Goal: Transaction & Acquisition: Download file/media

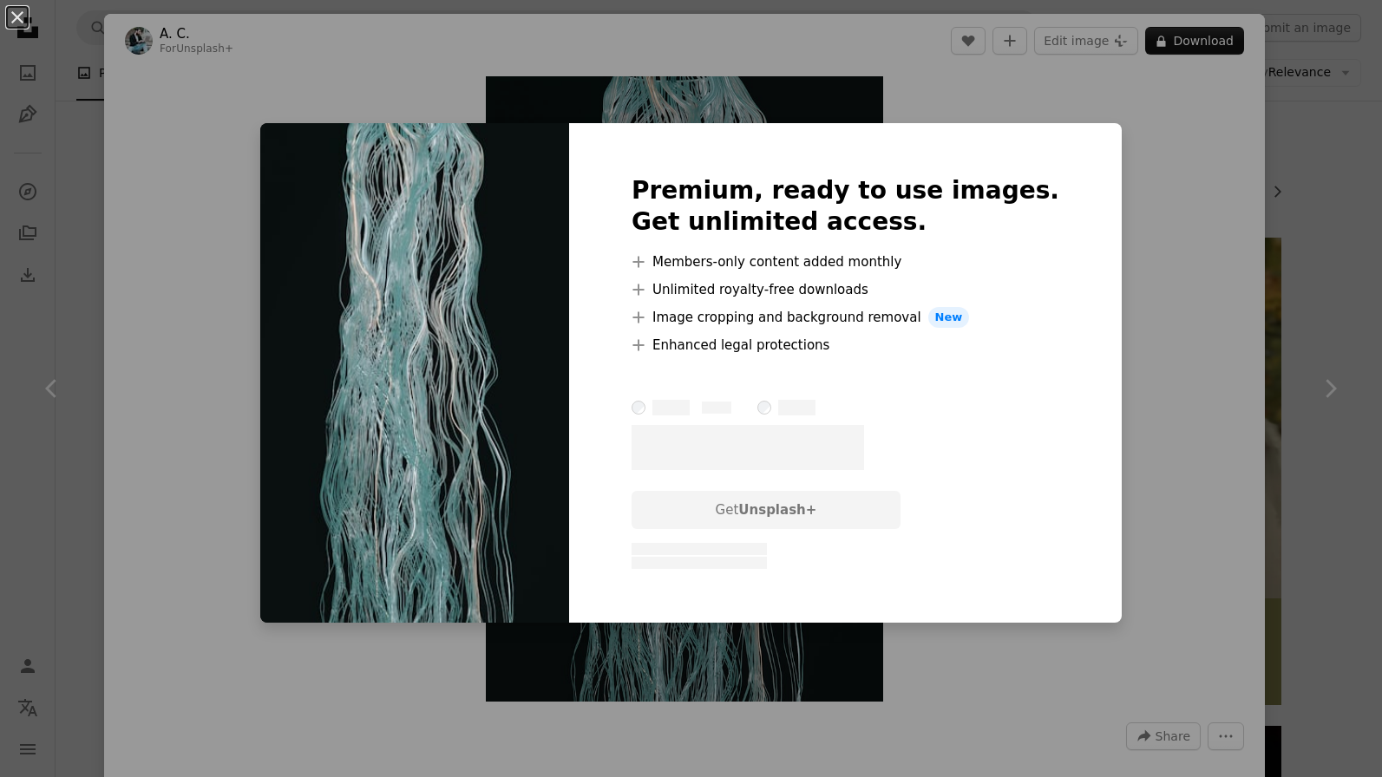
scroll to position [2392, 0]
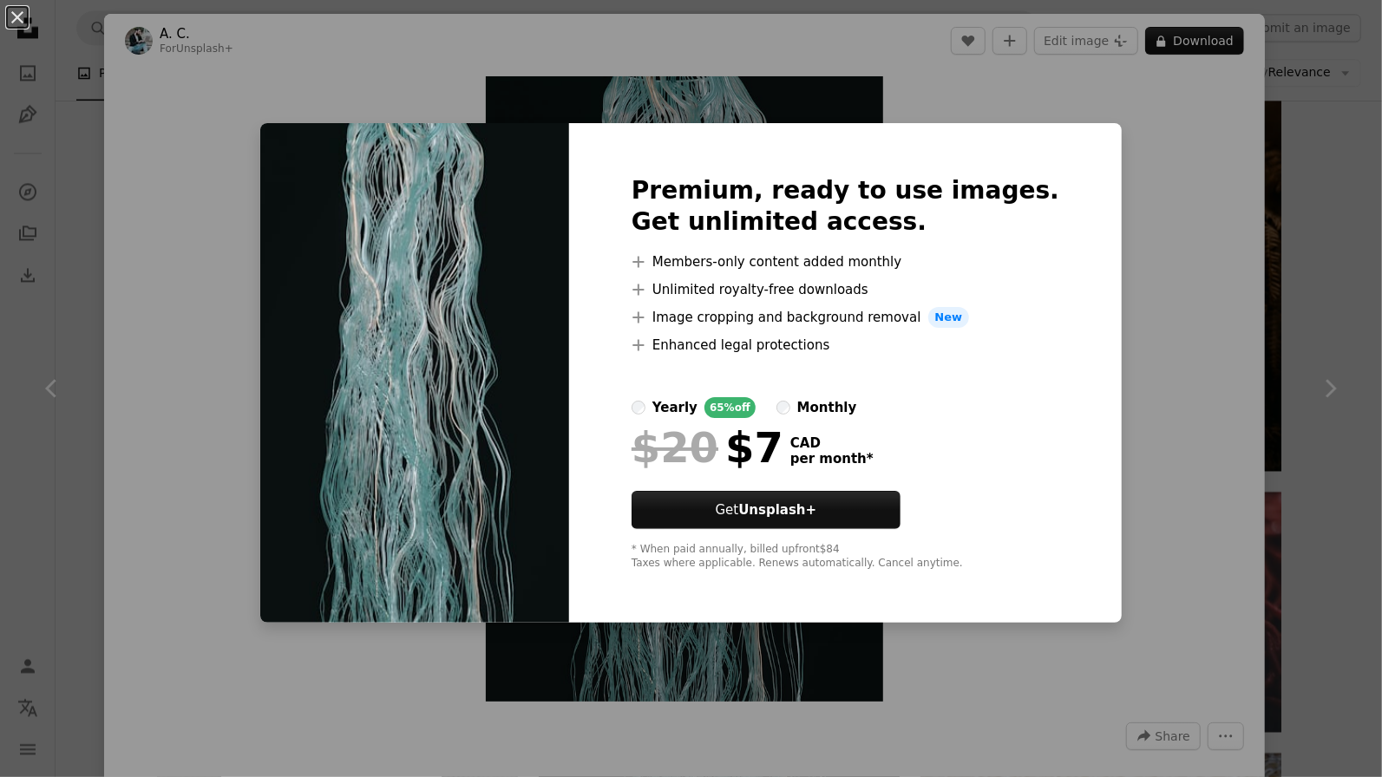
click at [1242, 266] on div "An X shape Premium, ready to use images. Get unlimited access. A plus sign Memb…" at bounding box center [691, 388] width 1382 height 777
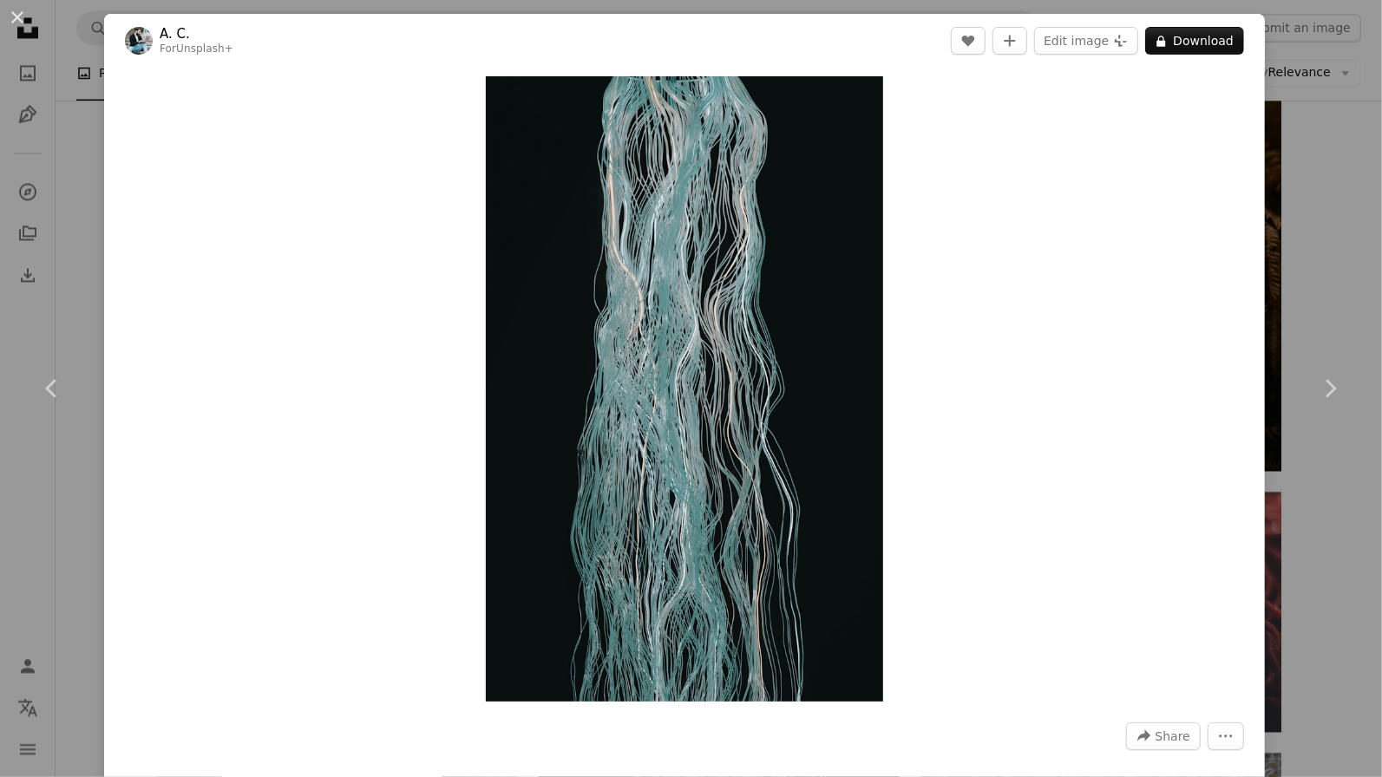
click at [1308, 193] on div "An X shape Chevron left Chevron right A. C. For Unsplash+ A heart A plus sign E…" at bounding box center [691, 388] width 1382 height 777
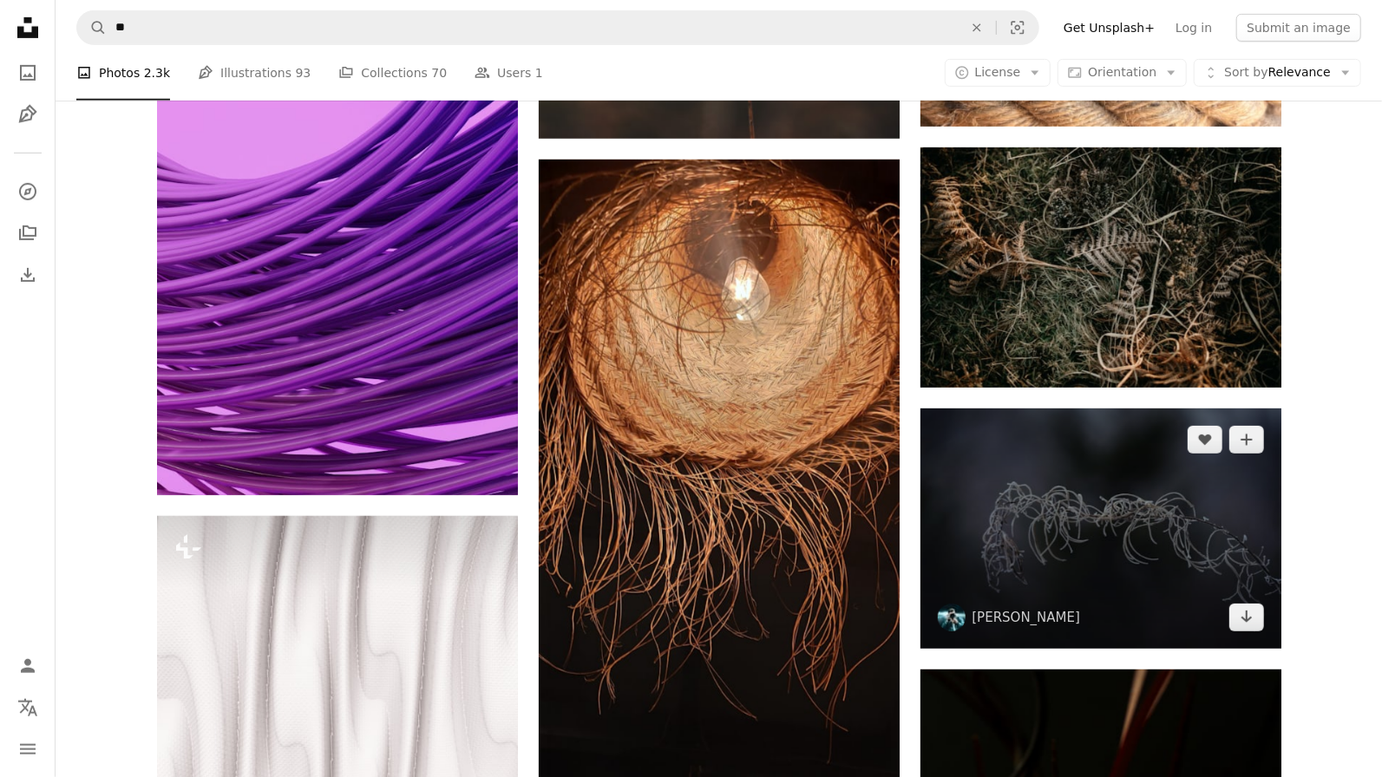
scroll to position [4935, 0]
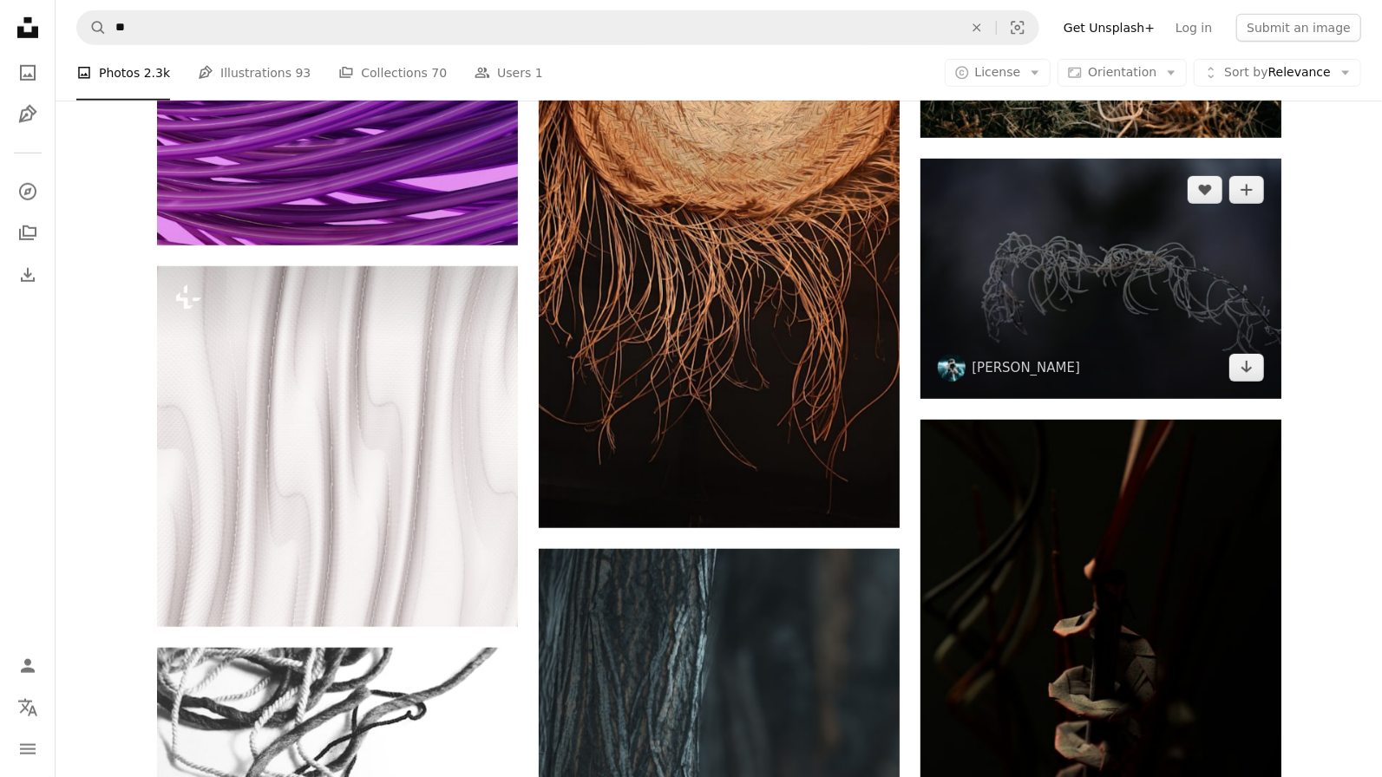
click at [1052, 325] on img at bounding box center [1100, 279] width 361 height 240
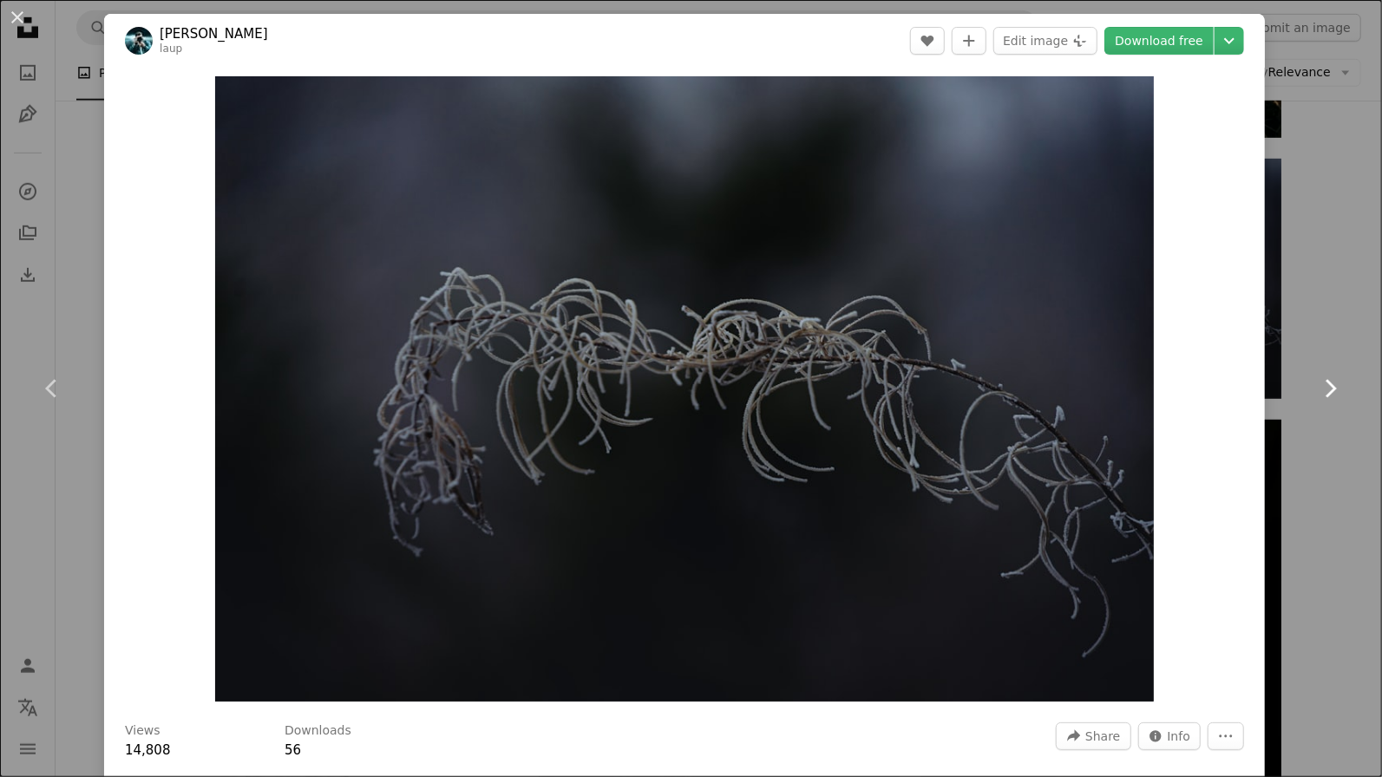
click at [1284, 319] on link "Chevron right" at bounding box center [1330, 388] width 104 height 167
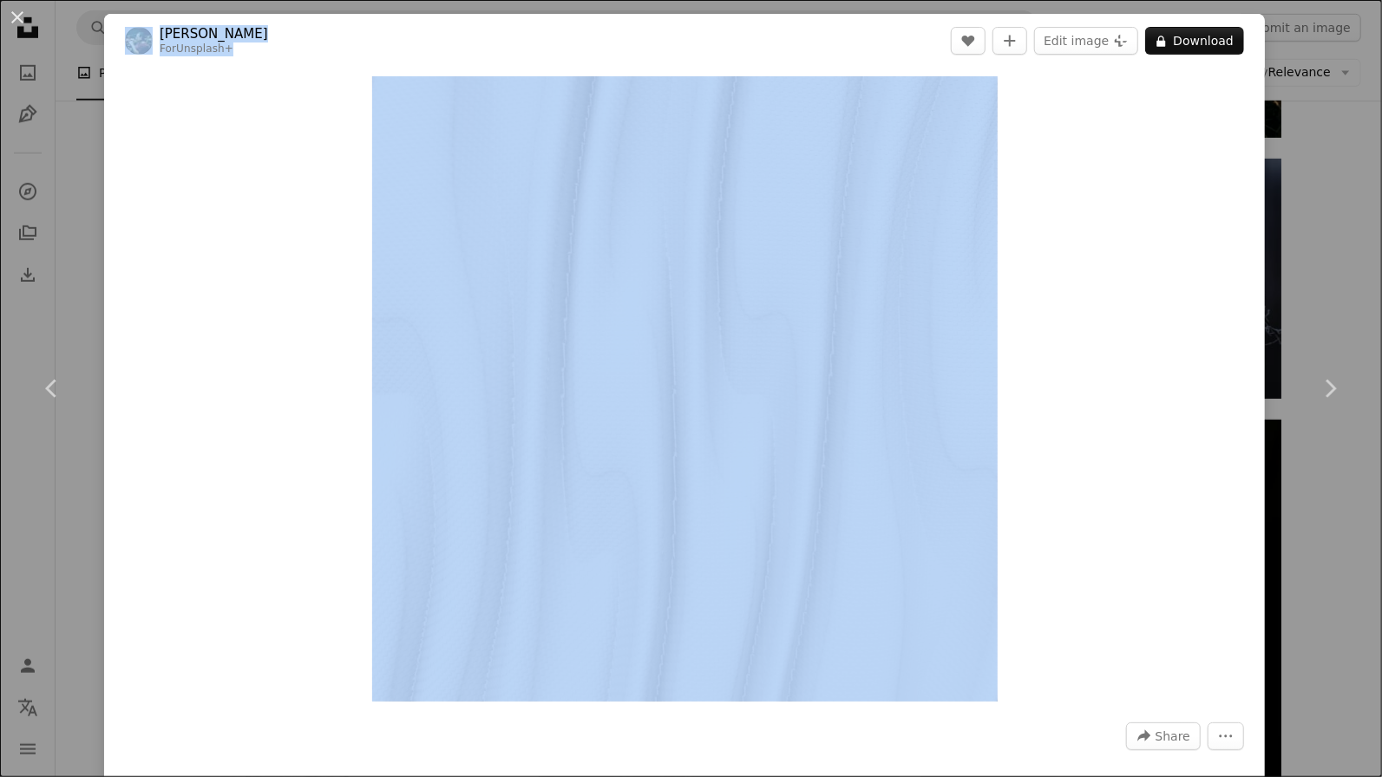
click at [1351, 305] on div "An X shape Chevron left Chevron right [PERSON_NAME] For Unsplash+ A heart A plu…" at bounding box center [691, 388] width 1382 height 777
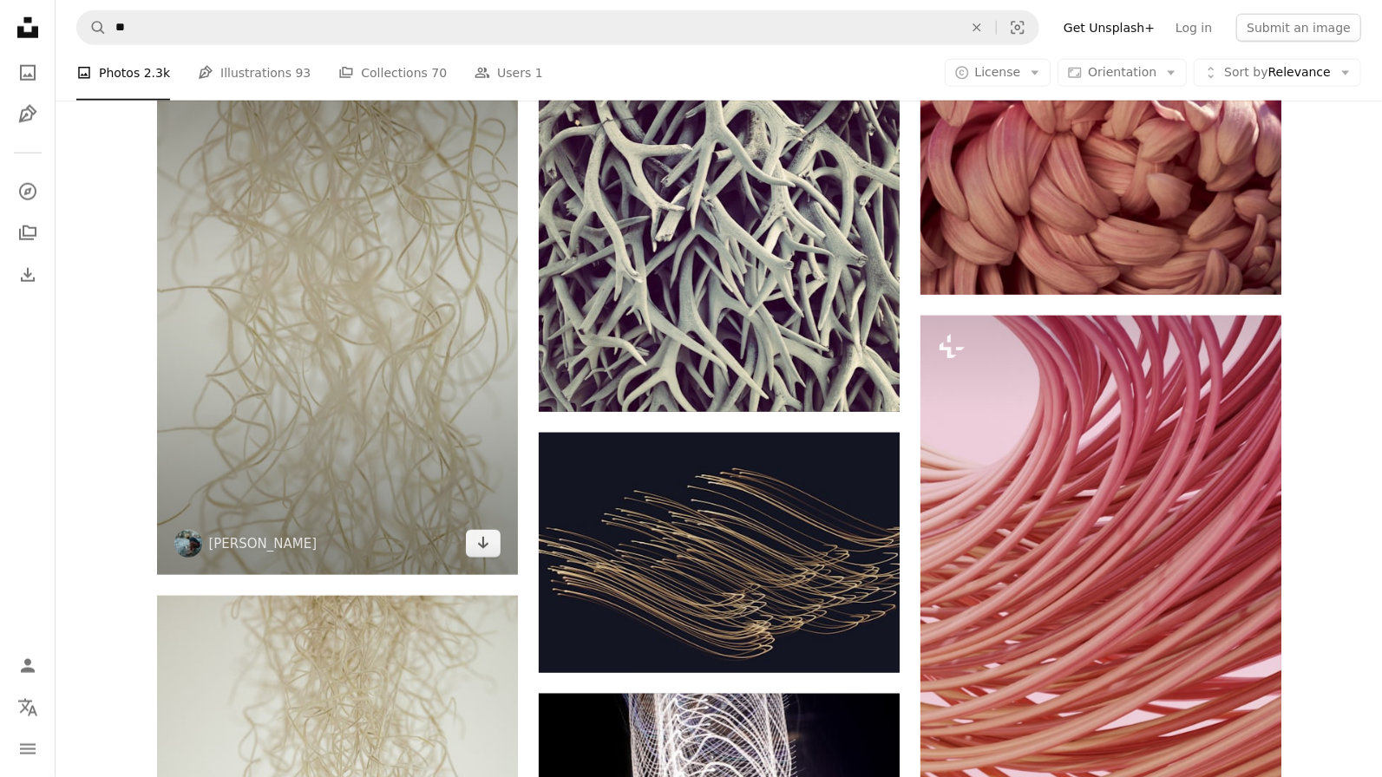
scroll to position [1253, 0]
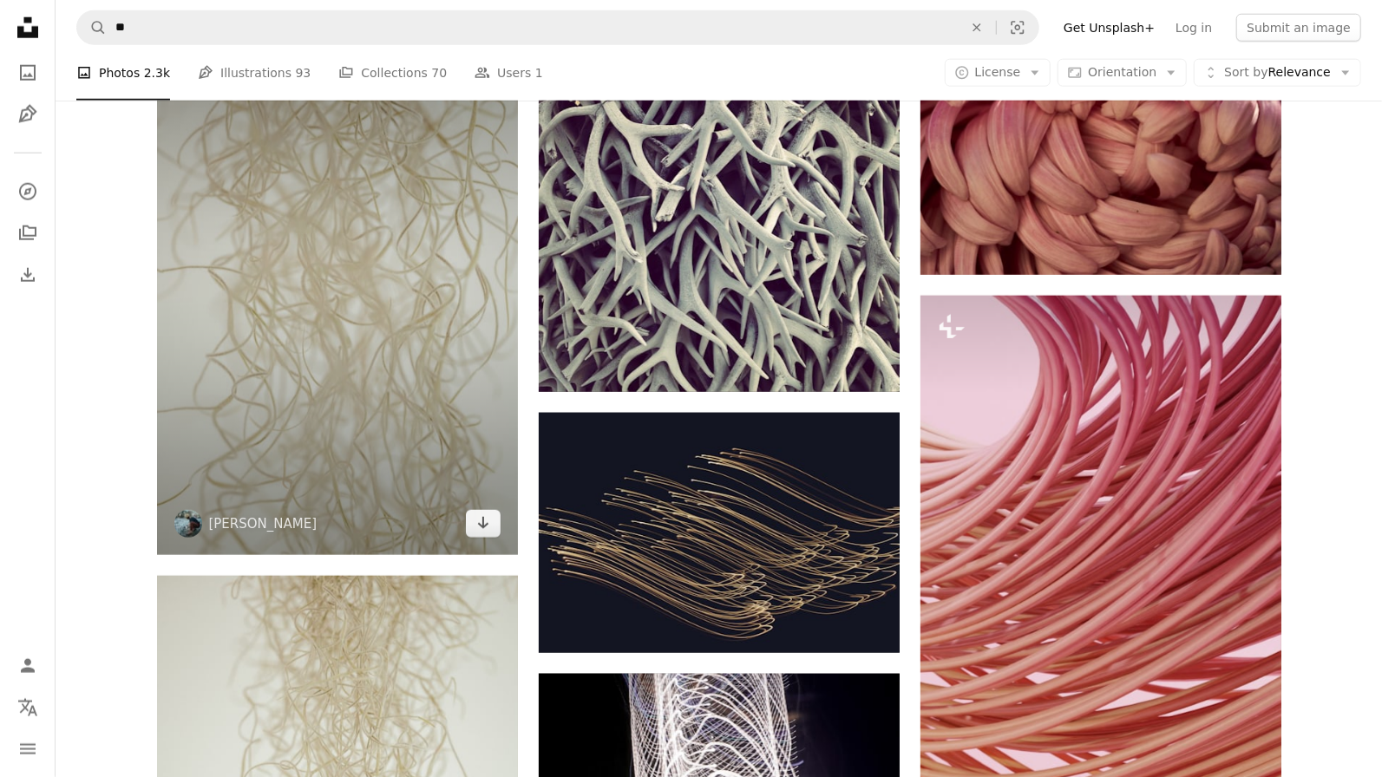
click at [383, 424] on img at bounding box center [337, 284] width 361 height 541
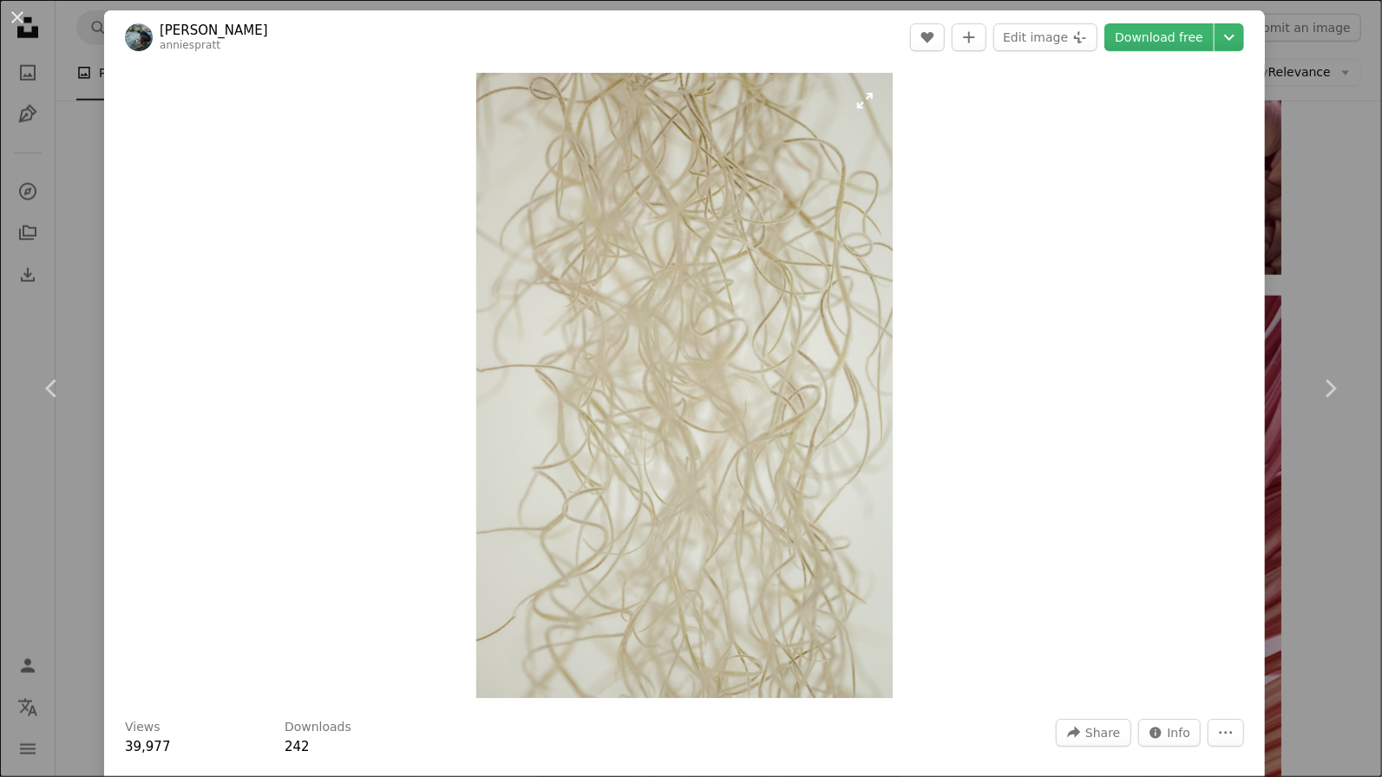
scroll to position [4, 0]
click at [888, 95] on img "Zoom in on this image" at bounding box center [684, 384] width 417 height 625
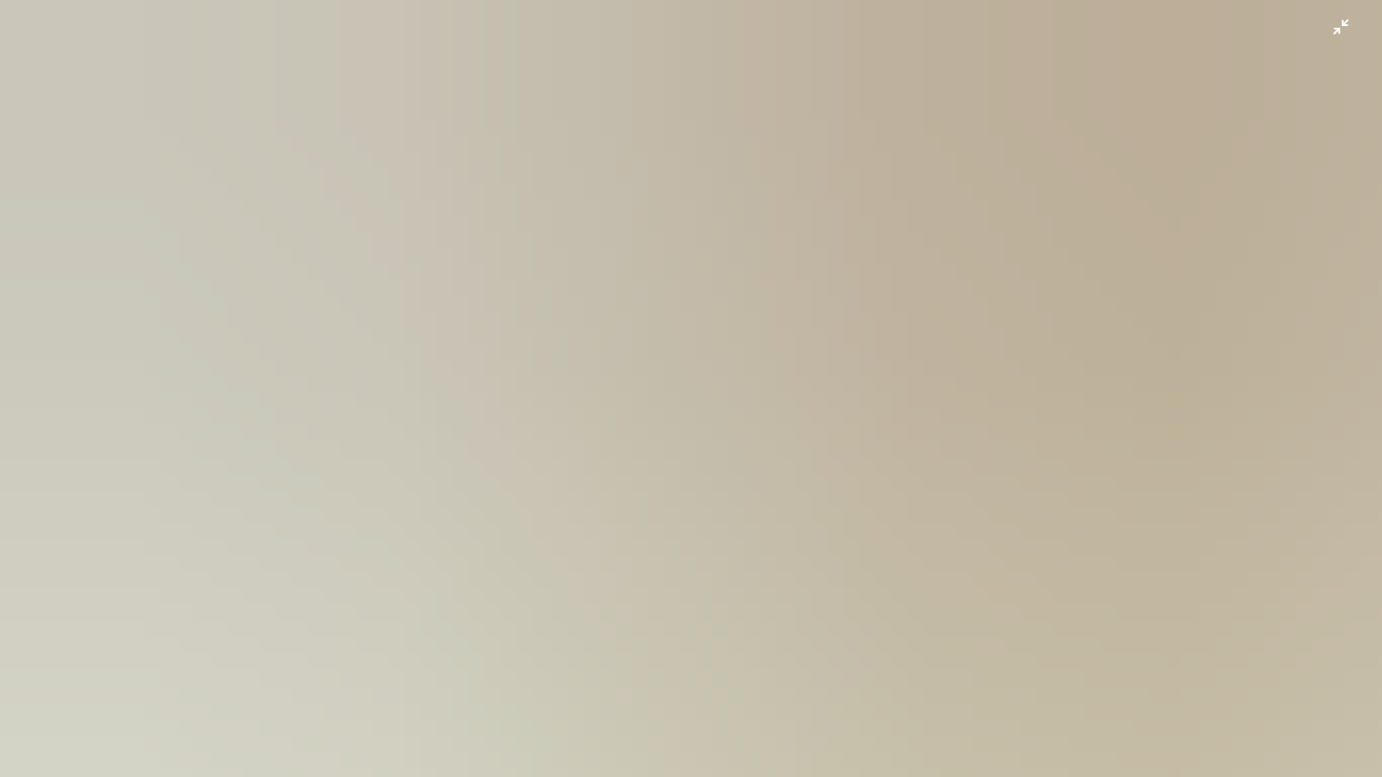
scroll to position [0, 0]
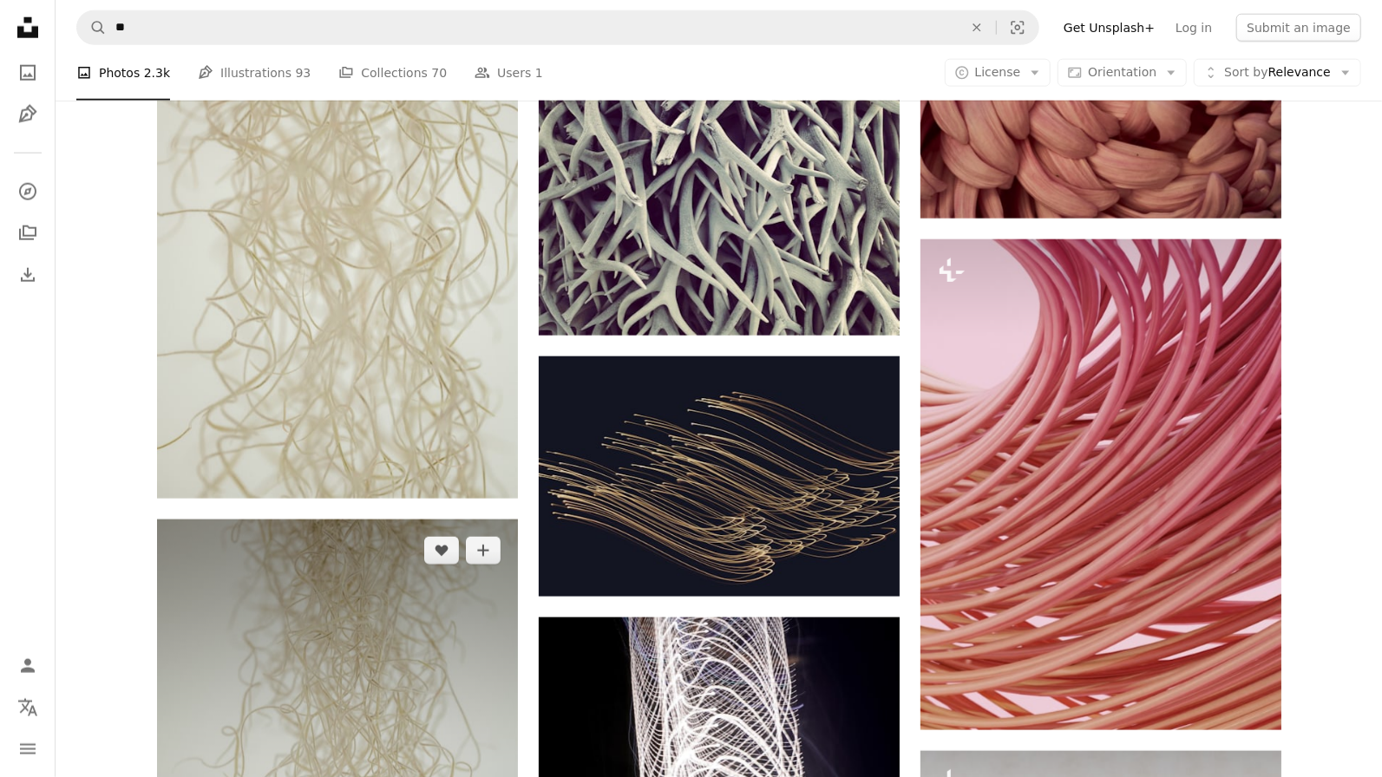
scroll to position [1718, 0]
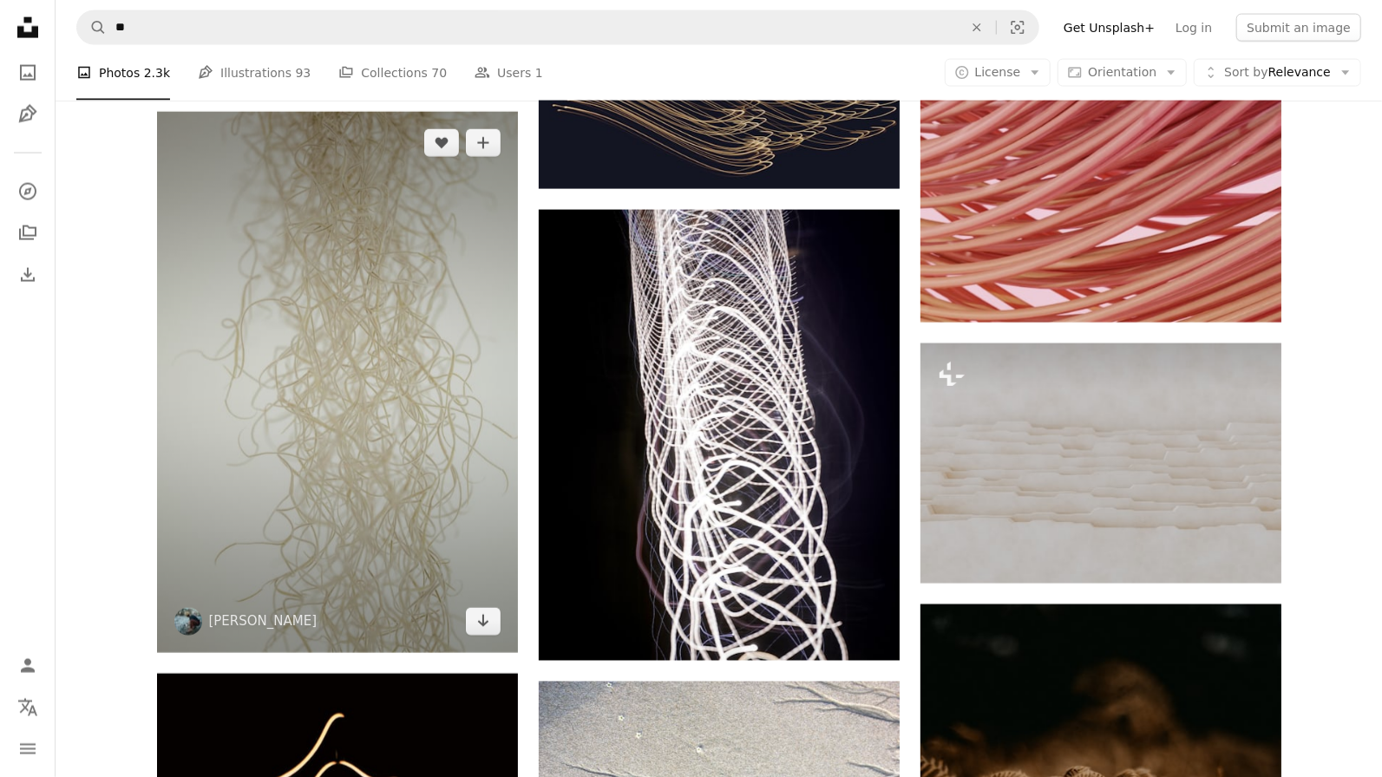
click at [367, 390] on img at bounding box center [337, 382] width 361 height 541
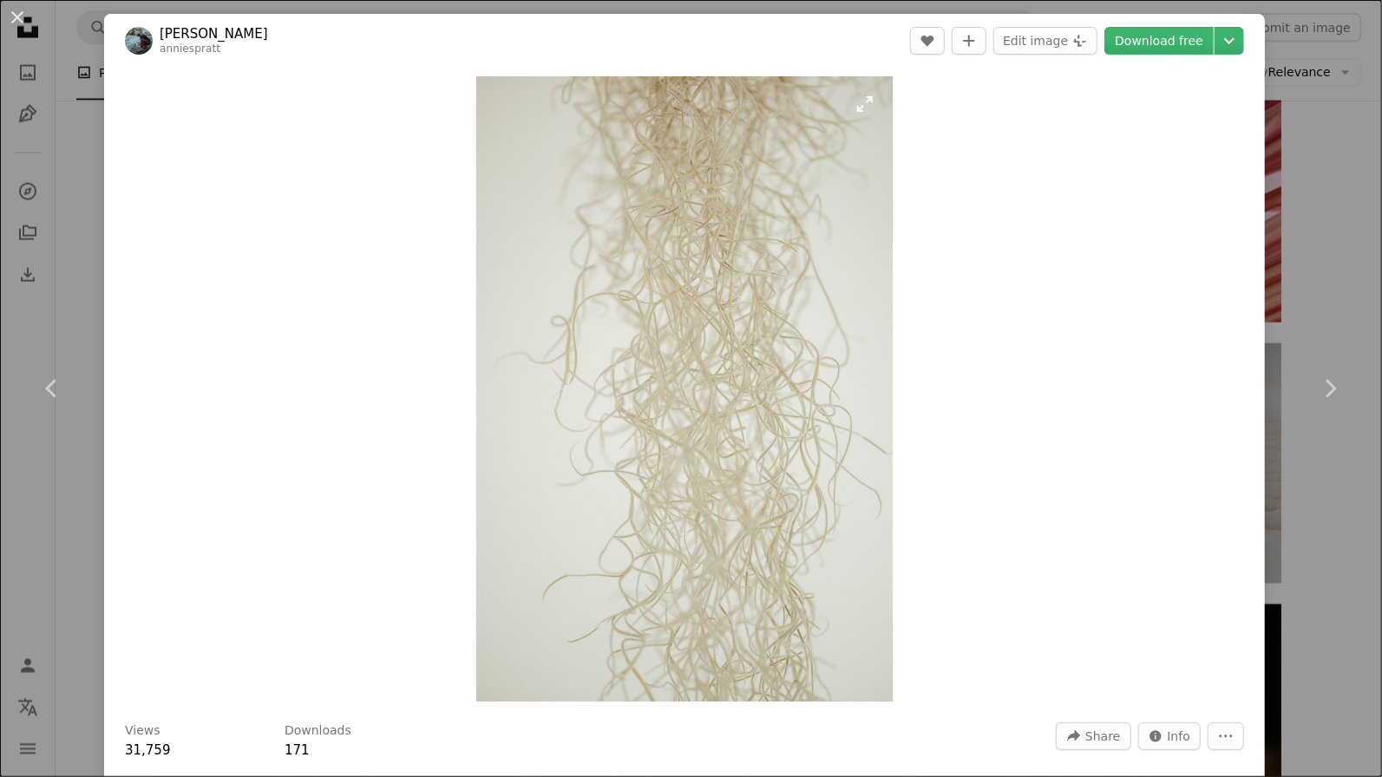
click at [794, 169] on img "Zoom in on this image" at bounding box center [684, 388] width 417 height 625
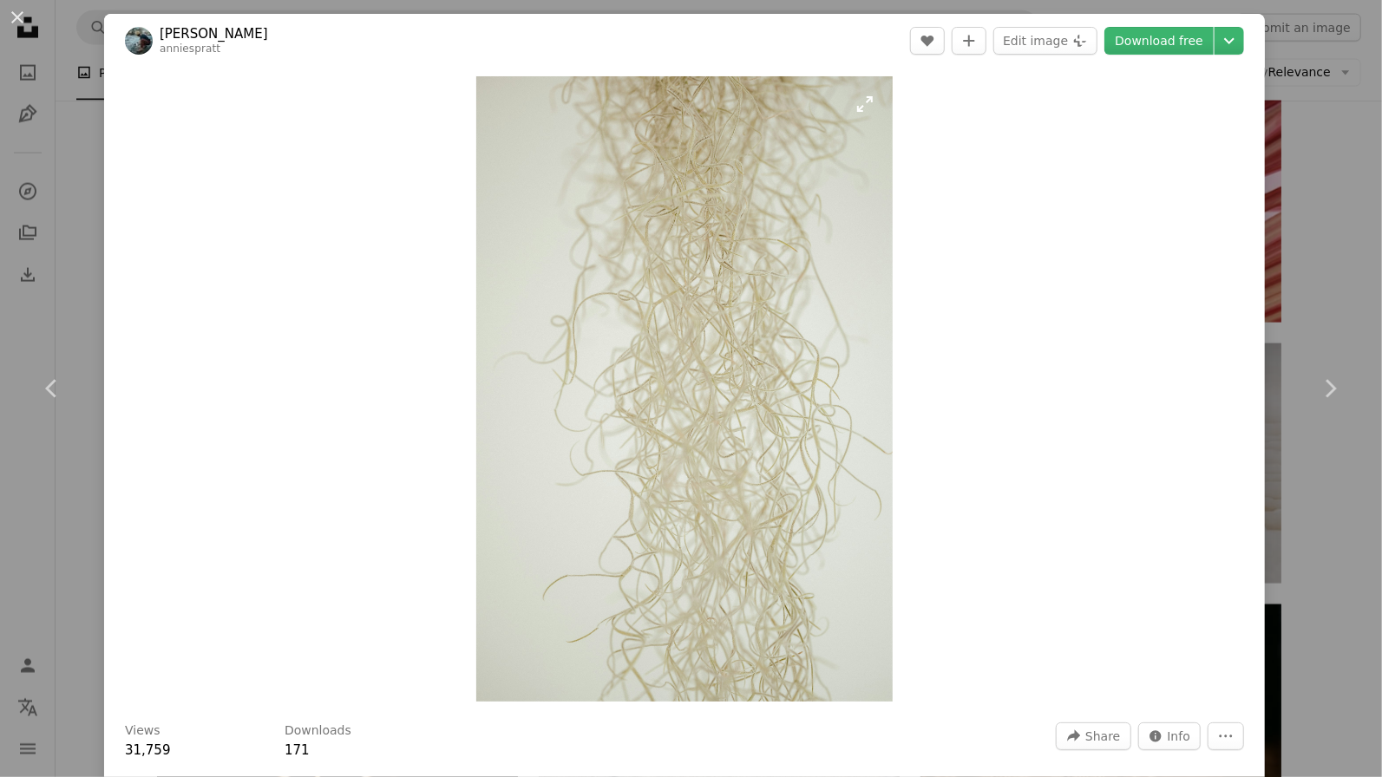
click at [748, 342] on img "Zoom in on this image" at bounding box center [684, 388] width 417 height 625
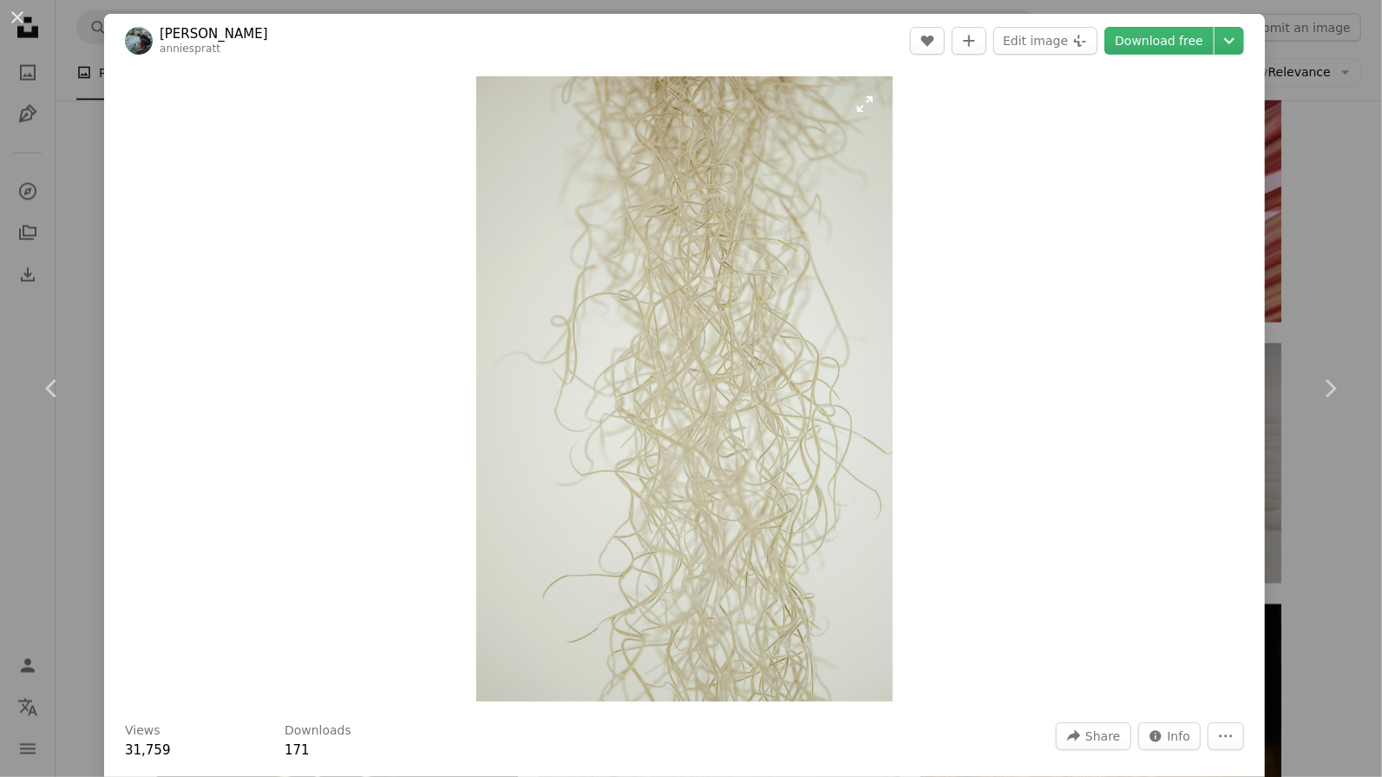
click at [760, 309] on img "Zoom in on this image" at bounding box center [684, 388] width 417 height 625
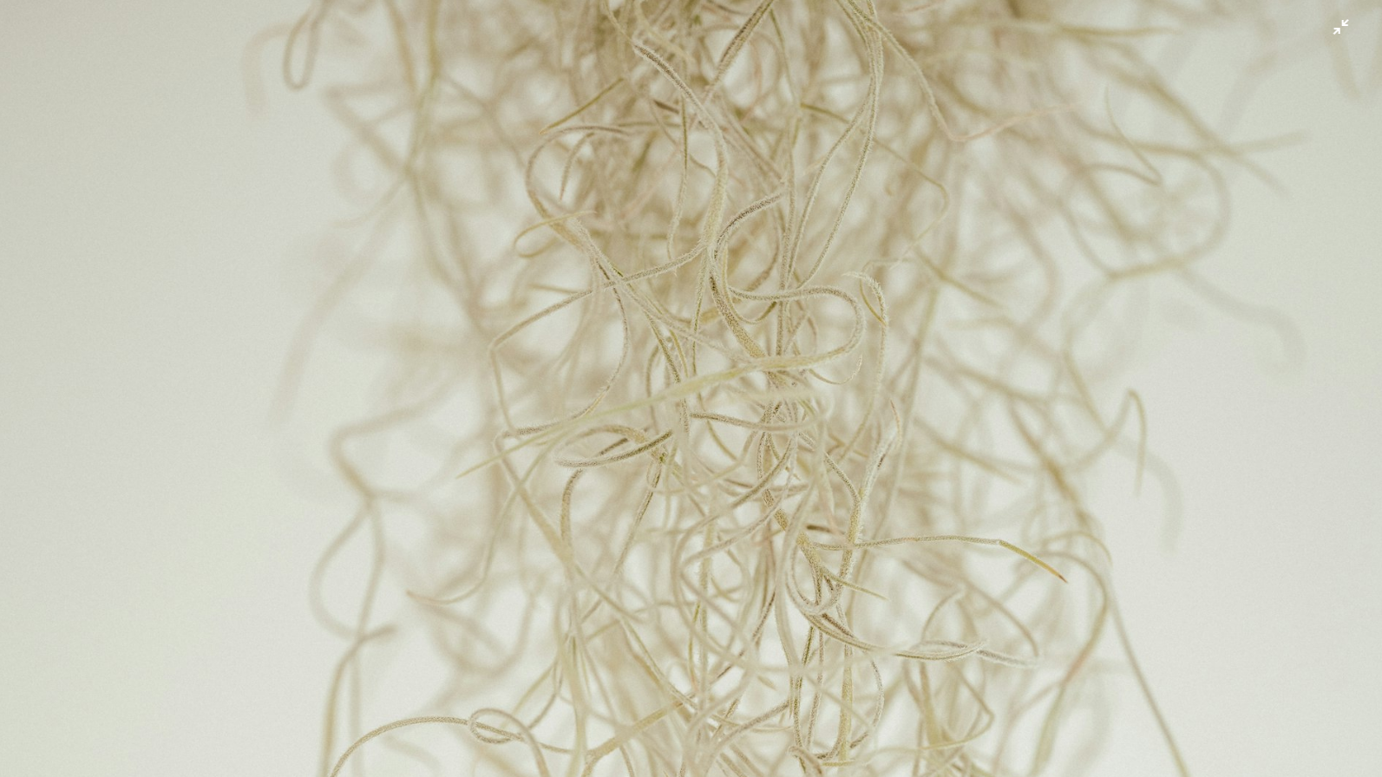
scroll to position [649, 0]
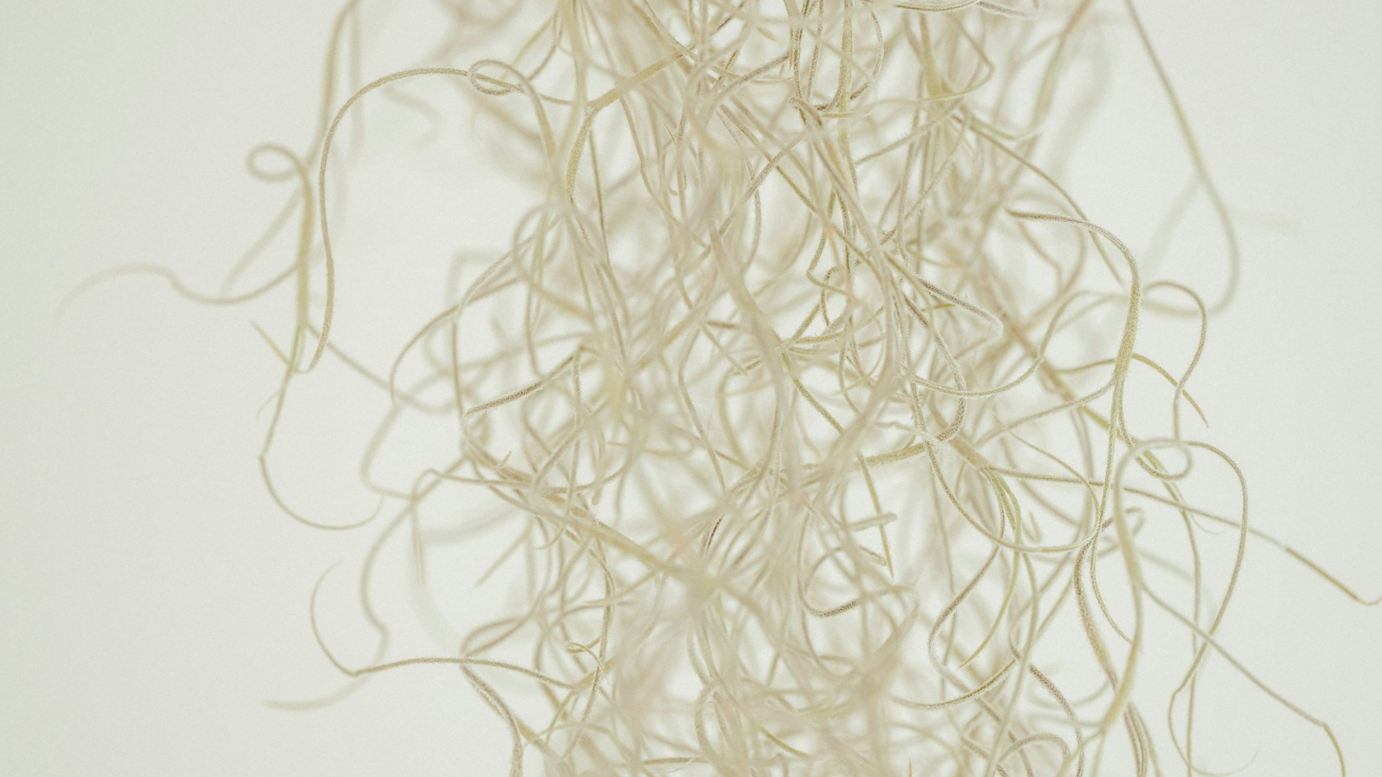
click at [851, 200] on img "Zoom out on this image" at bounding box center [691, 388] width 1384 height 2076
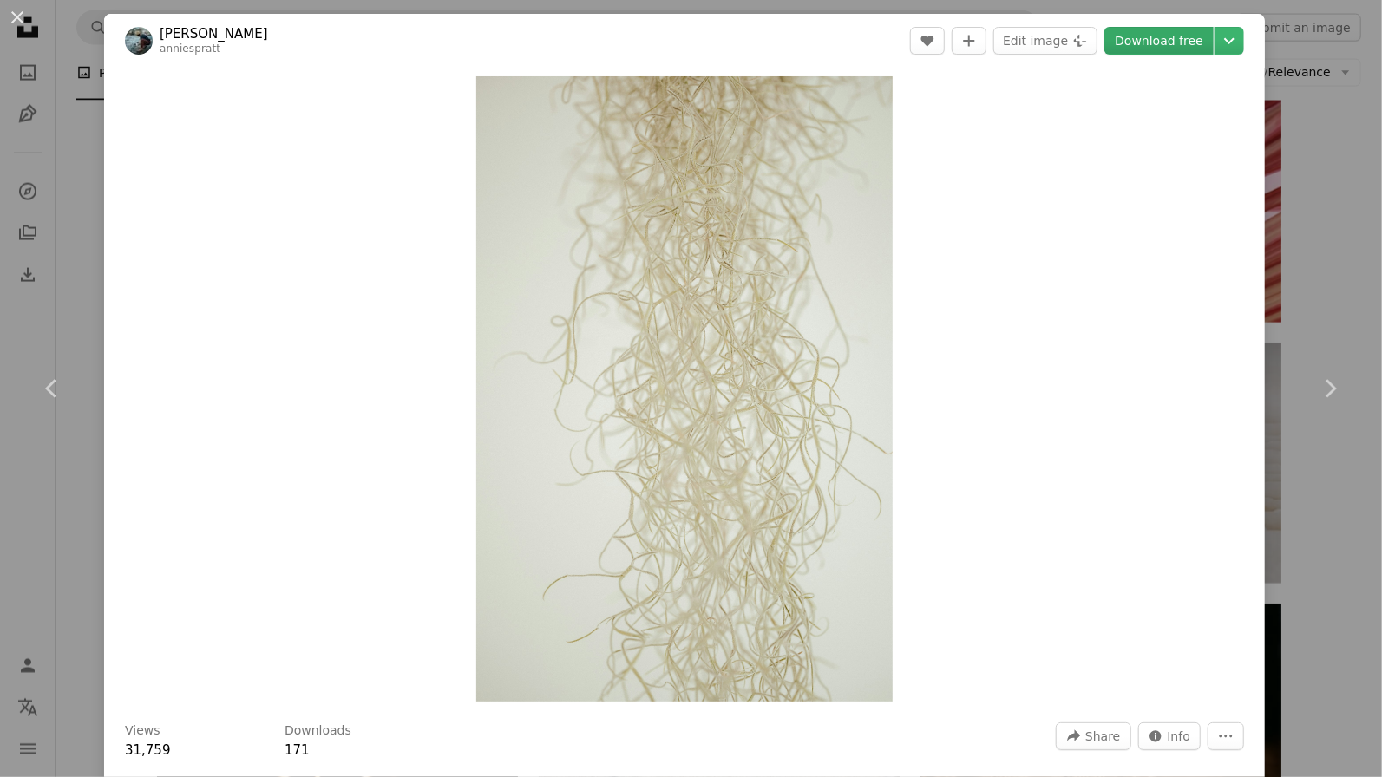
click at [1172, 49] on link "Download free" at bounding box center [1158, 41] width 109 height 28
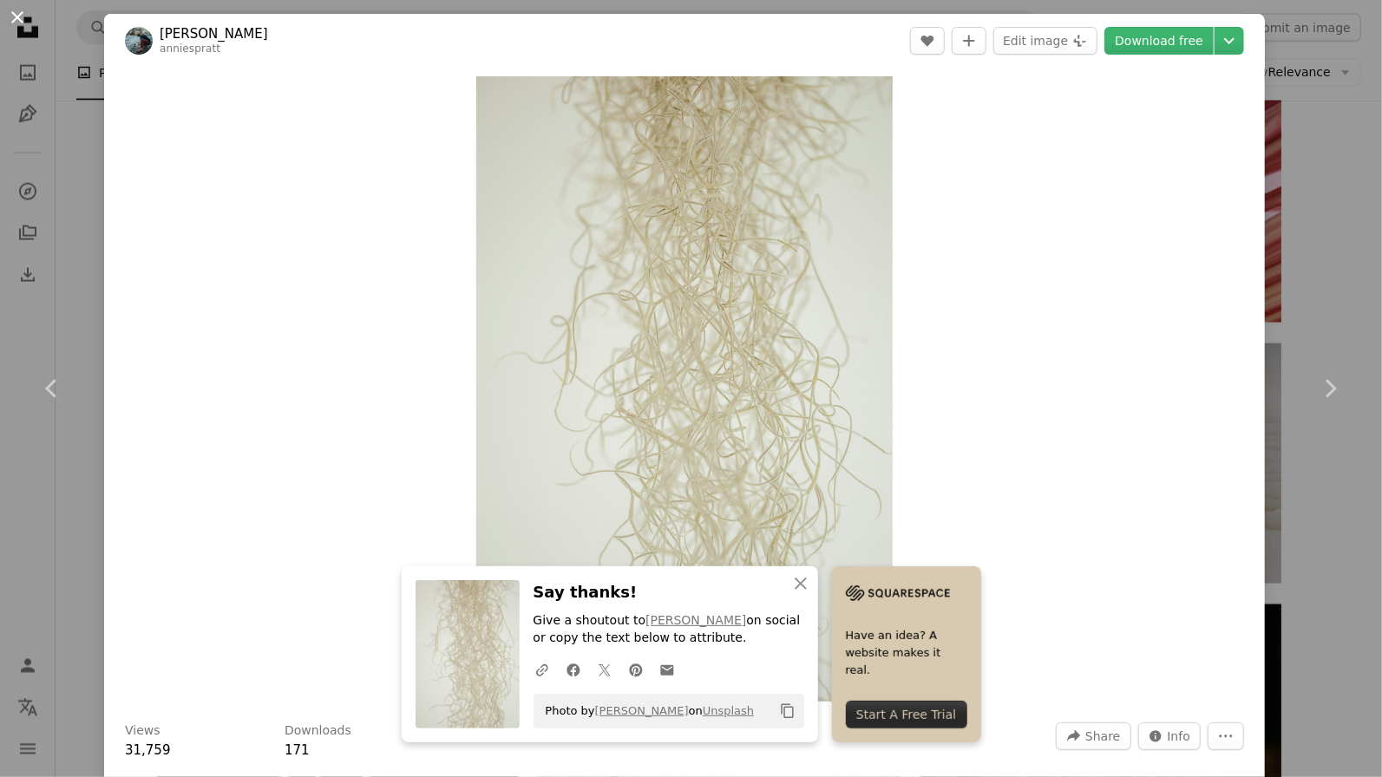
click at [16, 23] on button "An X shape" at bounding box center [17, 17] width 21 height 21
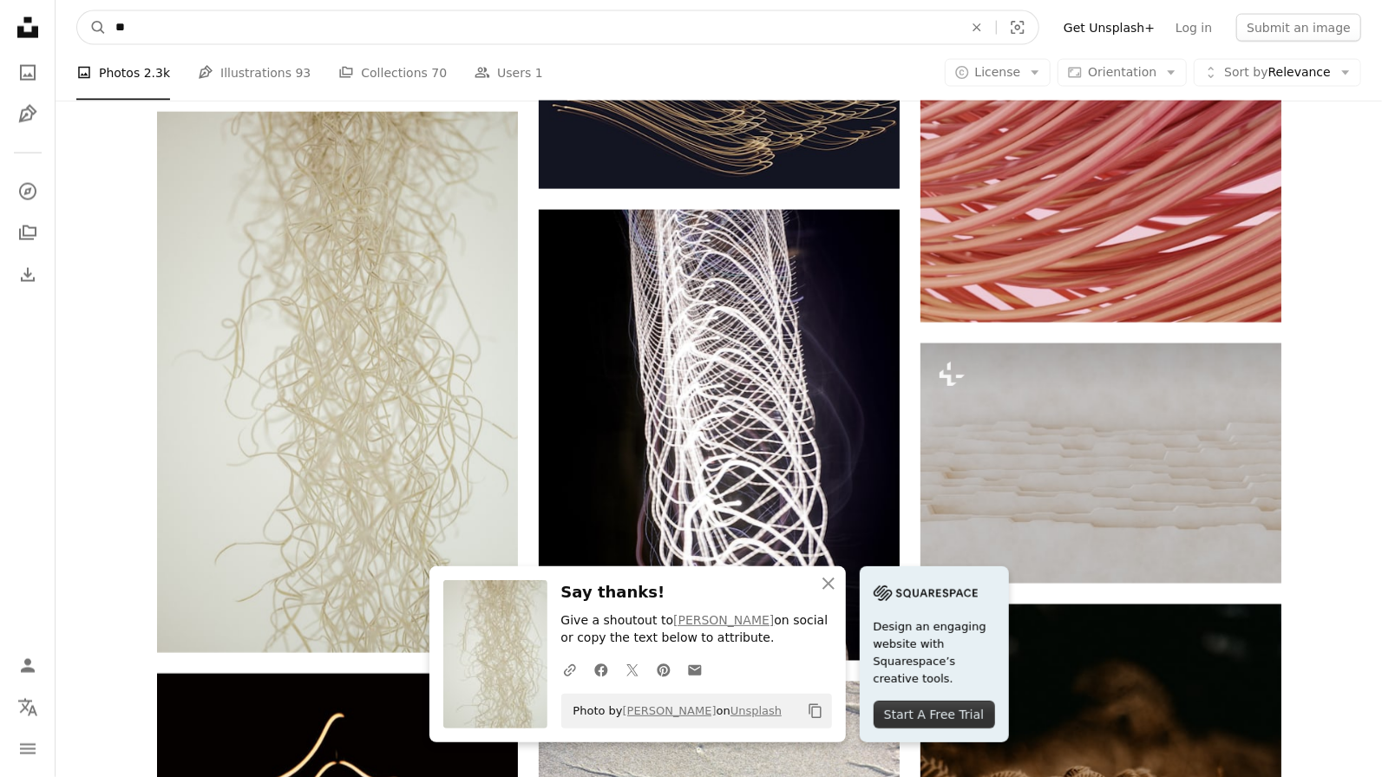
click at [194, 22] on input "**" at bounding box center [532, 27] width 851 height 33
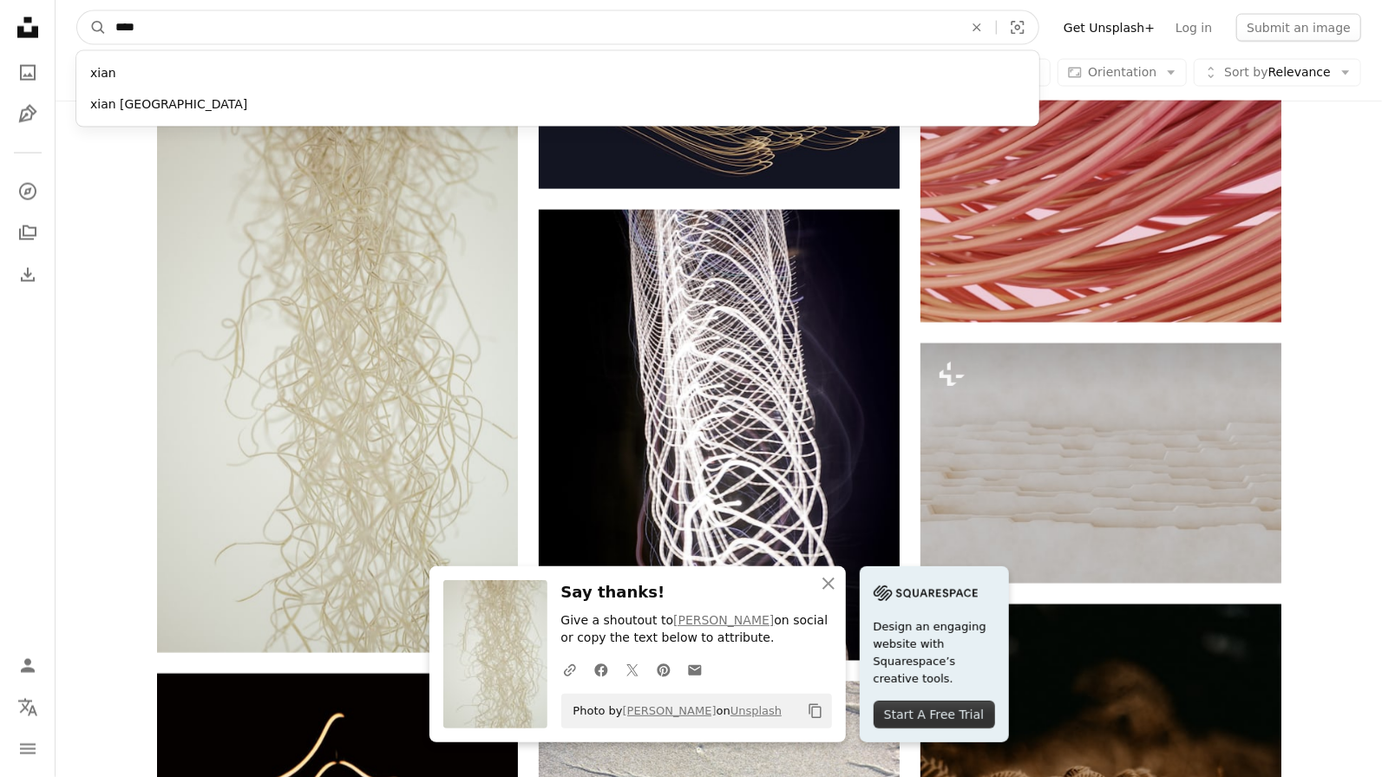
type input "*"
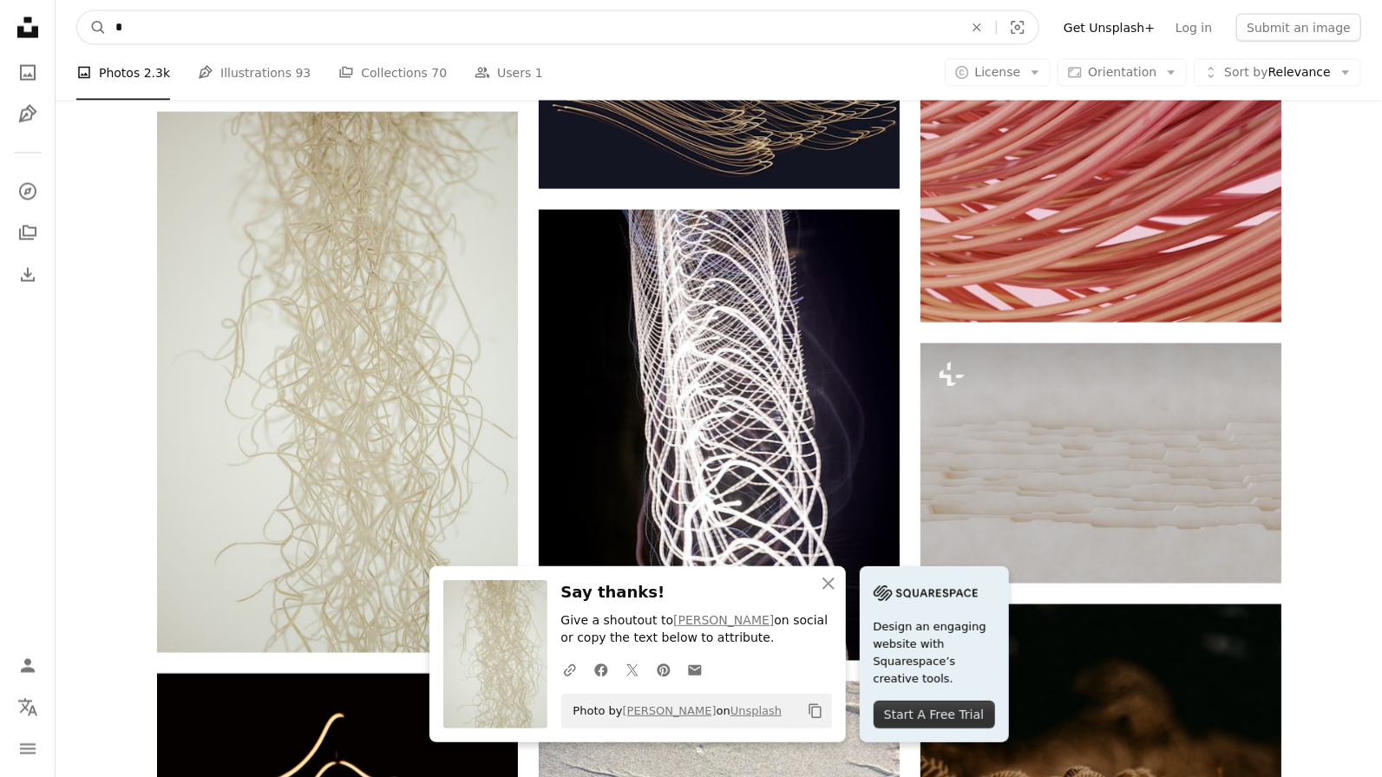
click button "A magnifying glass" at bounding box center [91, 27] width 29 height 33
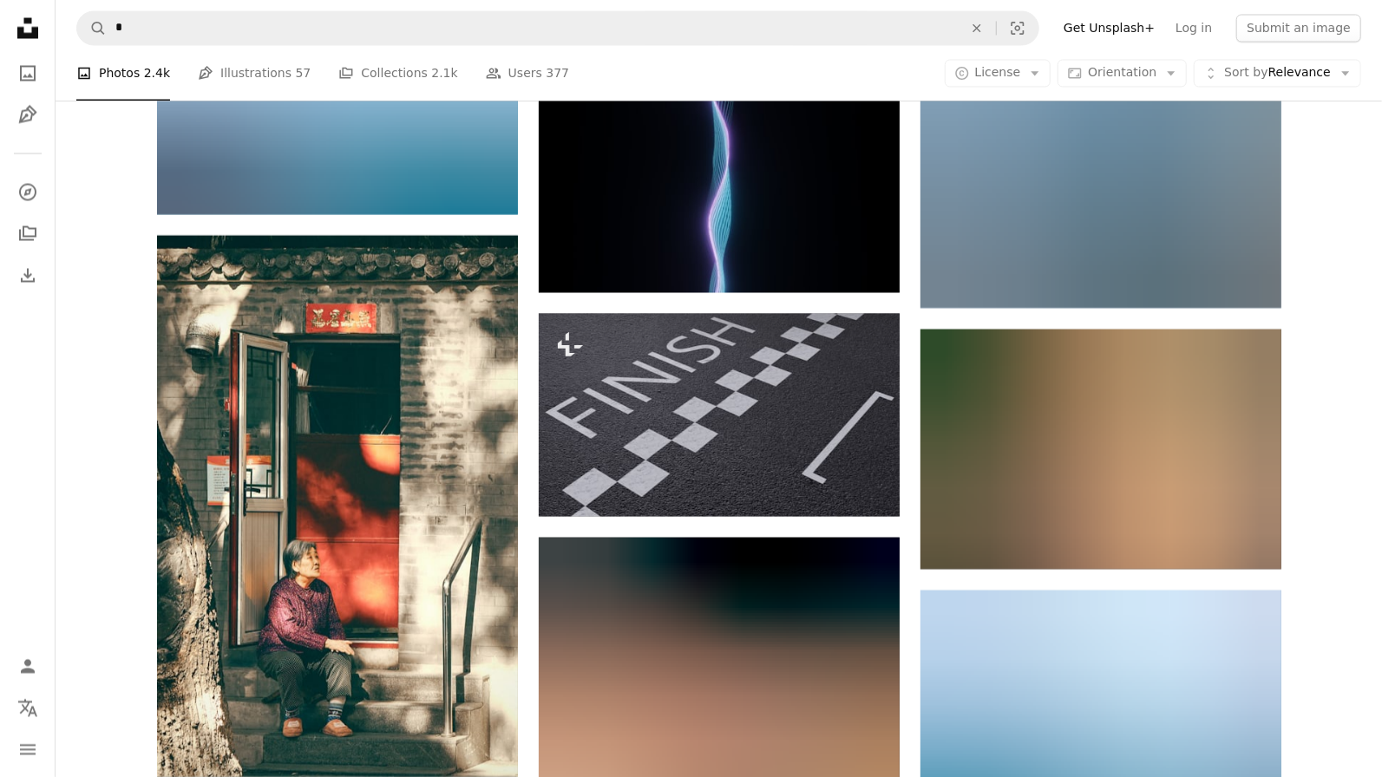
scroll to position [2935, 0]
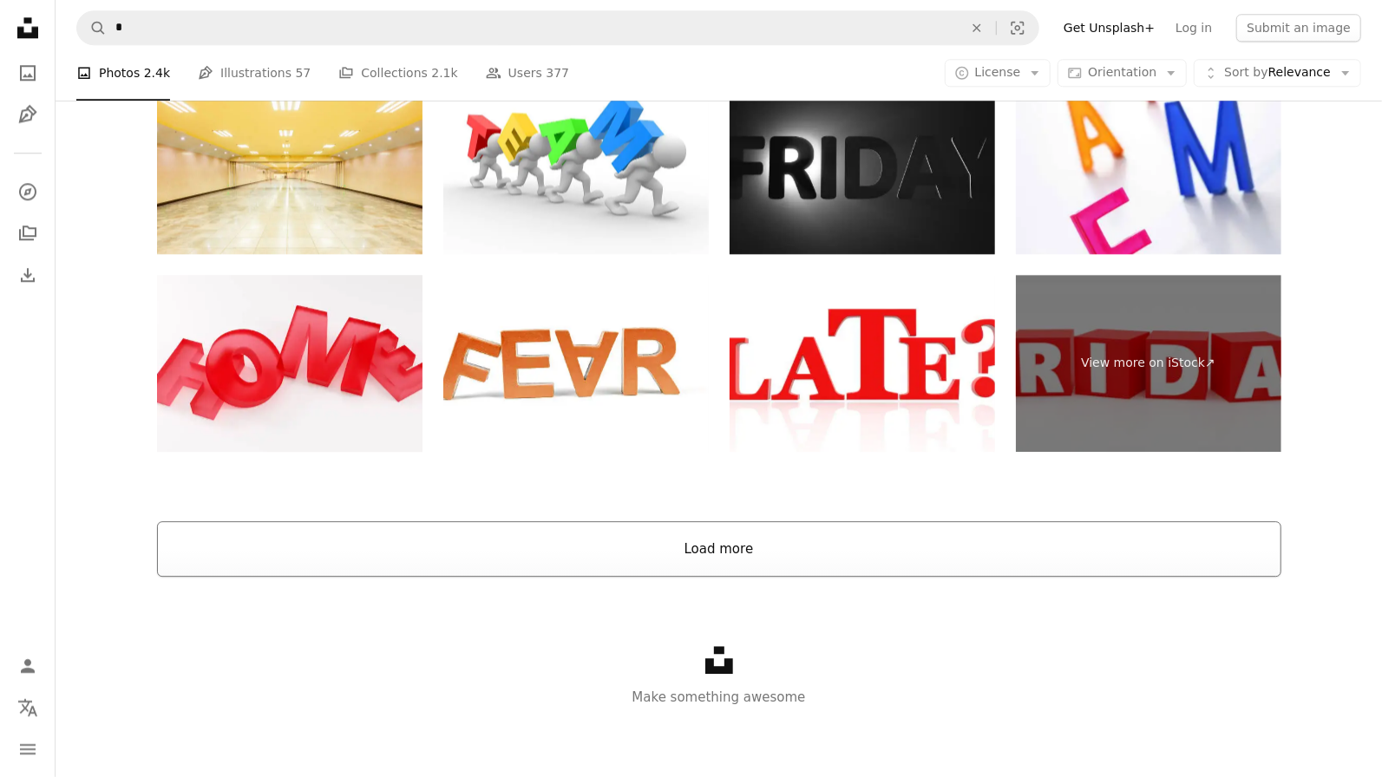
click at [671, 555] on button "Load more" at bounding box center [719, 549] width 1124 height 56
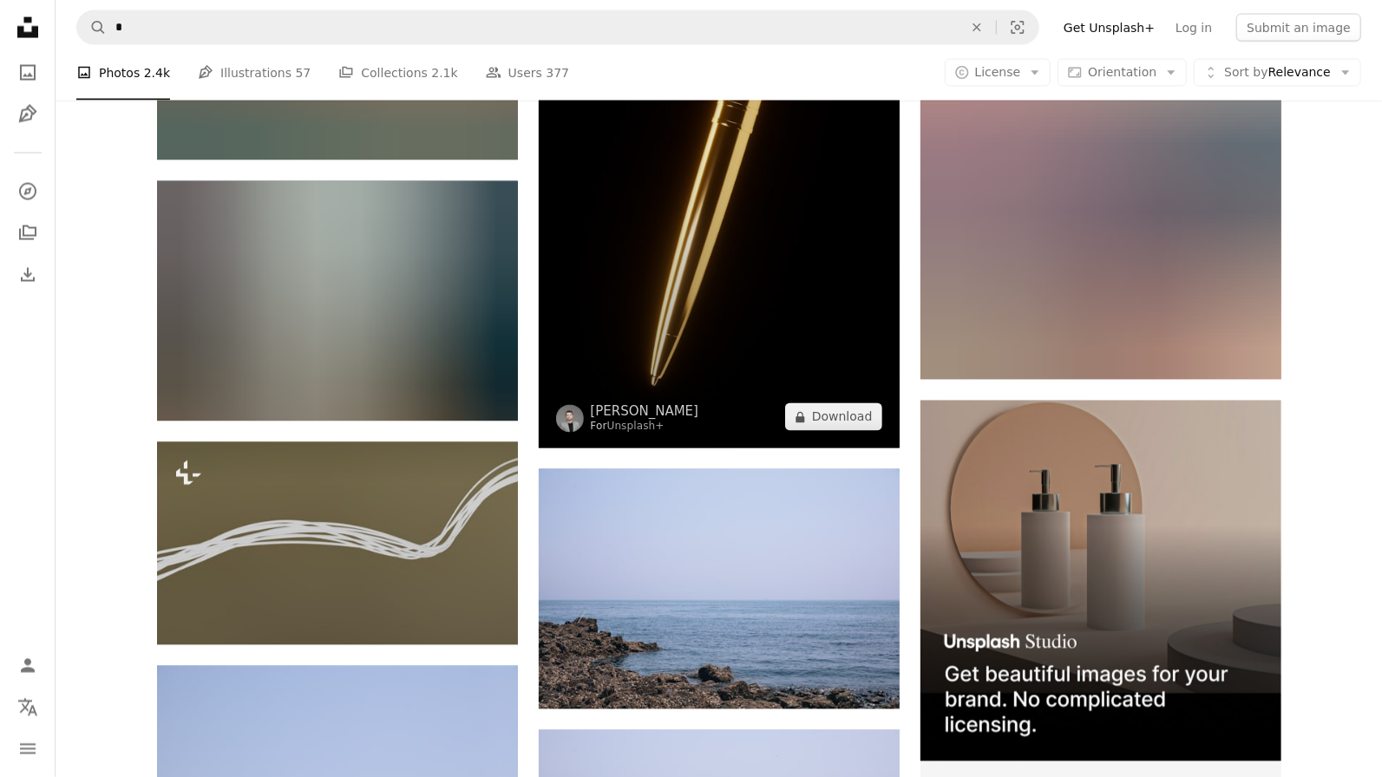
scroll to position [6110, 0]
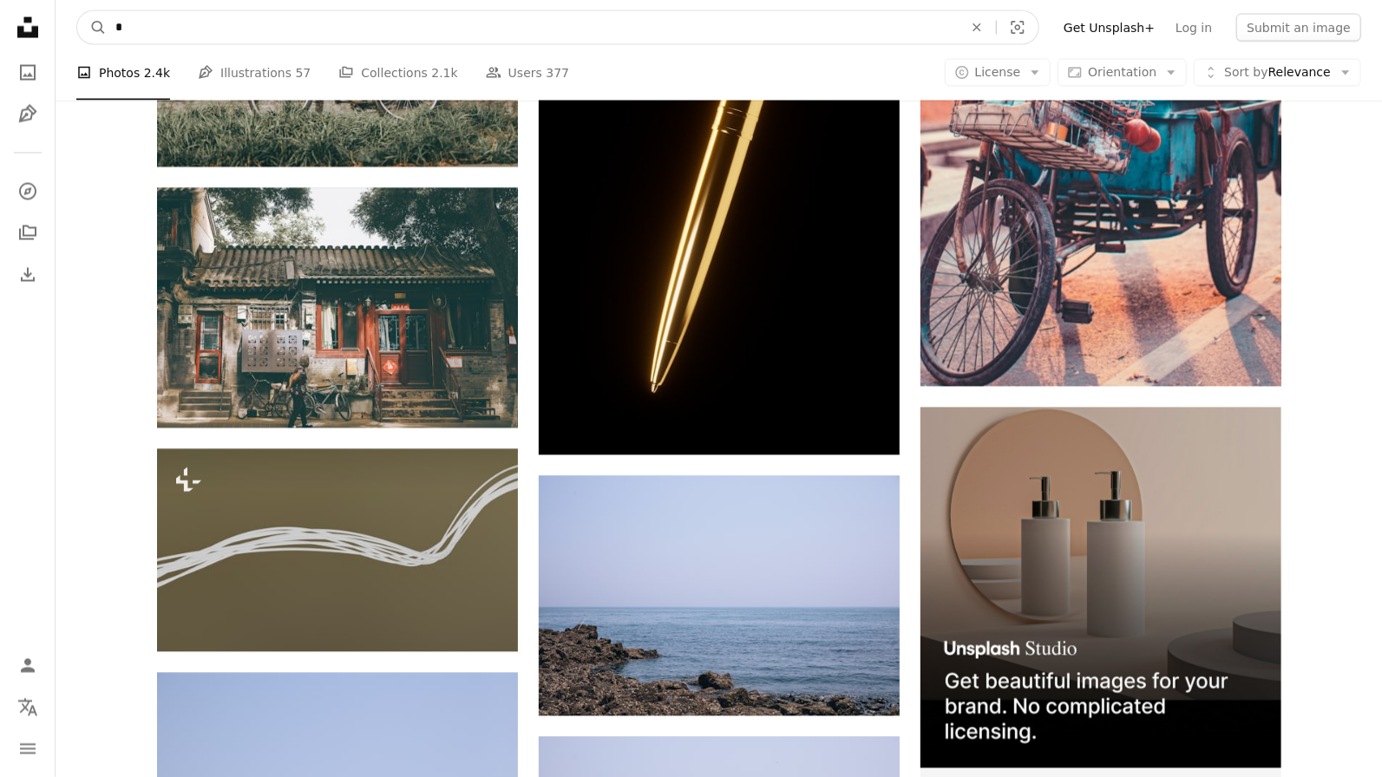
click at [393, 17] on input "*" at bounding box center [532, 27] width 851 height 33
type input "**"
click button "A magnifying glass" at bounding box center [91, 27] width 29 height 33
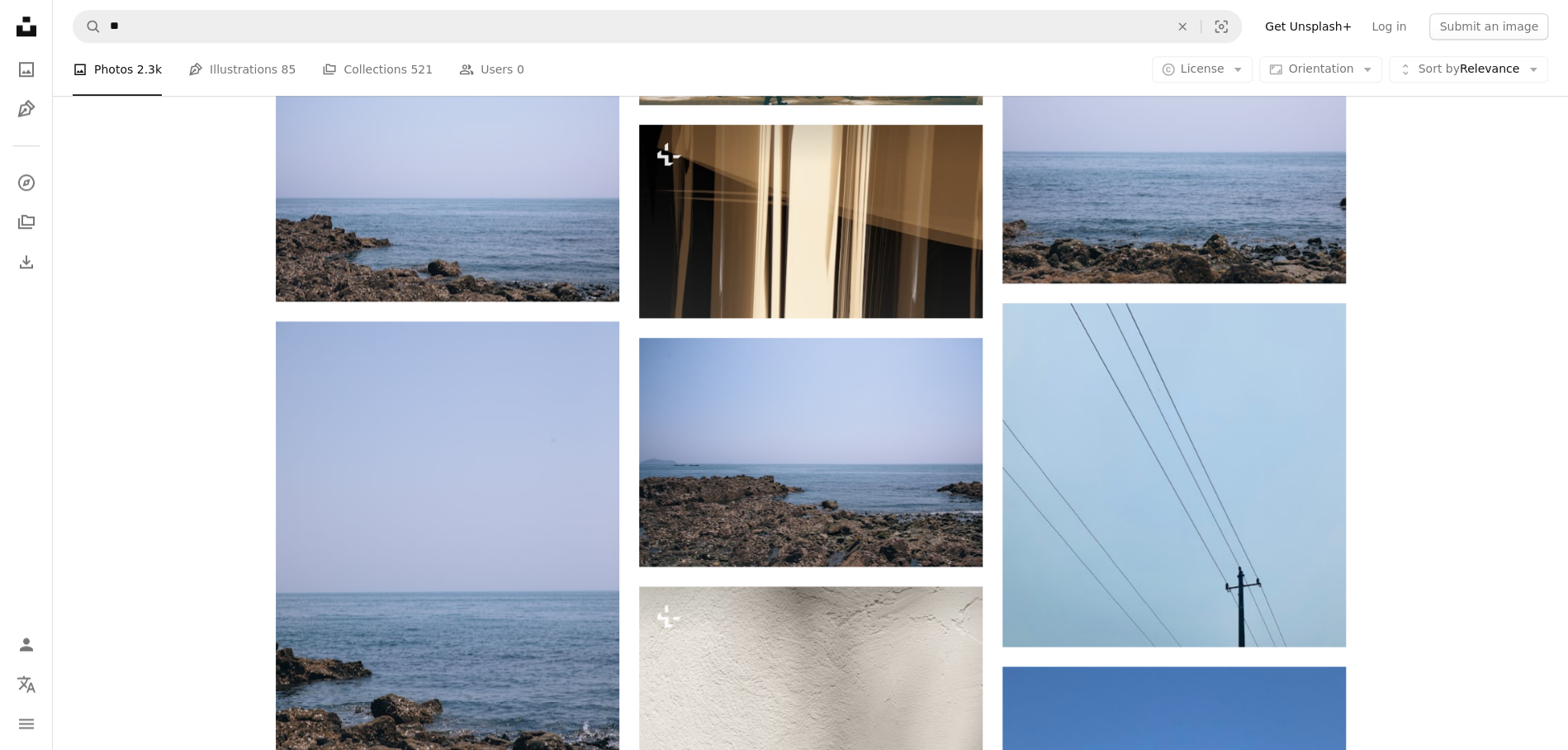
scroll to position [487, 0]
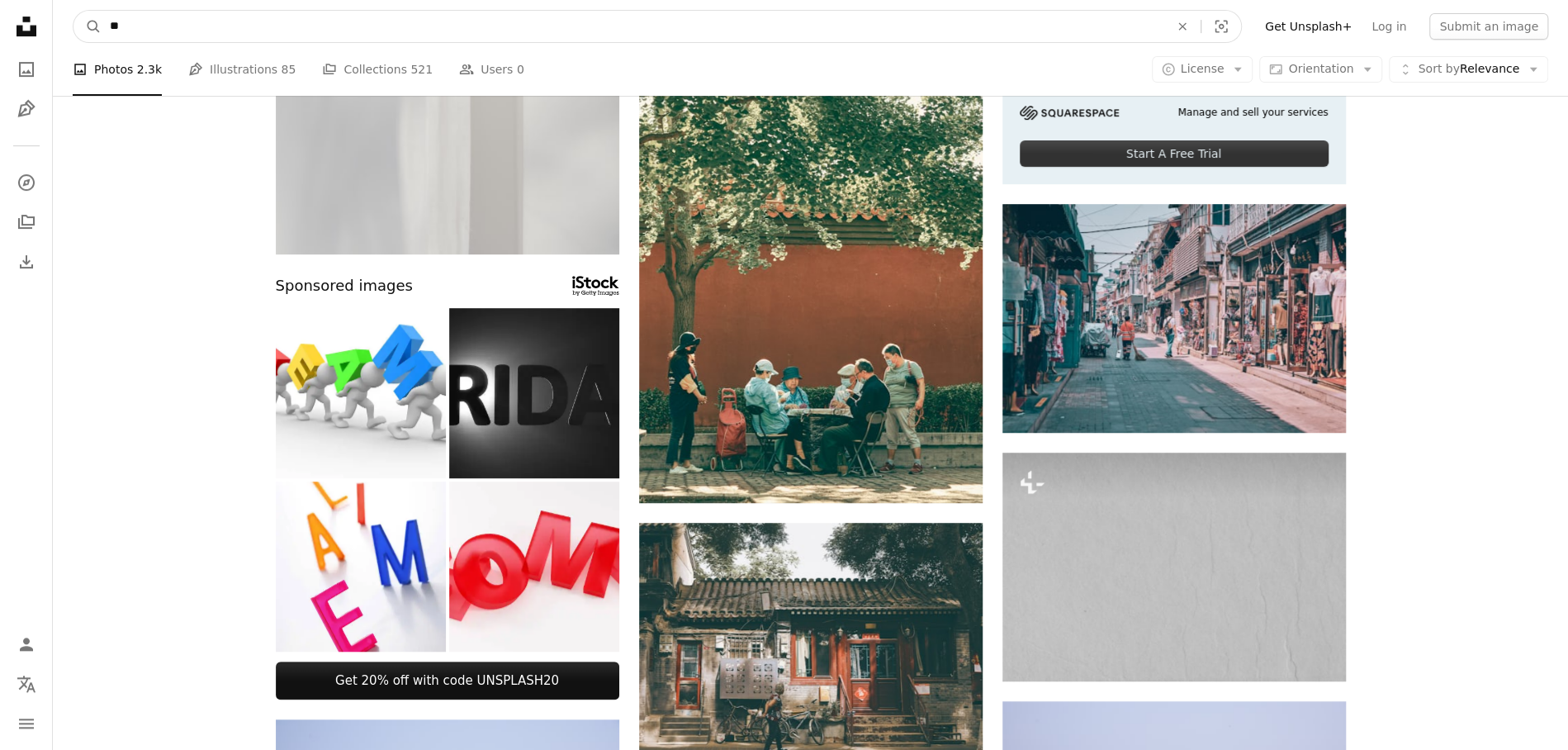
click at [430, 42] on input "**" at bounding box center [633, 26] width 1062 height 31
click at [424, 33] on input "**" at bounding box center [633, 26] width 1062 height 31
type input "*"
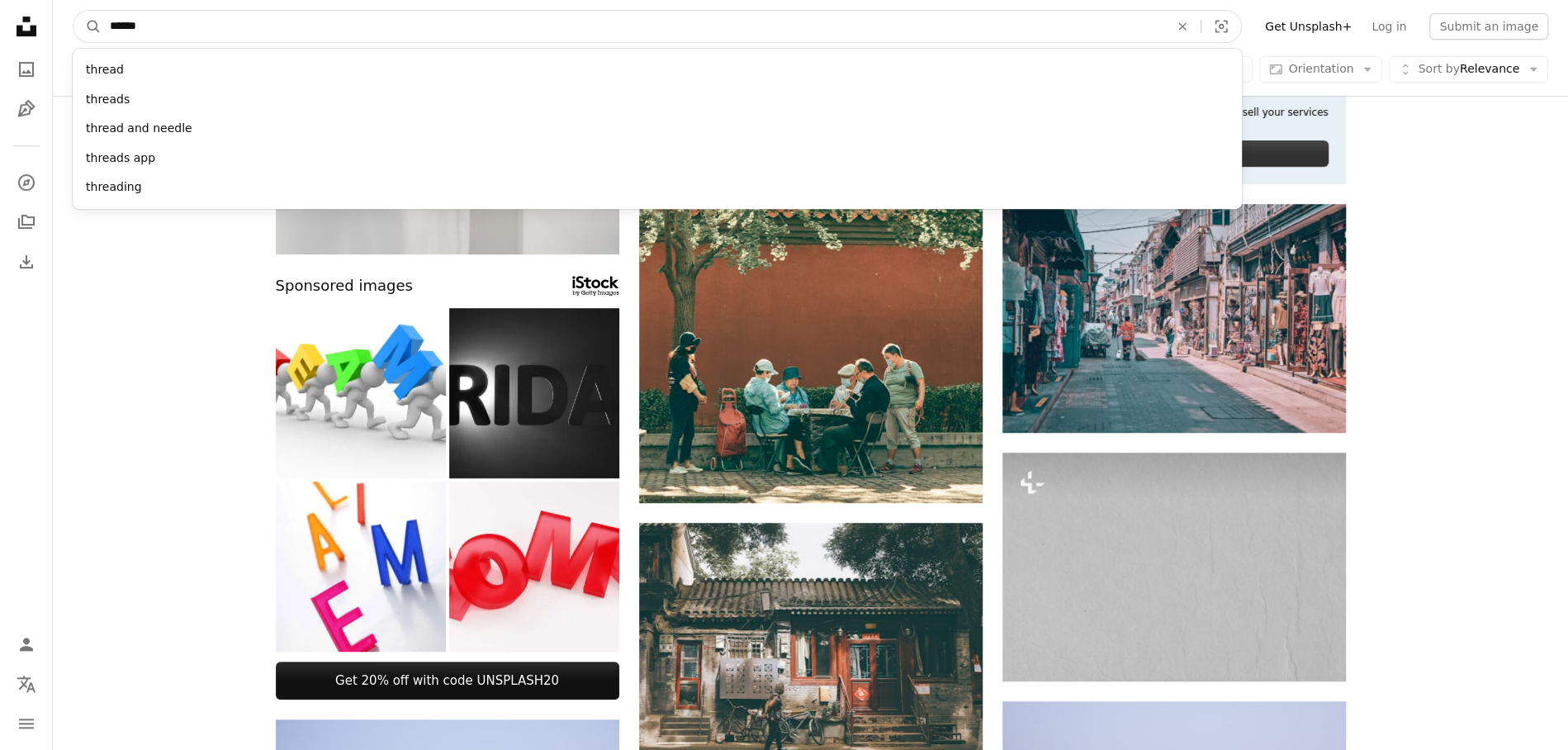
type input "*******"
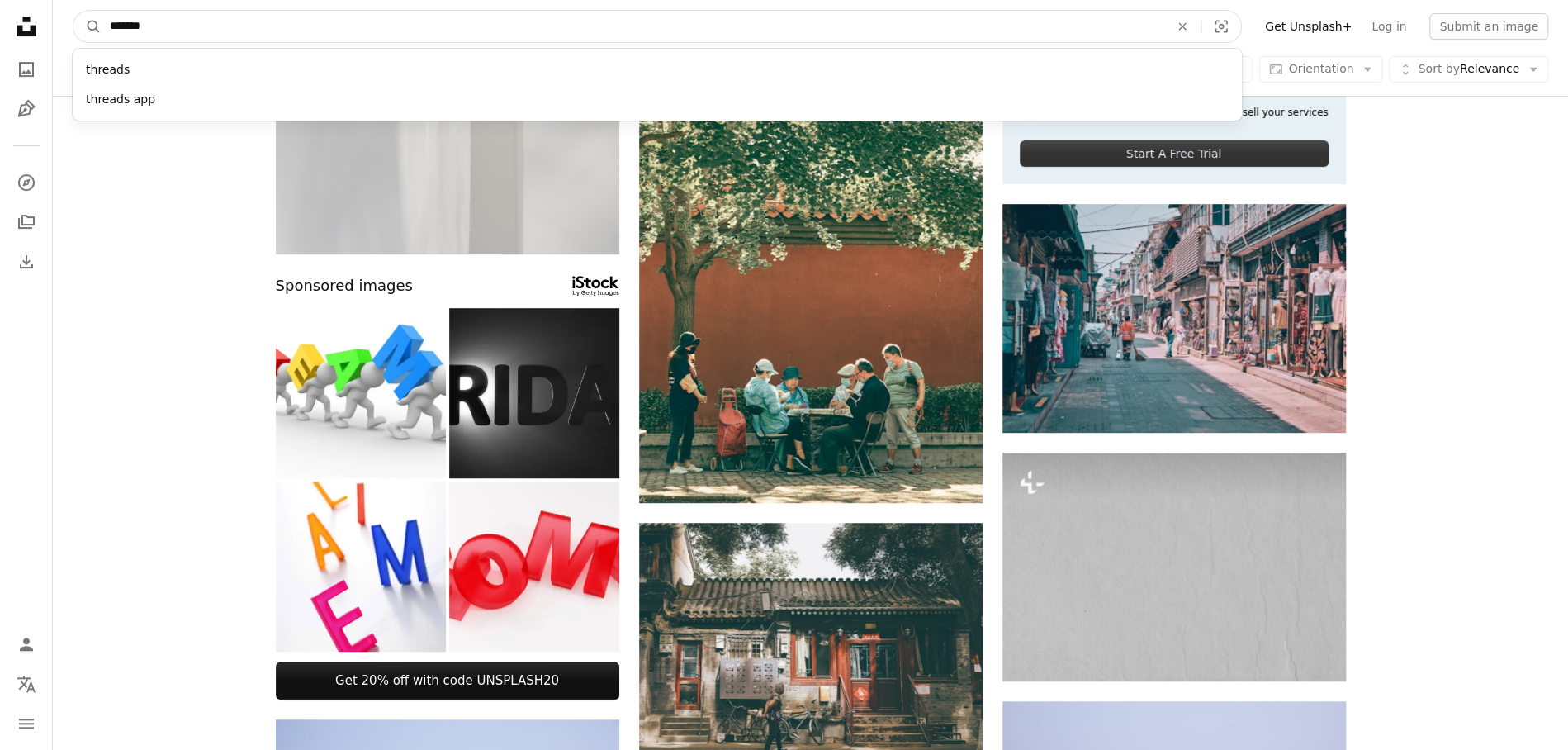
click button "A magnifying glass" at bounding box center [87, 26] width 28 height 31
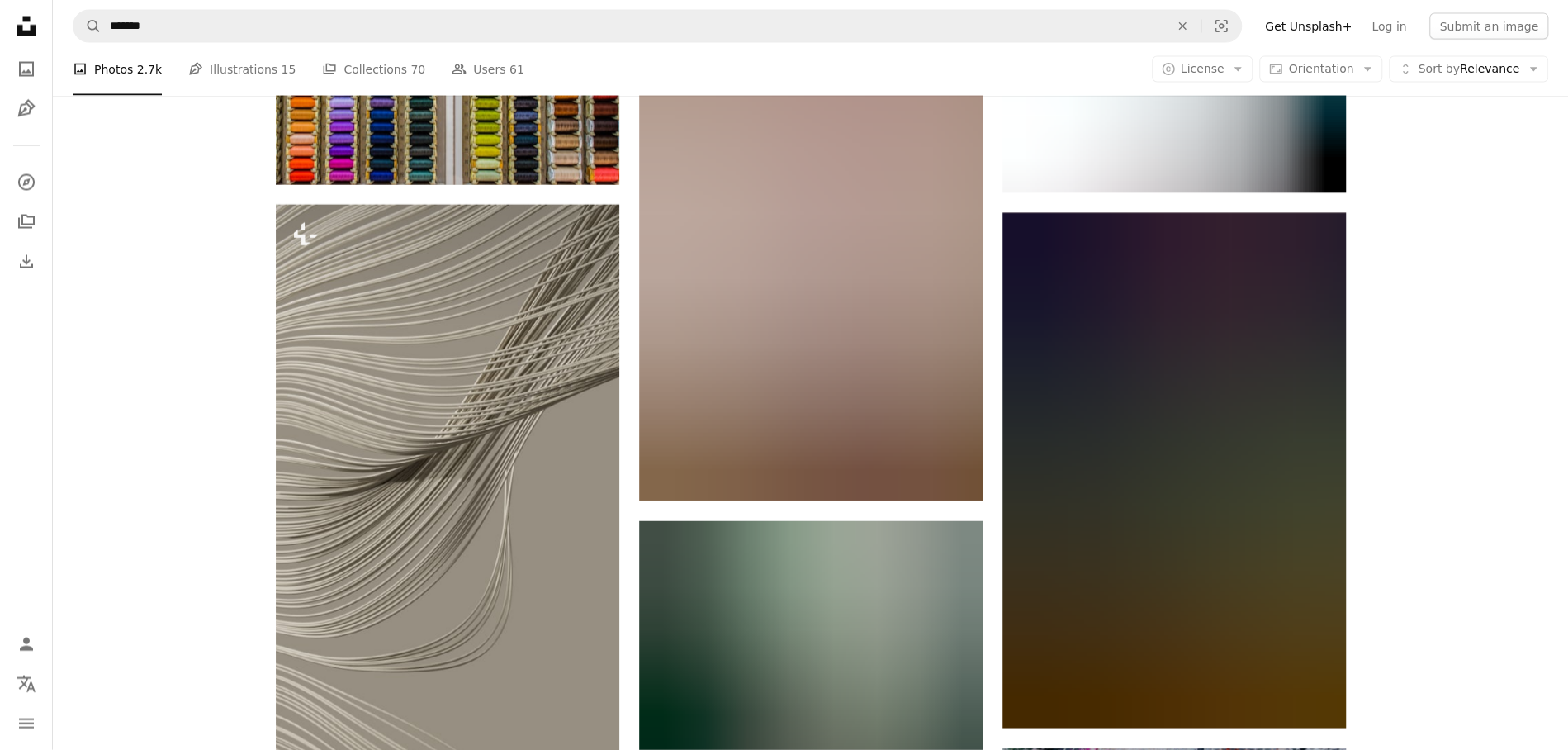
scroll to position [7247, 0]
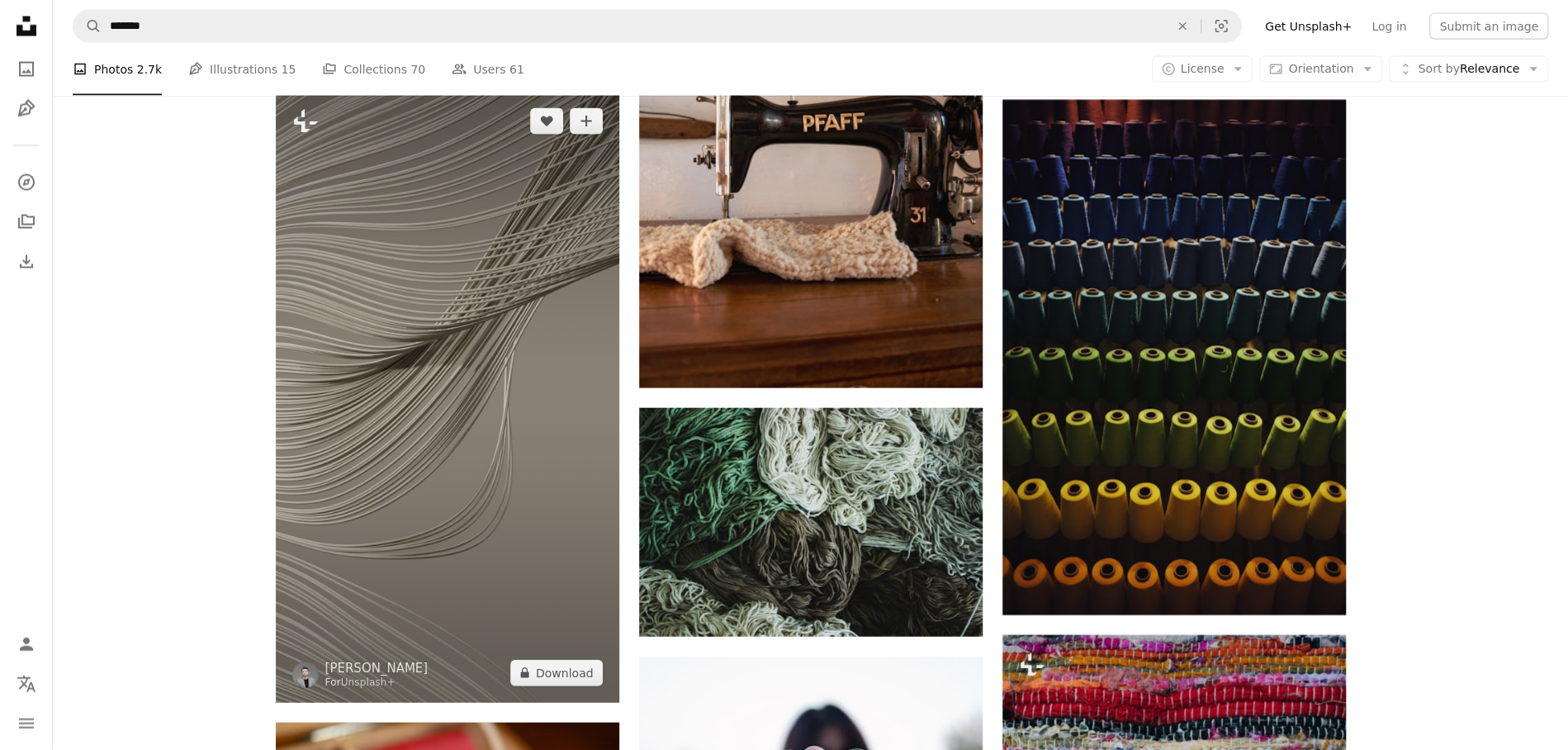
click at [513, 376] on img at bounding box center [447, 397] width 344 height 611
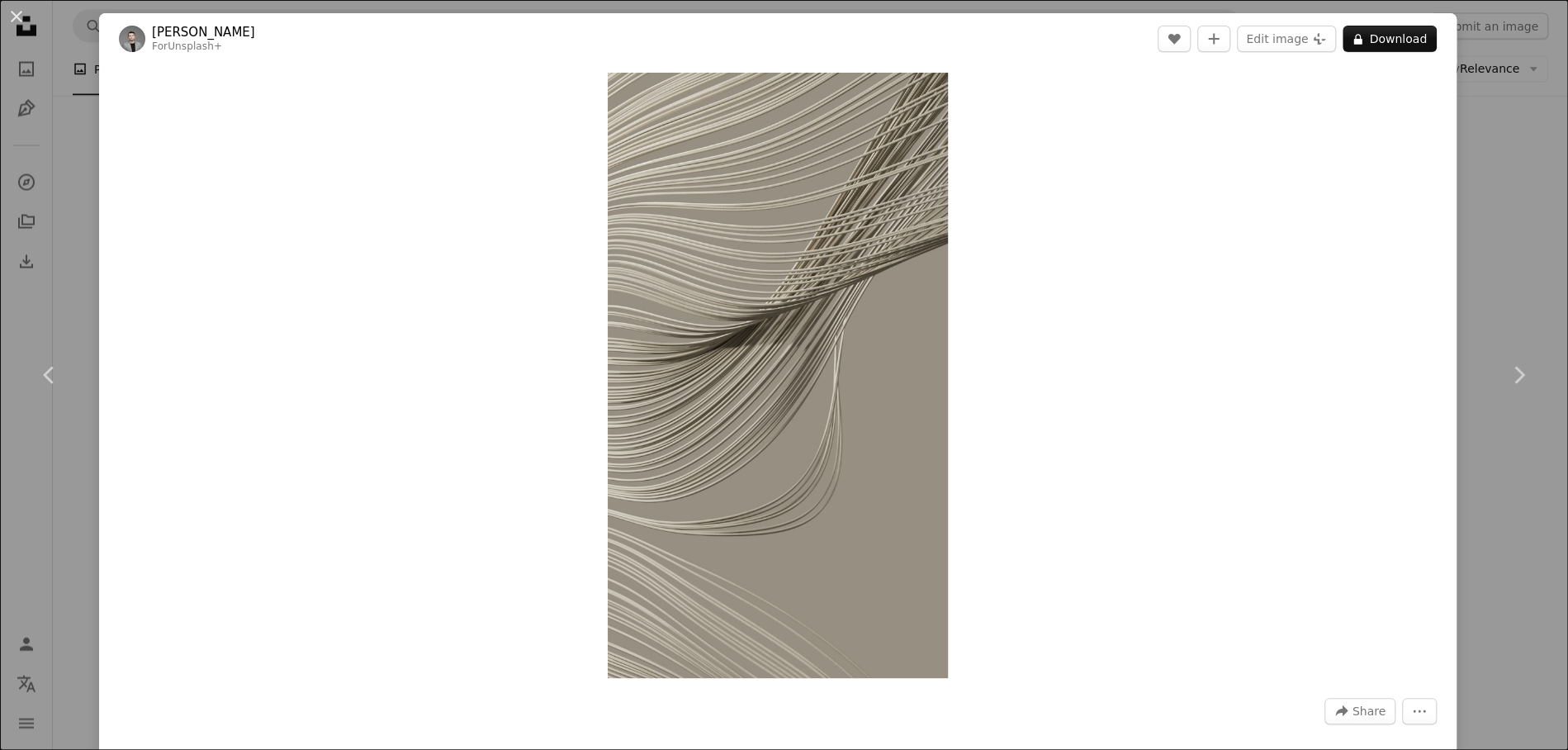
click at [29, 155] on div "An X shape Chevron left Chevron right [PERSON_NAME] For Unsplash+ A heart A plu…" at bounding box center [784, 375] width 1568 height 750
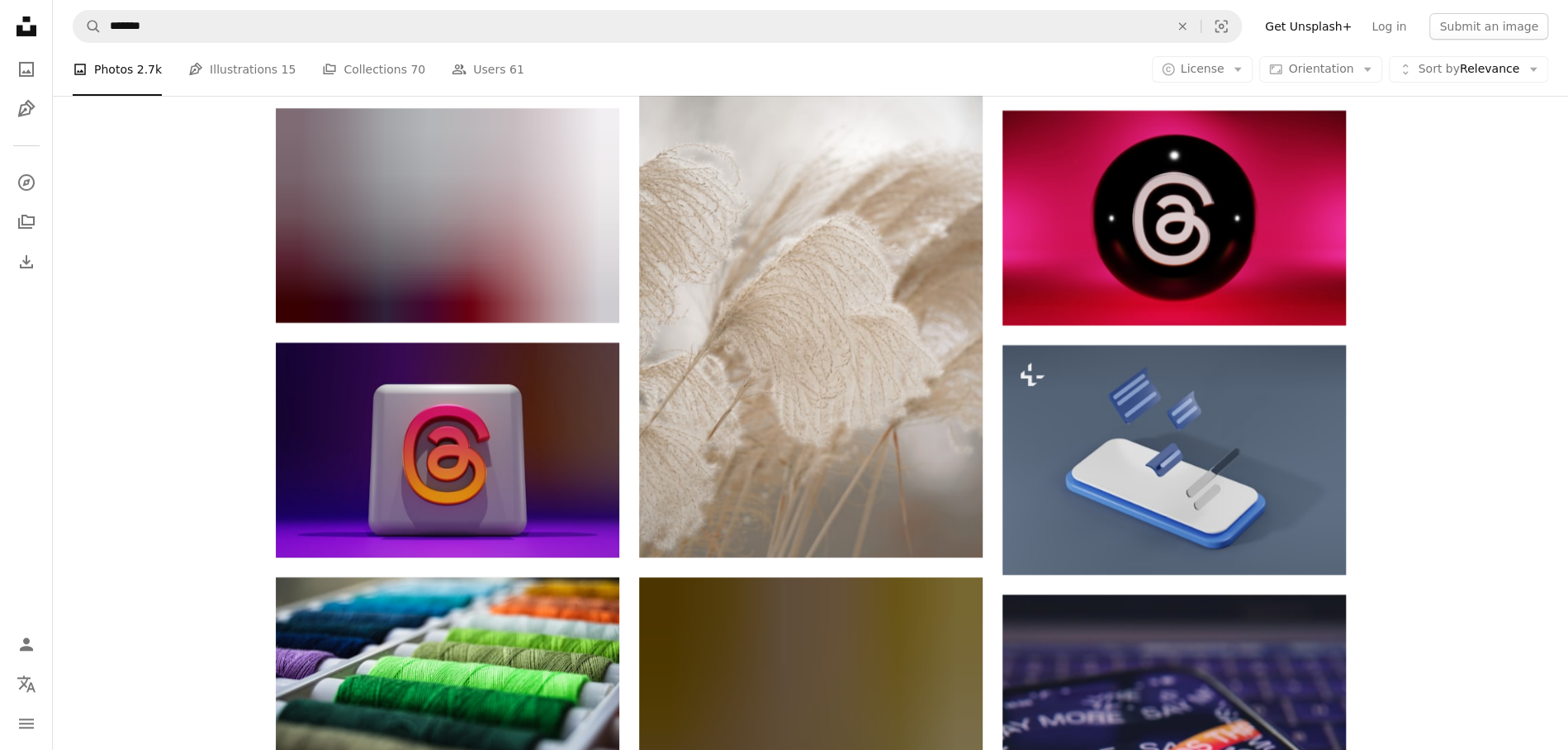
scroll to position [9069, 0]
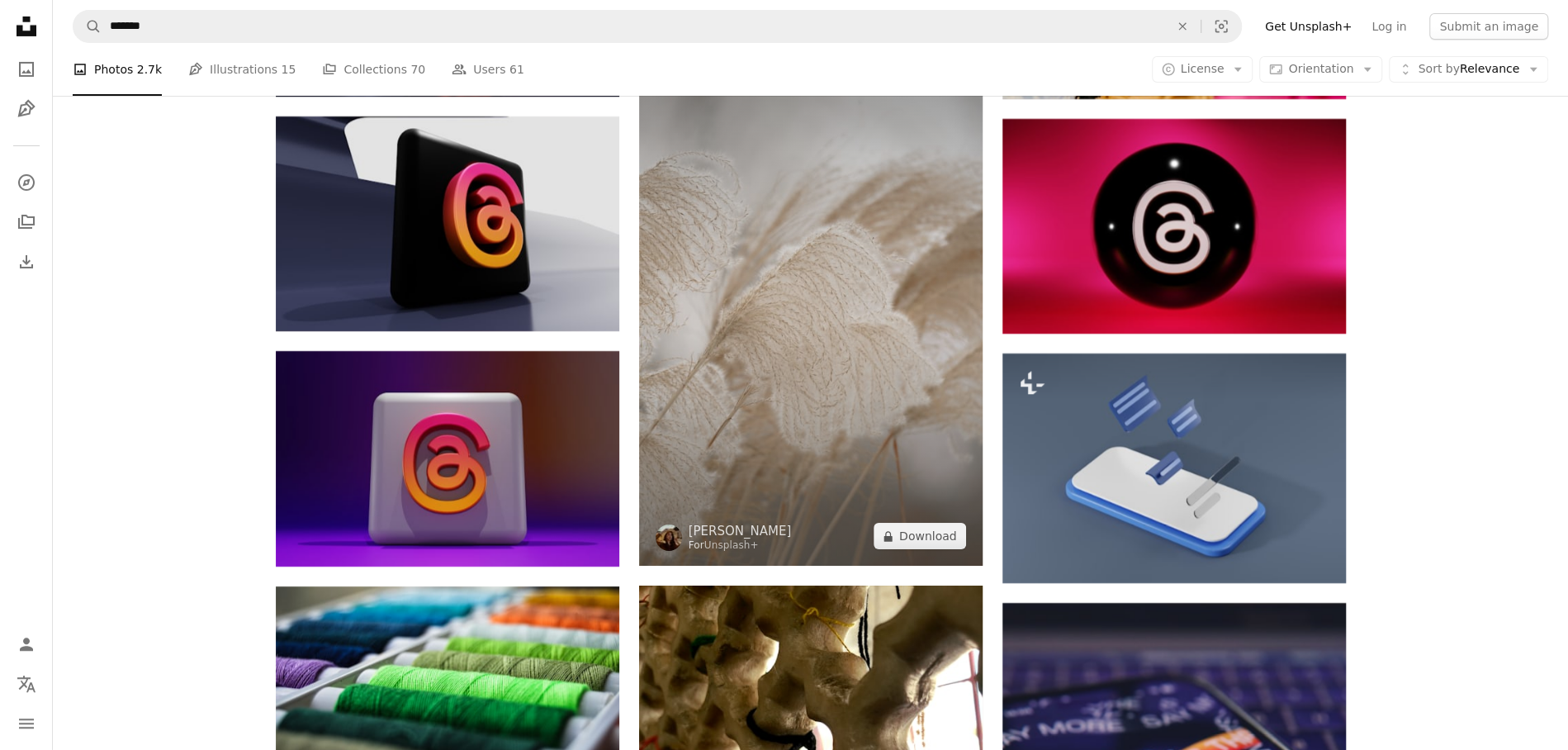
click at [744, 404] on img at bounding box center [810, 307] width 344 height 515
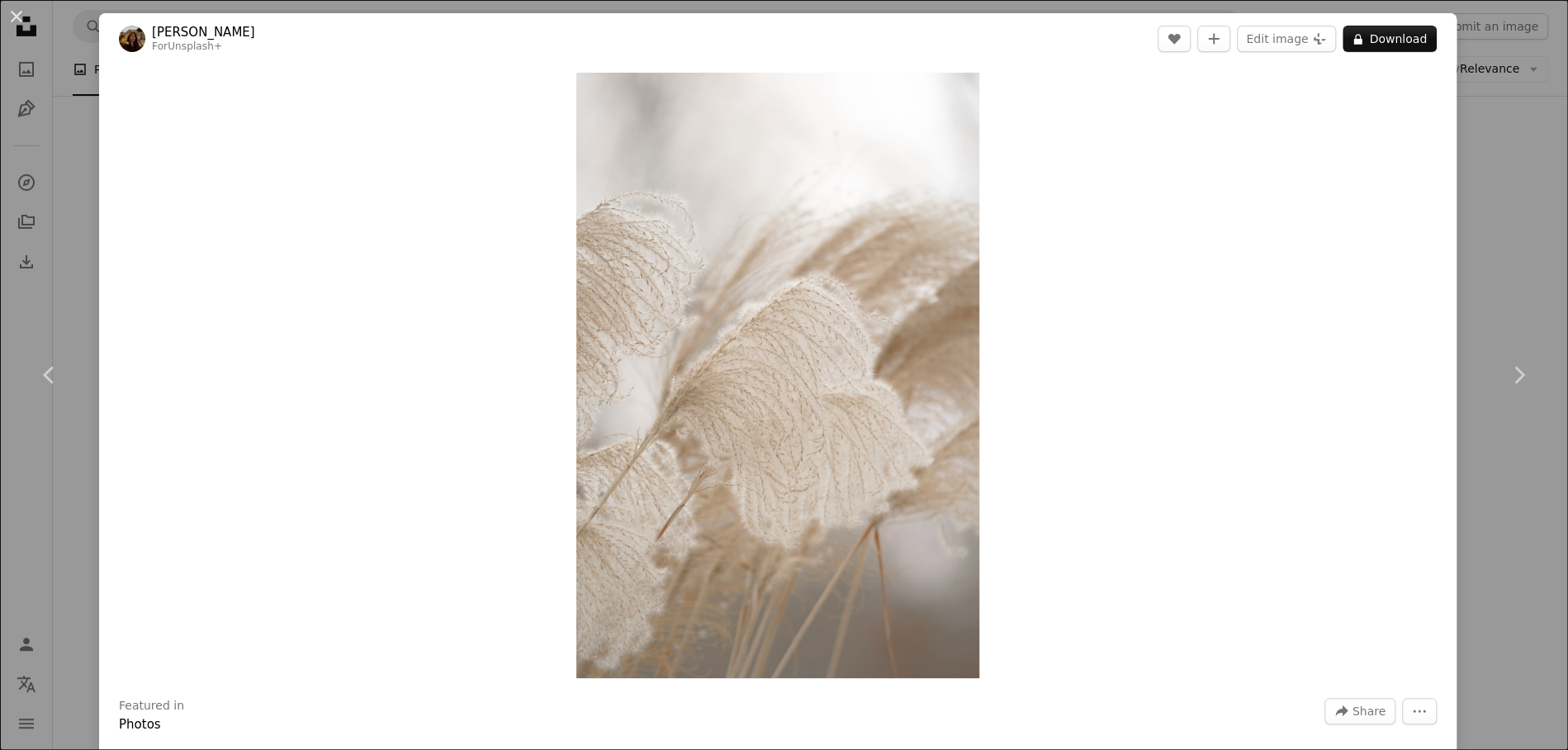
click at [1315, 261] on div "An X shape Chevron left Chevron right [PERSON_NAME] For Unsplash+ A heart A plu…" at bounding box center [784, 375] width 1568 height 750
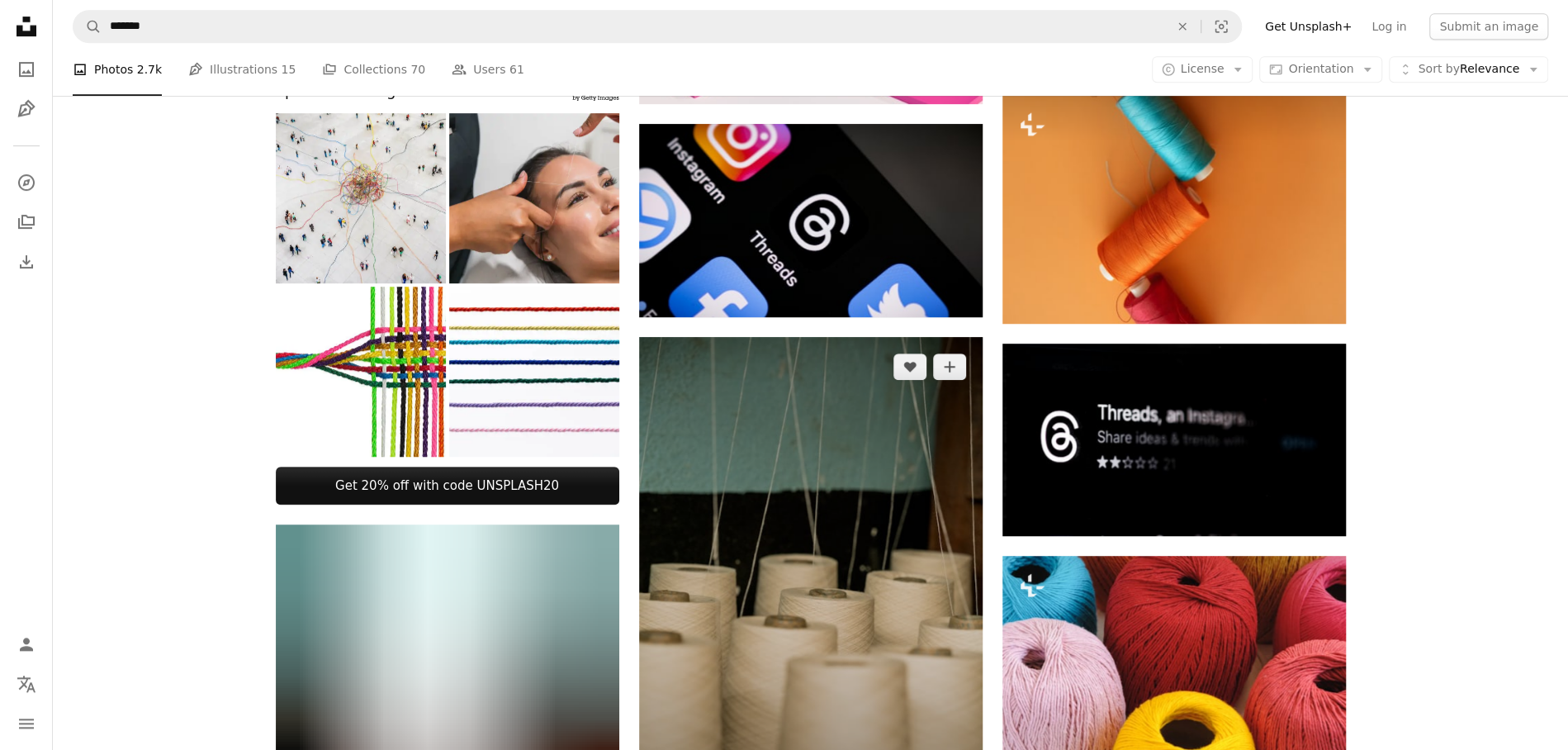
scroll to position [702, 0]
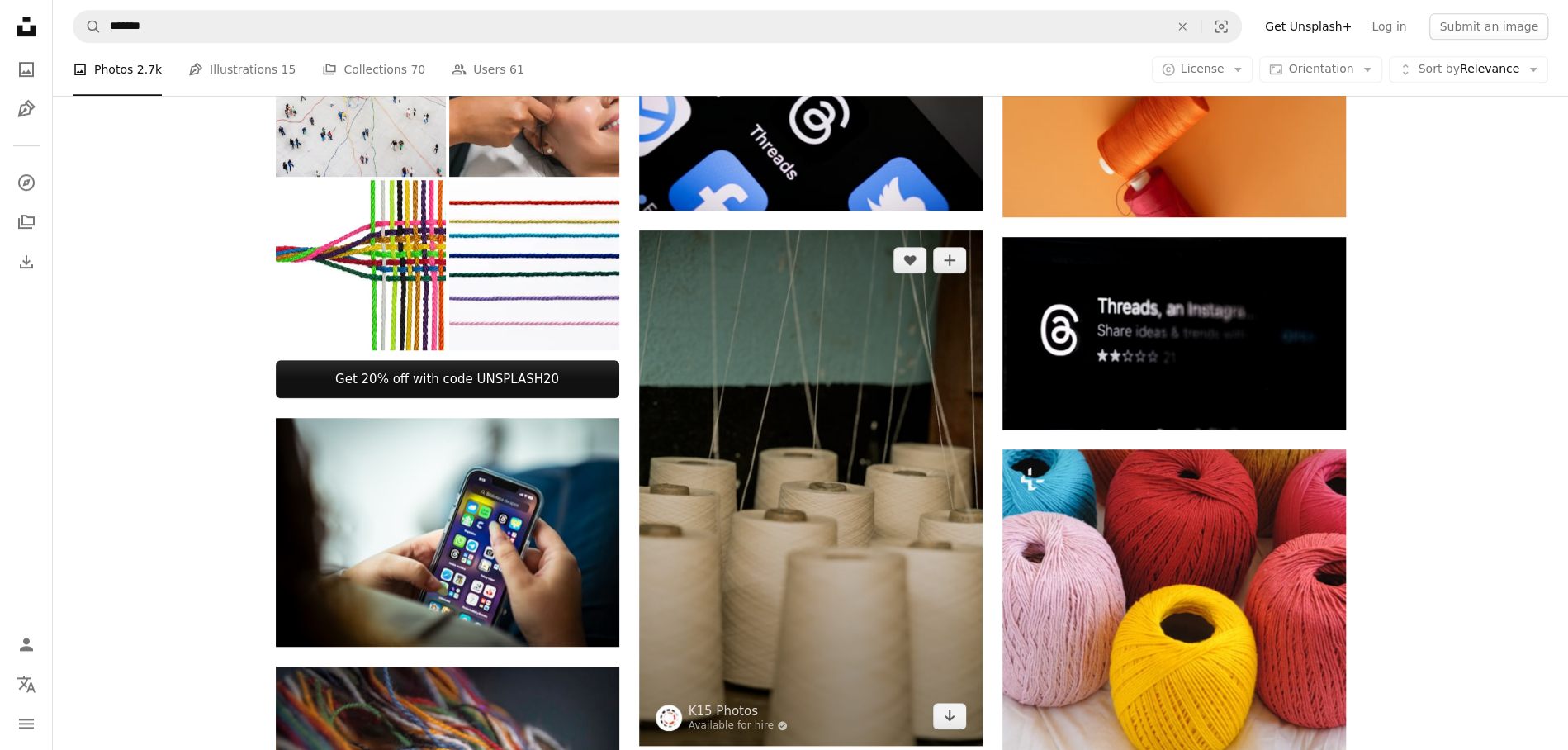
click at [841, 505] on img at bounding box center [810, 487] width 344 height 515
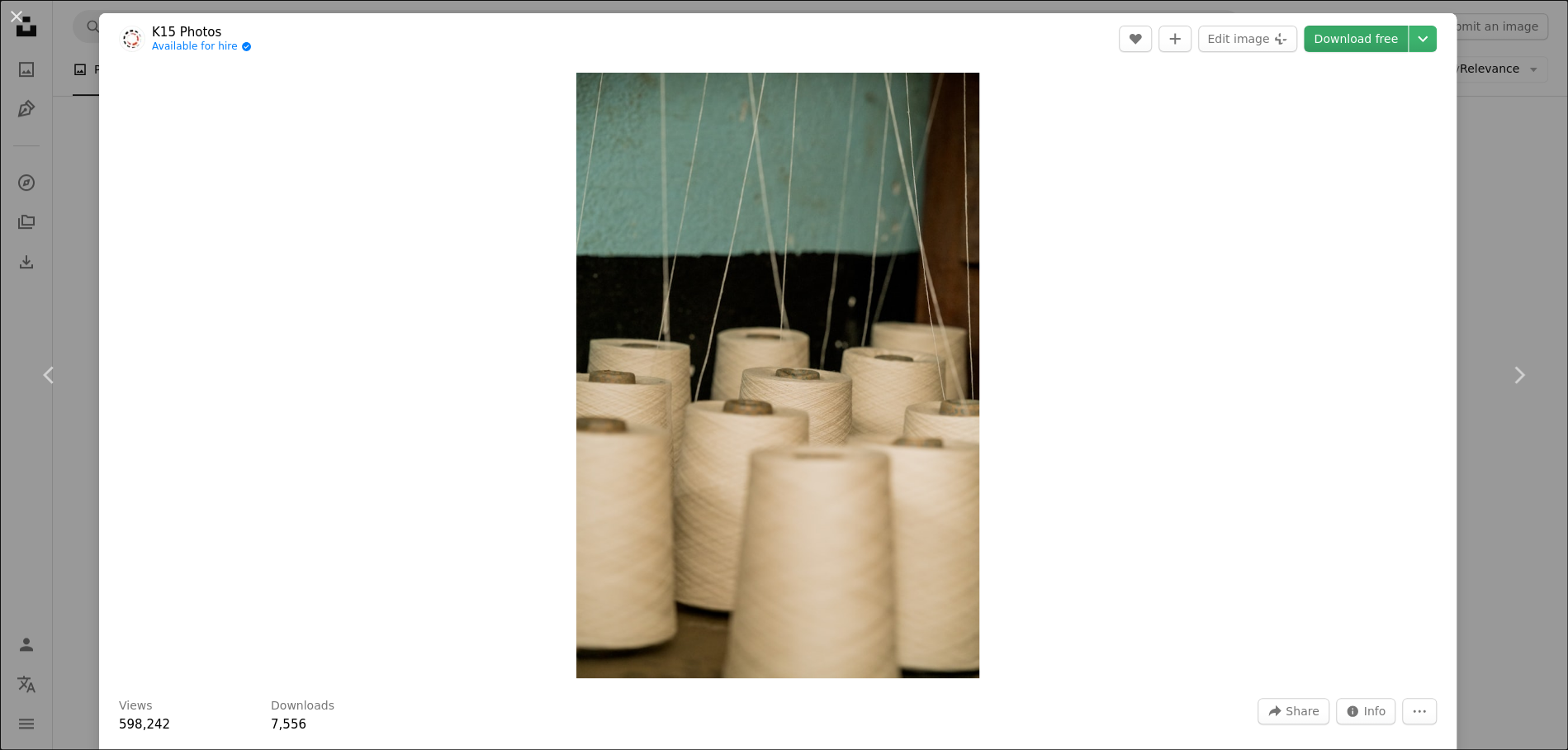
click at [1315, 44] on link "Download free" at bounding box center [1356, 39] width 104 height 27
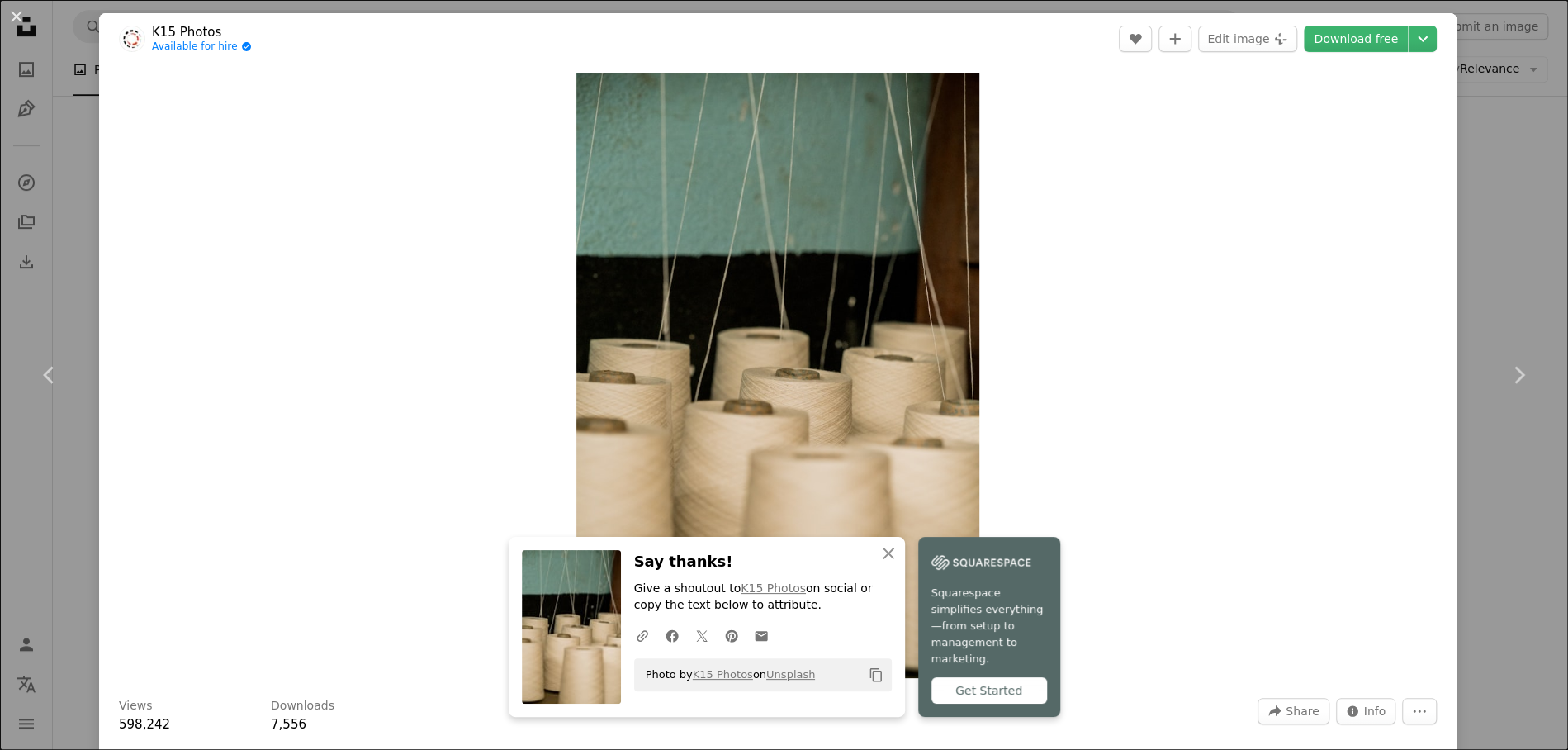
click at [1315, 228] on div "Zoom in" at bounding box center [778, 375] width 1358 height 622
click at [1315, 171] on div "An X shape Chevron left Chevron right K15 Photos Available for hire A checkmark…" at bounding box center [784, 375] width 1568 height 750
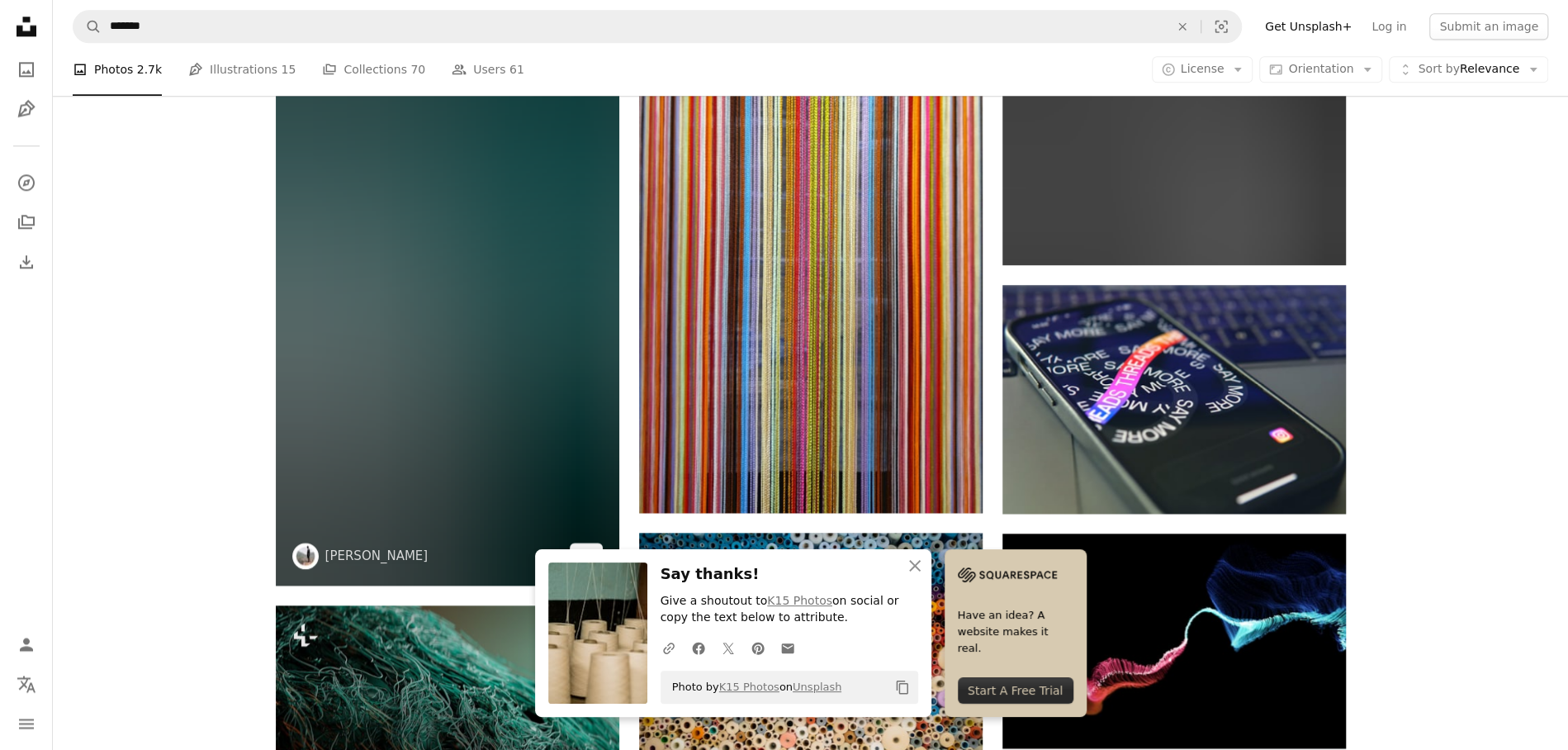
scroll to position [1568, 0]
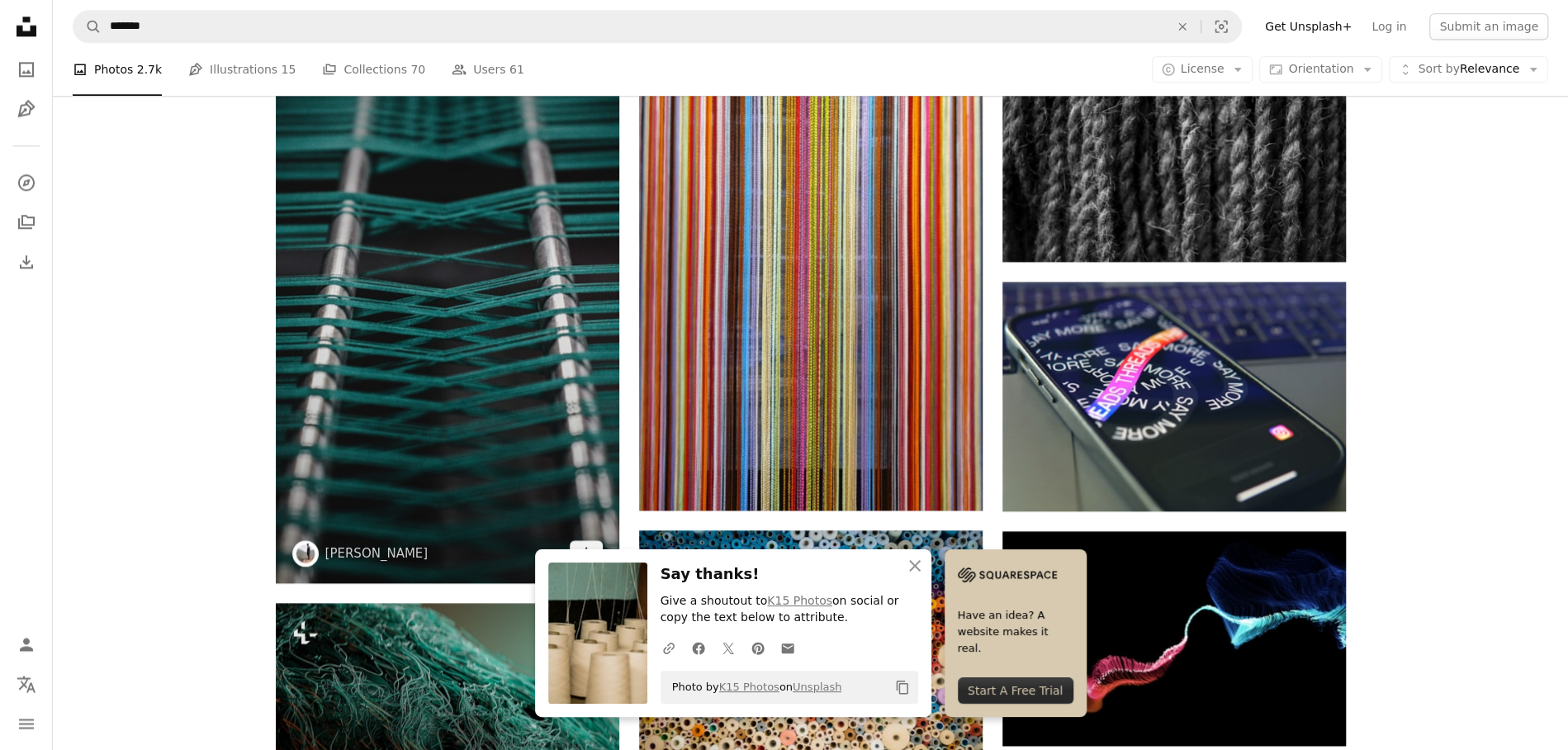
click at [473, 452] on img at bounding box center [447, 316] width 344 height 533
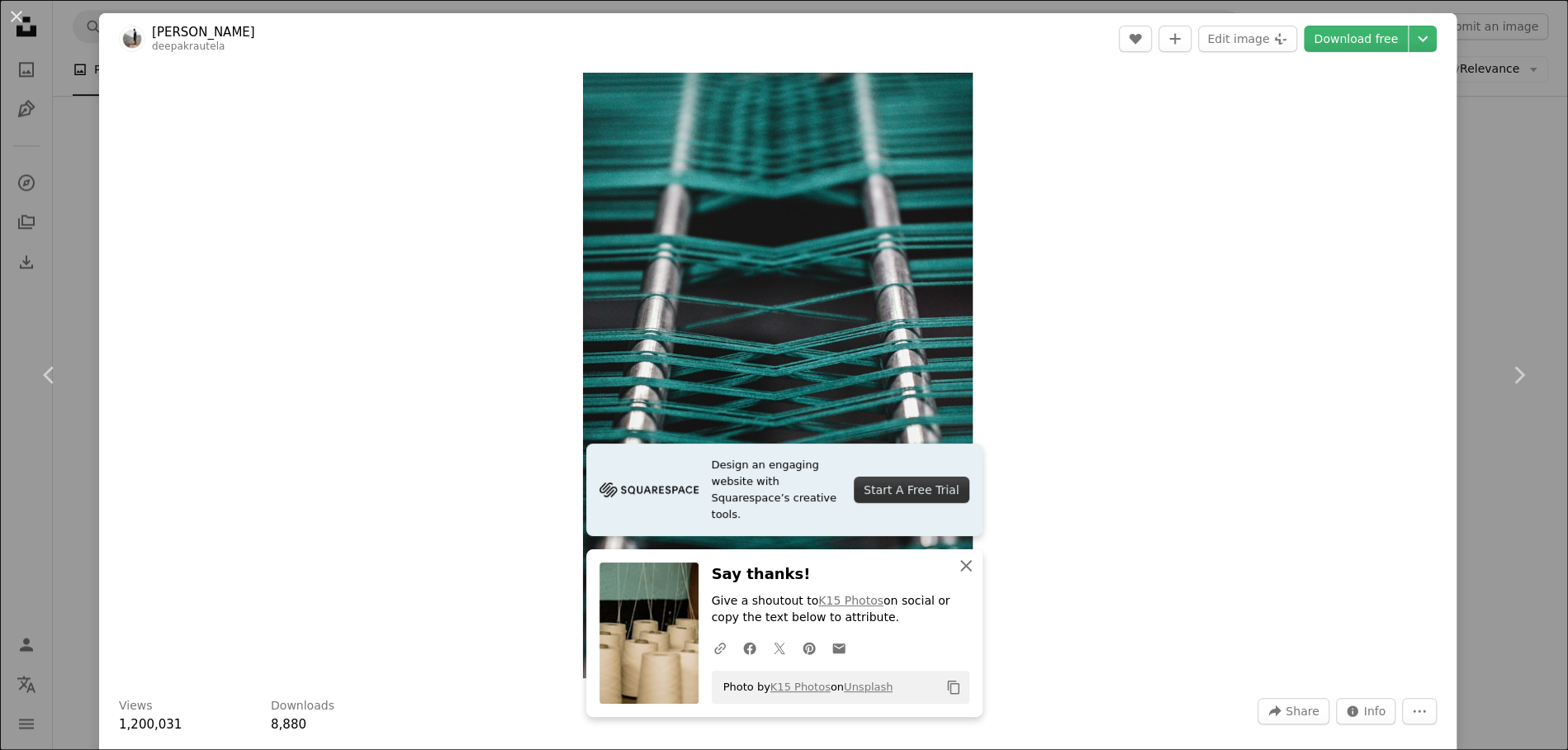
click at [970, 569] on icon "An X shape" at bounding box center [966, 565] width 20 height 20
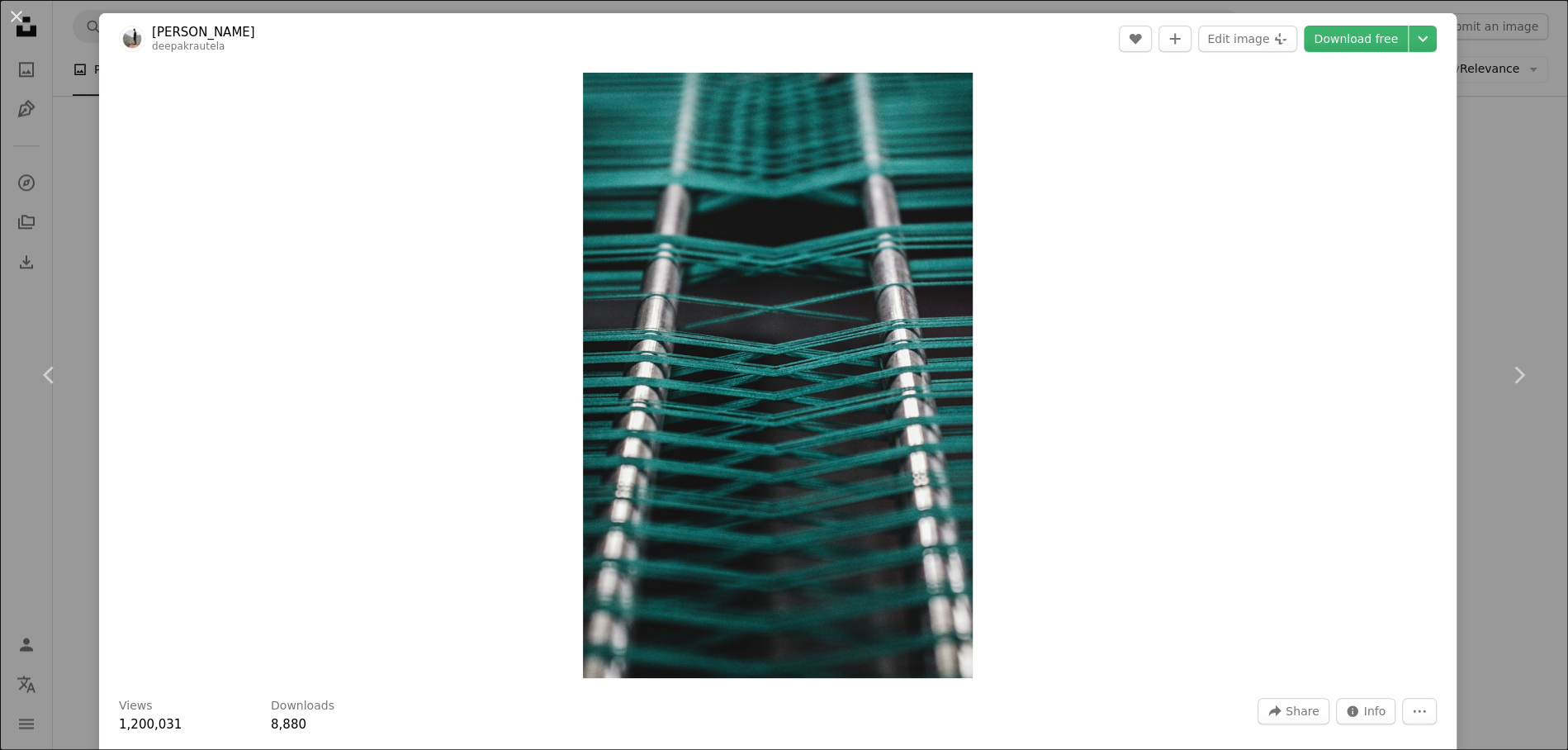
click at [1315, 246] on div "An X shape Chevron left Chevron right [PERSON_NAME] deepakrautela A heart A plu…" at bounding box center [784, 375] width 1568 height 750
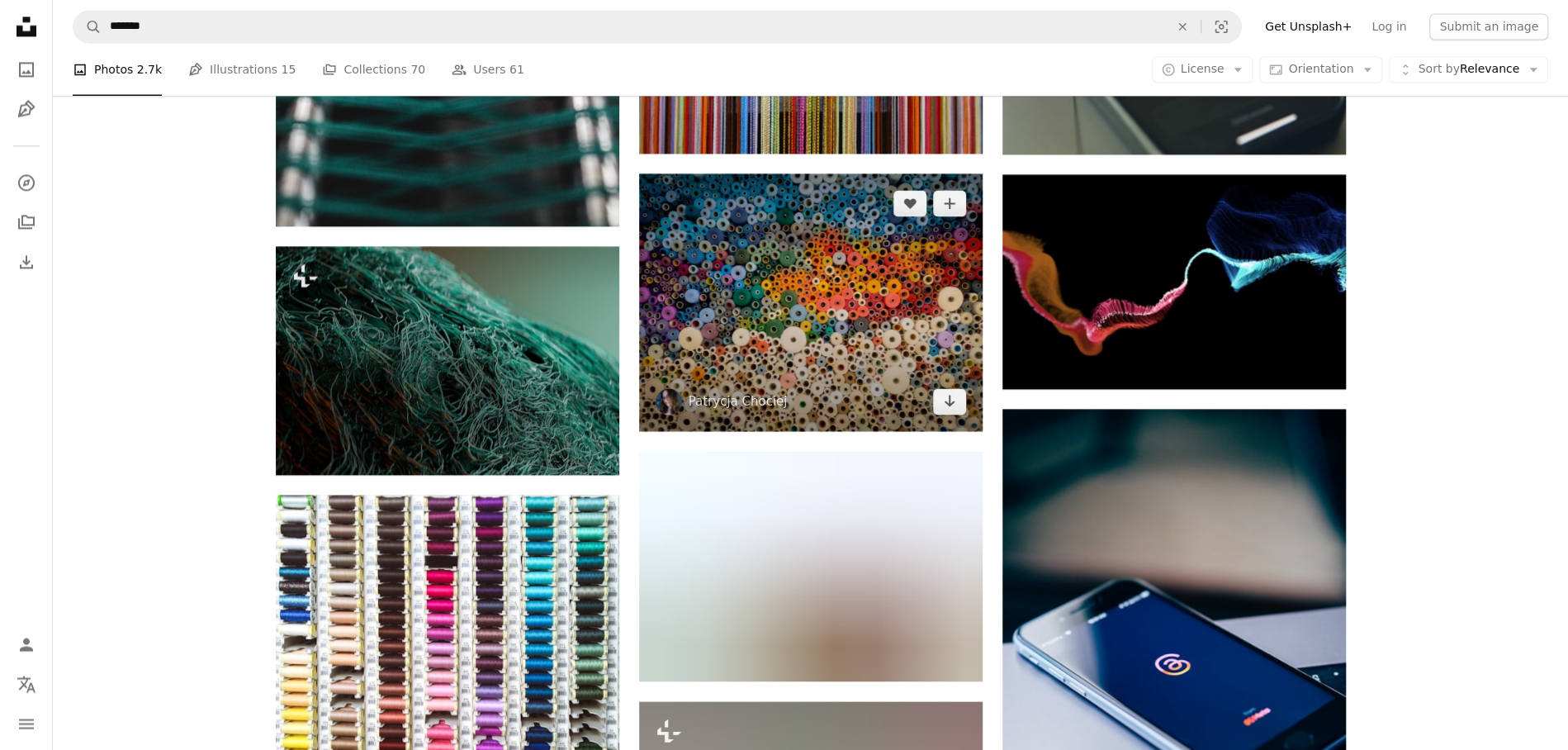
scroll to position [1917, 0]
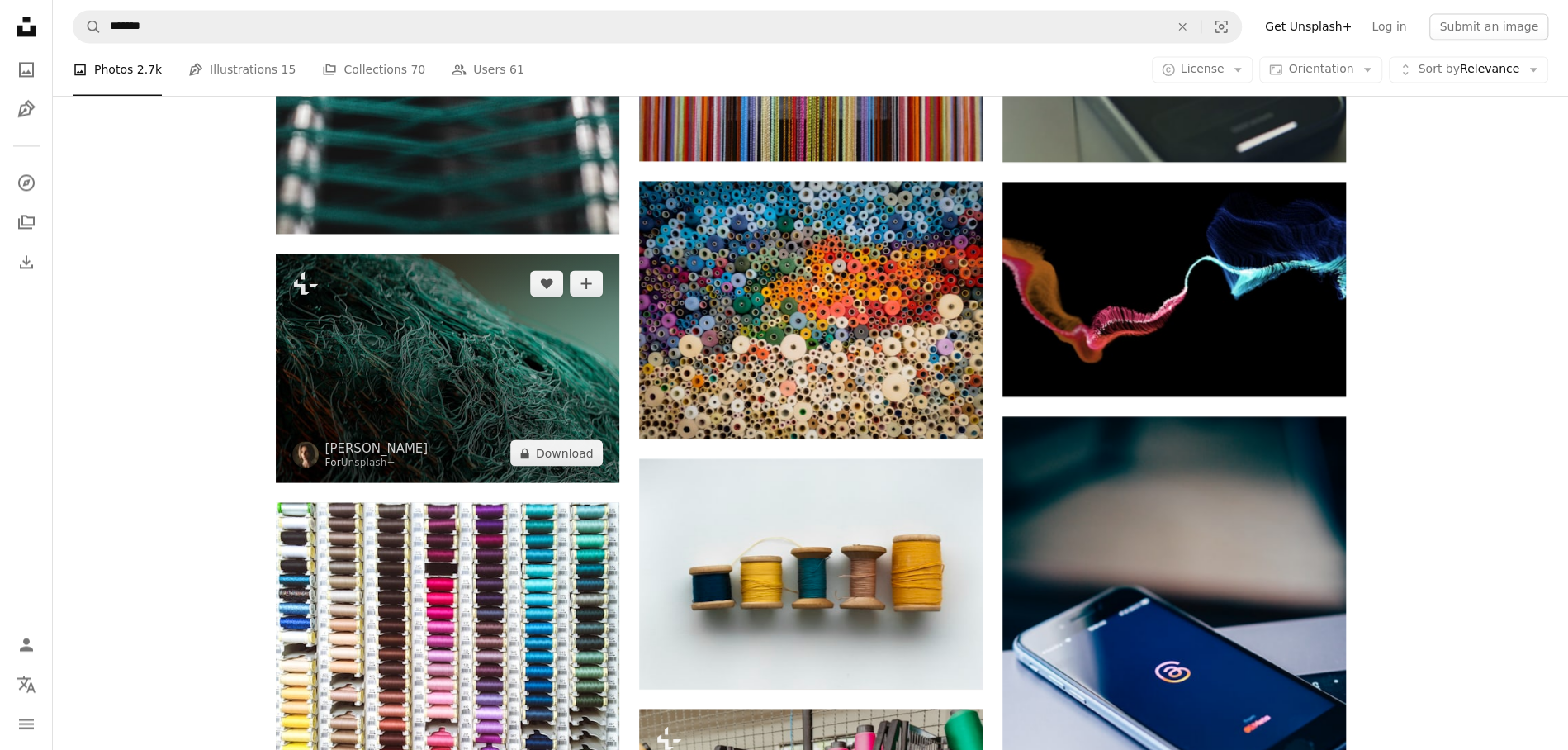
click at [447, 385] on img at bounding box center [447, 367] width 344 height 228
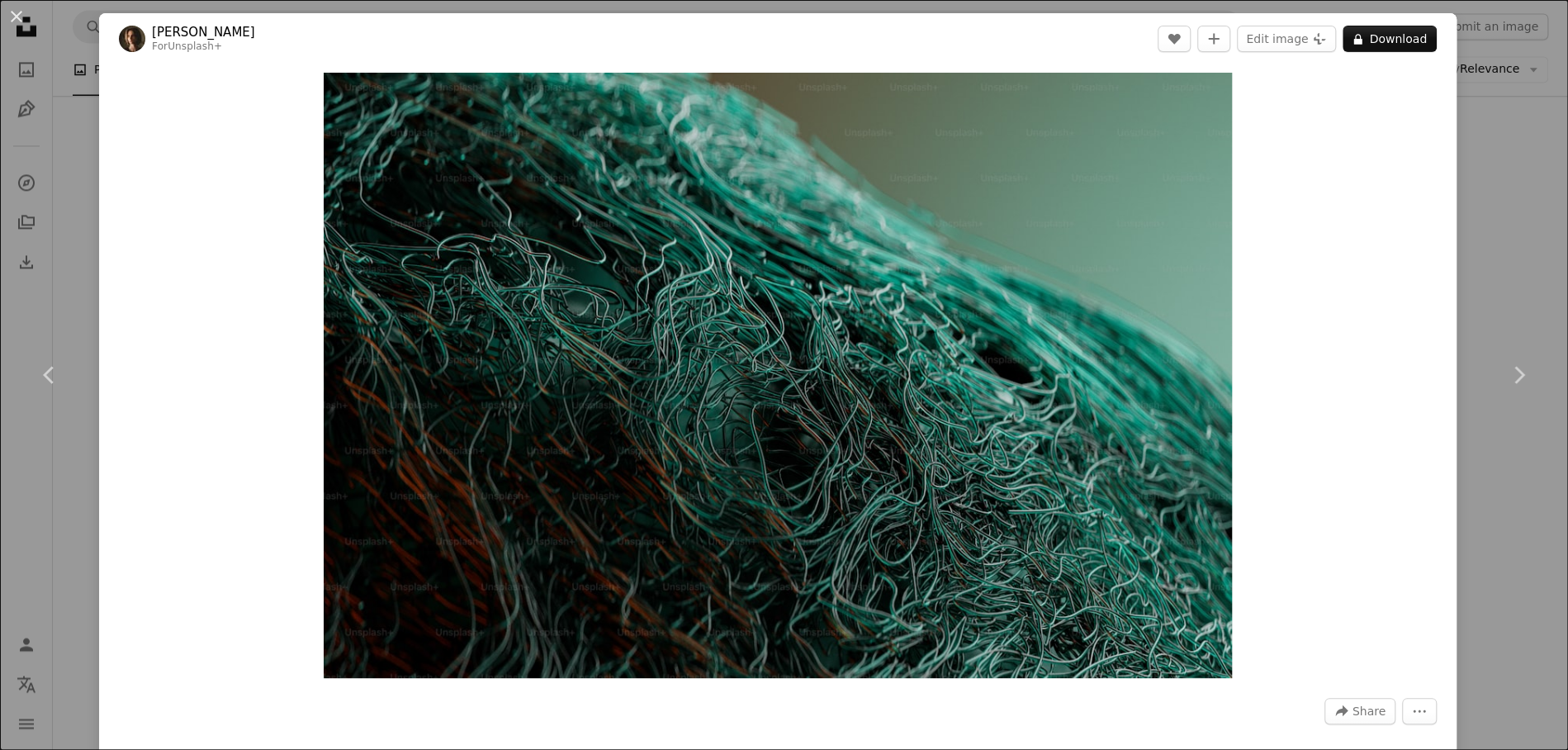
click at [1315, 544] on div "An X shape Chevron left Chevron right [PERSON_NAME] For Unsplash+ A heart A plu…" at bounding box center [784, 375] width 1568 height 750
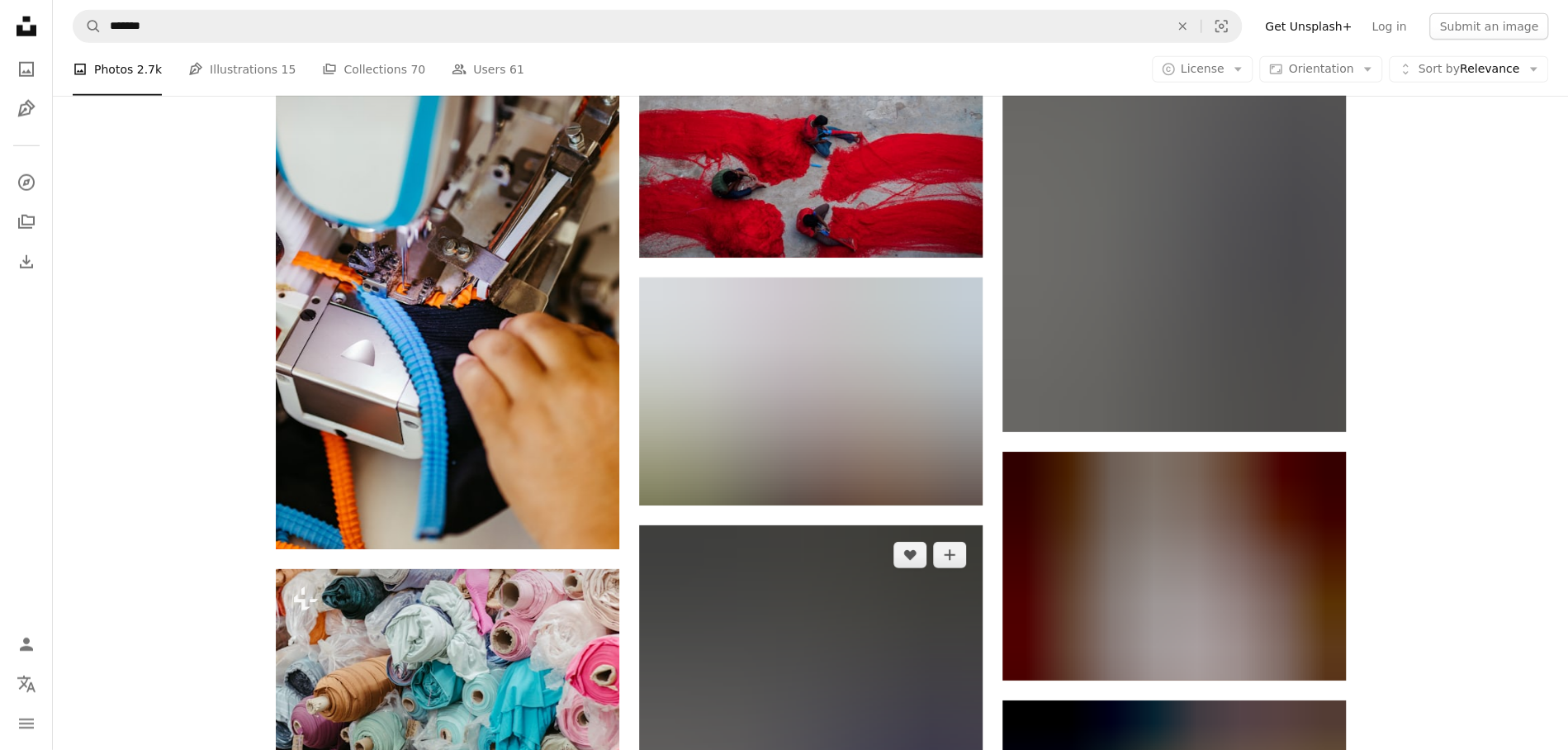
scroll to position [22361, 0]
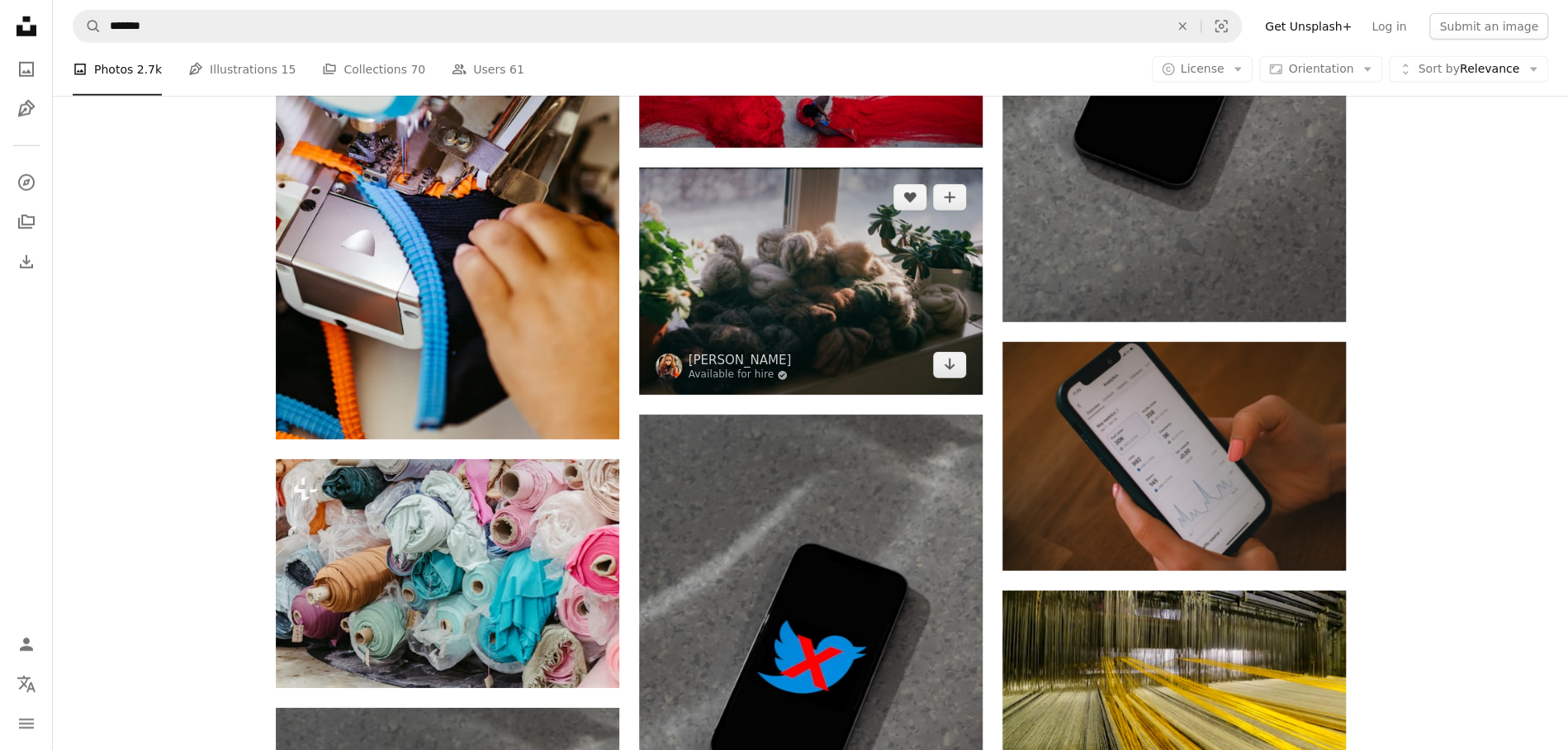
click at [904, 323] on img at bounding box center [810, 281] width 344 height 227
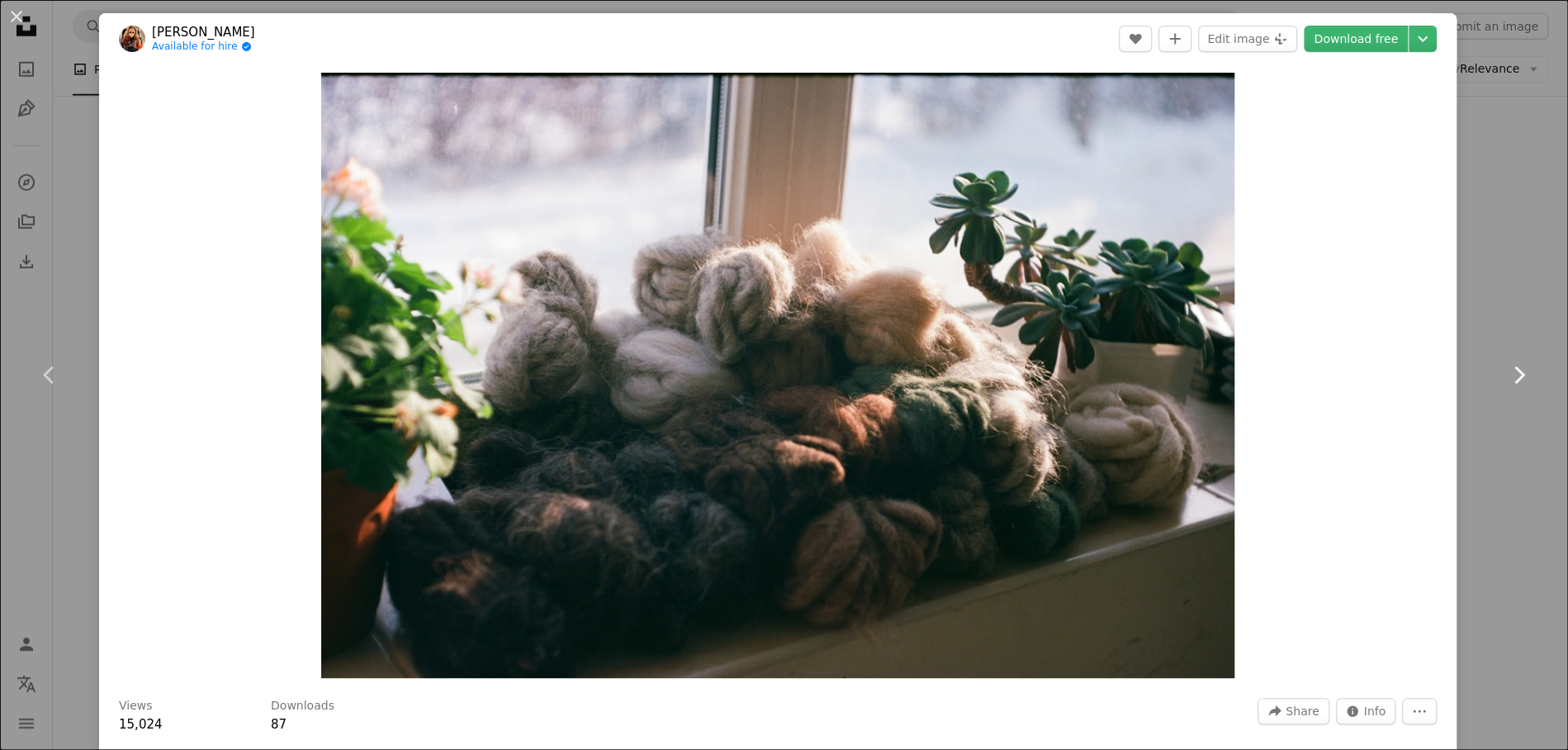
click at [1315, 436] on link "Chevron right" at bounding box center [1518, 375] width 99 height 159
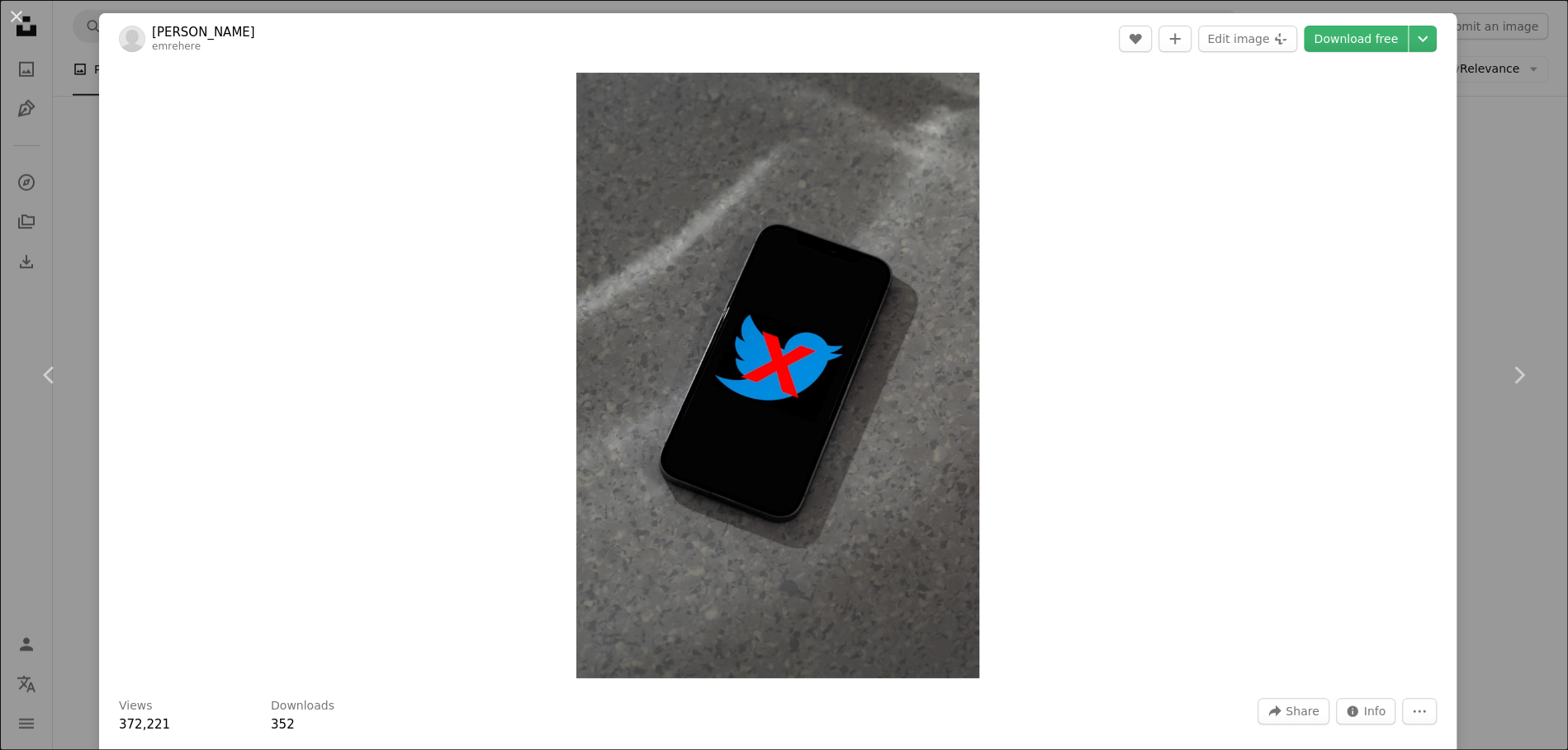
drag, startPoint x: 1543, startPoint y: 177, endPoint x: 1538, endPoint y: 188, distance: 12.1
click at [1315, 184] on div "An X shape Chevron left Chevron right [PERSON_NAME] emrehere A heart A plus sig…" at bounding box center [784, 375] width 1568 height 750
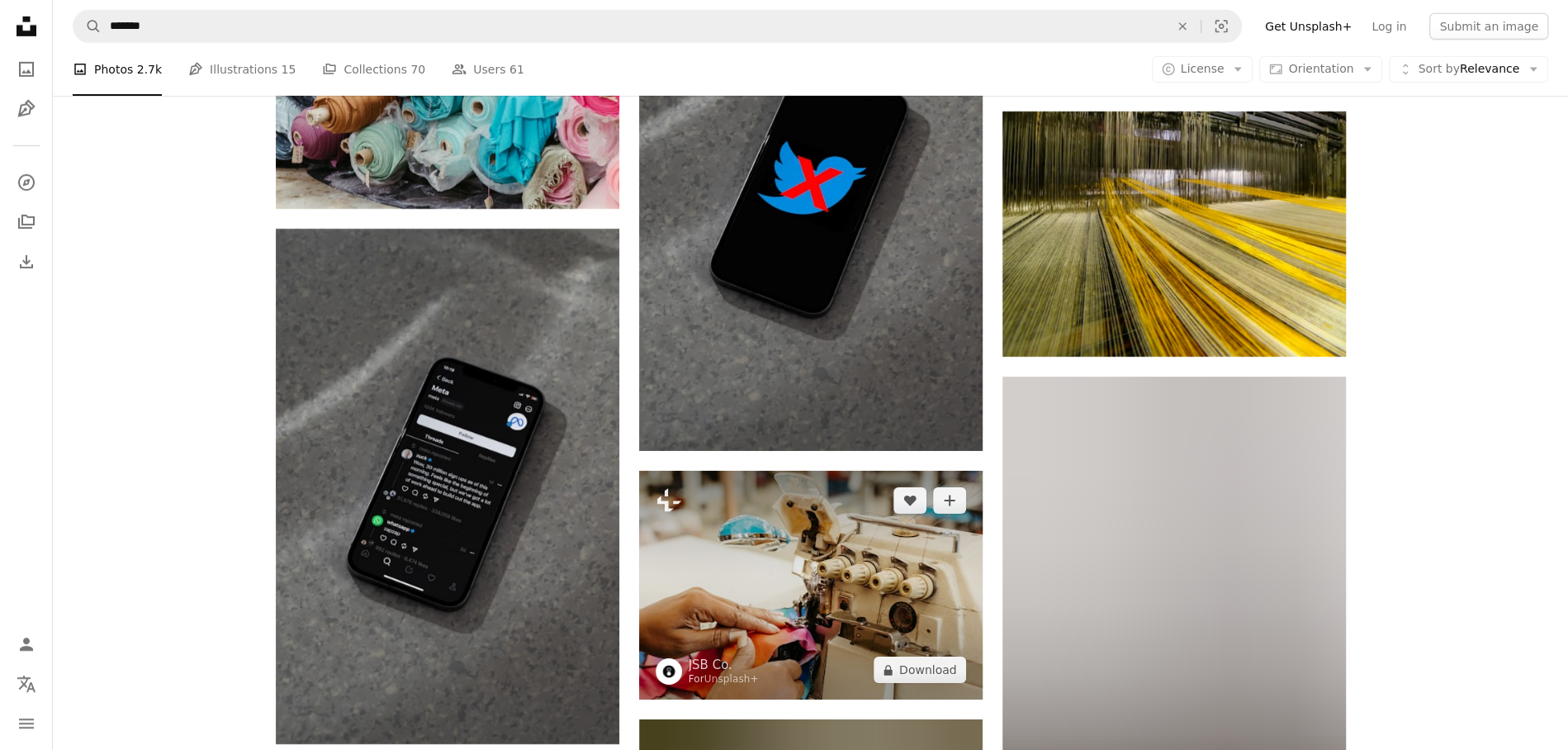
scroll to position [22865, 0]
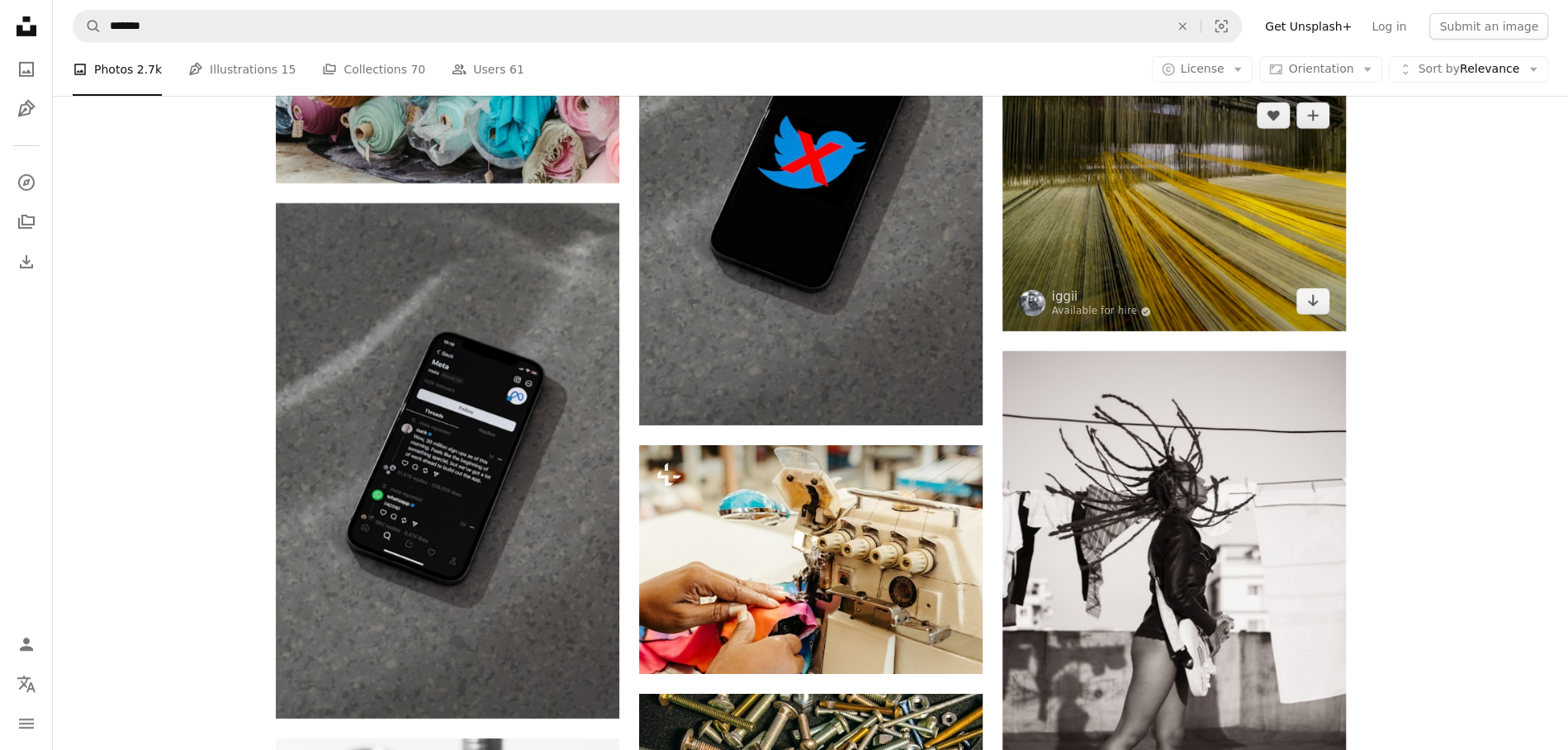
click at [1201, 159] on img at bounding box center [1174, 208] width 344 height 246
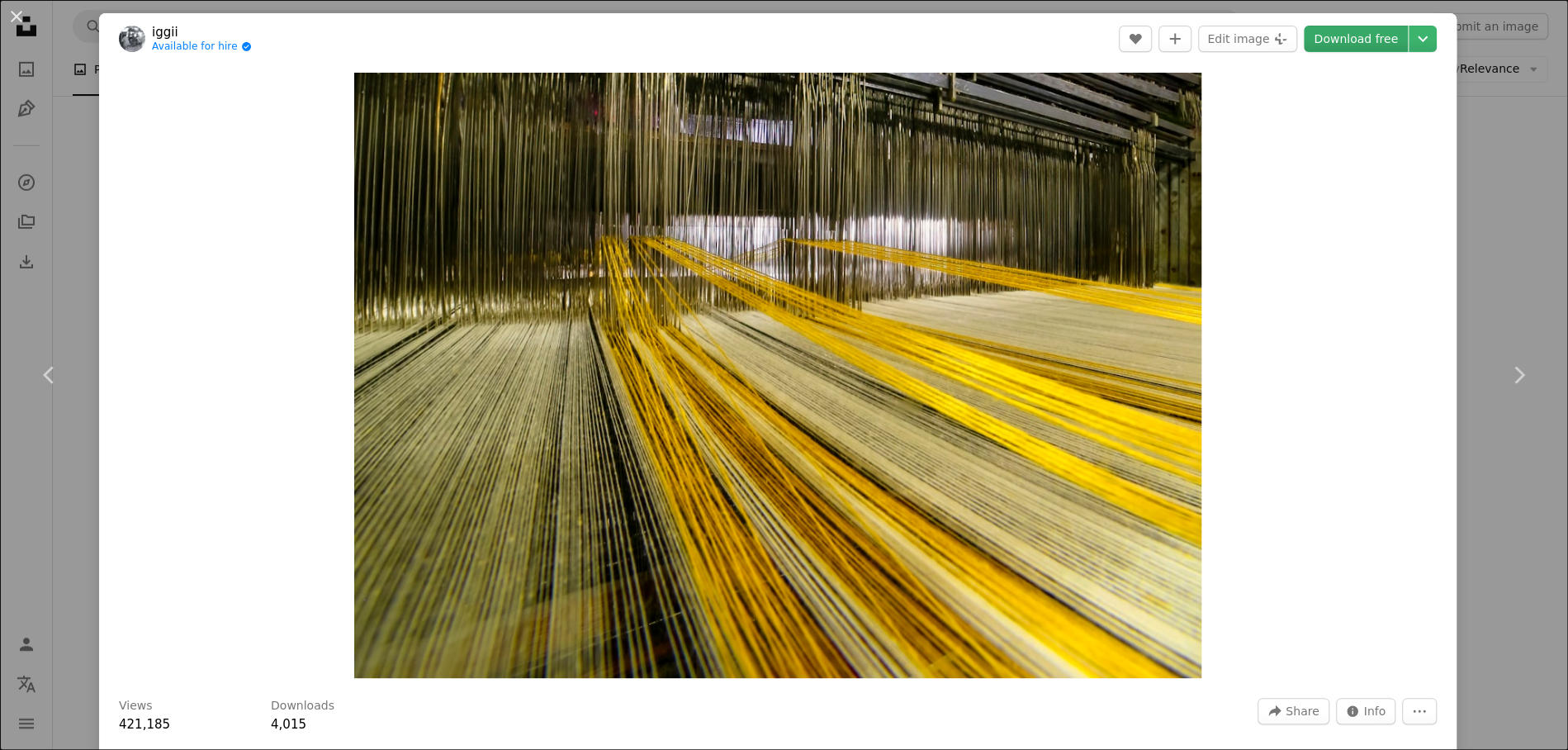
click at [1315, 44] on link "Download free" at bounding box center [1356, 39] width 104 height 27
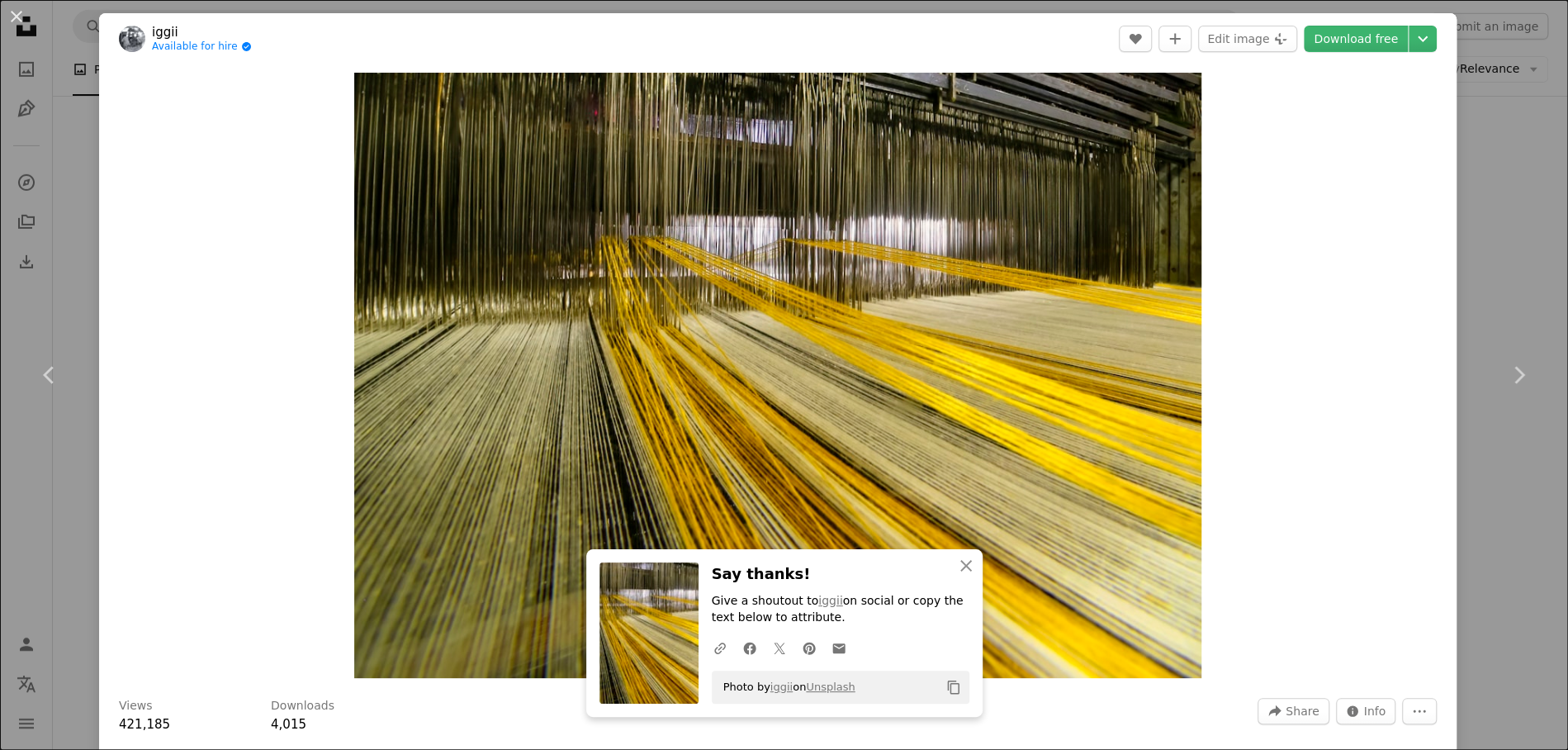
drag, startPoint x: 1514, startPoint y: 563, endPoint x: 1449, endPoint y: 487, distance: 100.0
click at [1315, 595] on div "An X shape Chevron left Chevron right iggii Available for hire A checkmark insi…" at bounding box center [784, 375] width 1568 height 750
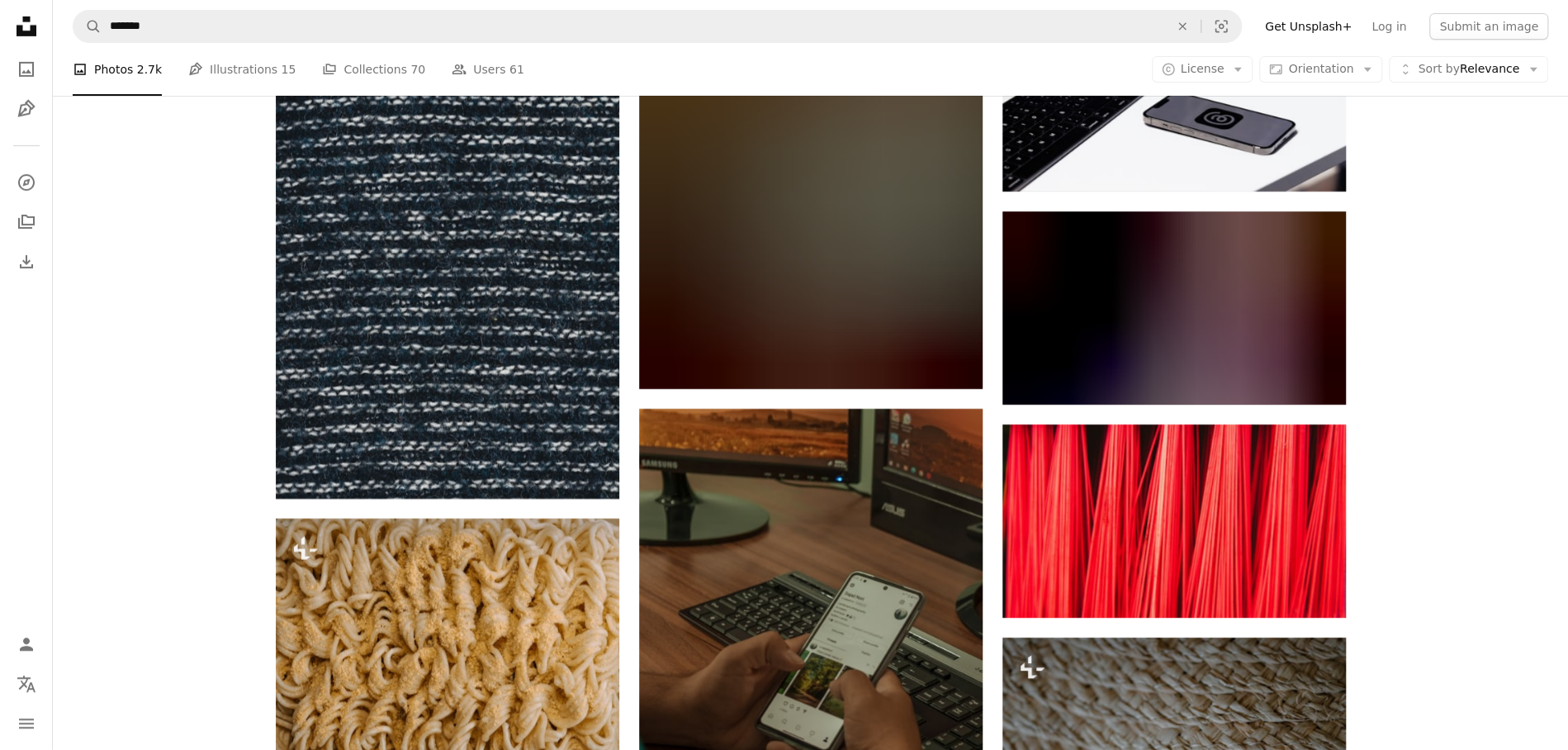
scroll to position [27658, 0]
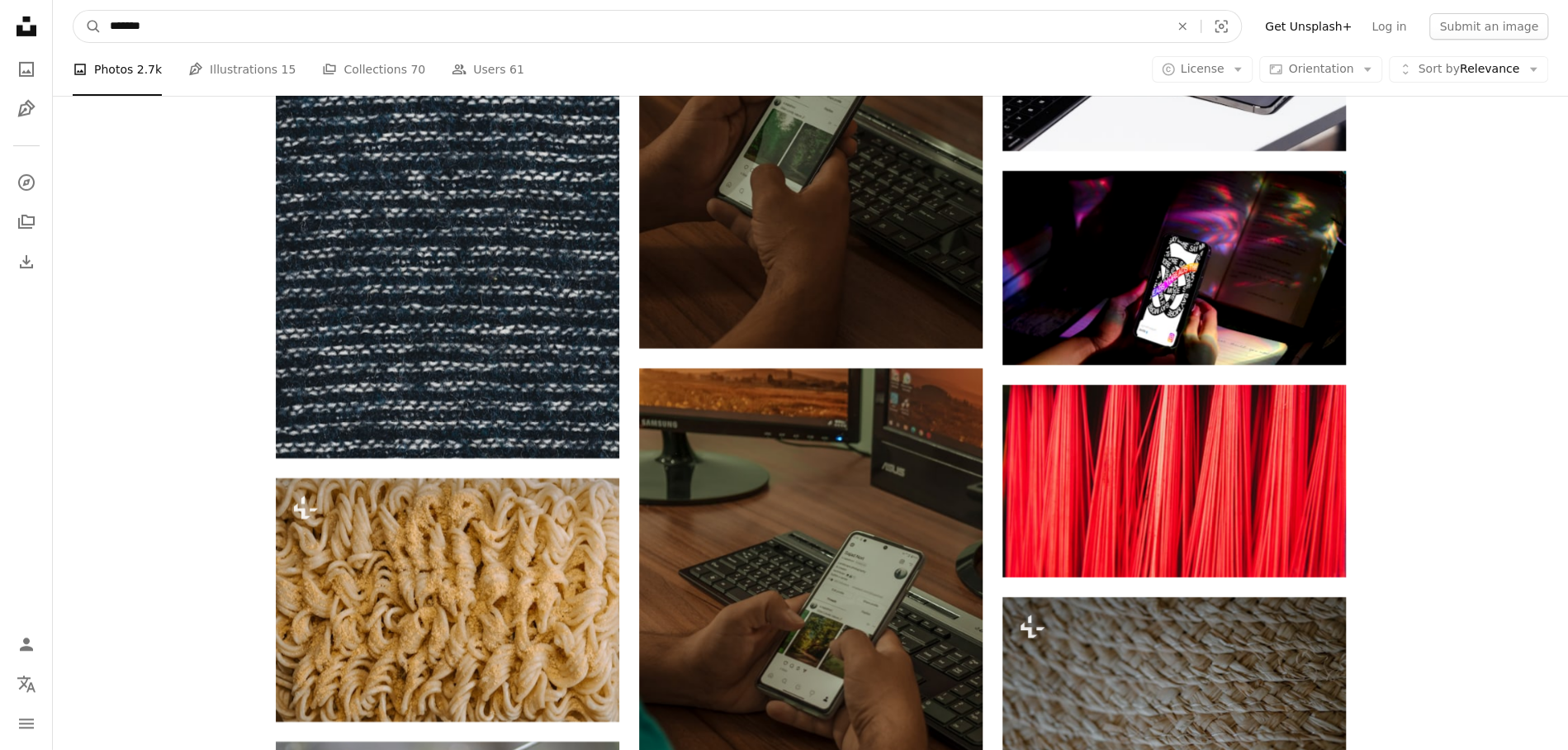
click at [250, 23] on input "*******" at bounding box center [633, 26] width 1062 height 31
type input "*****"
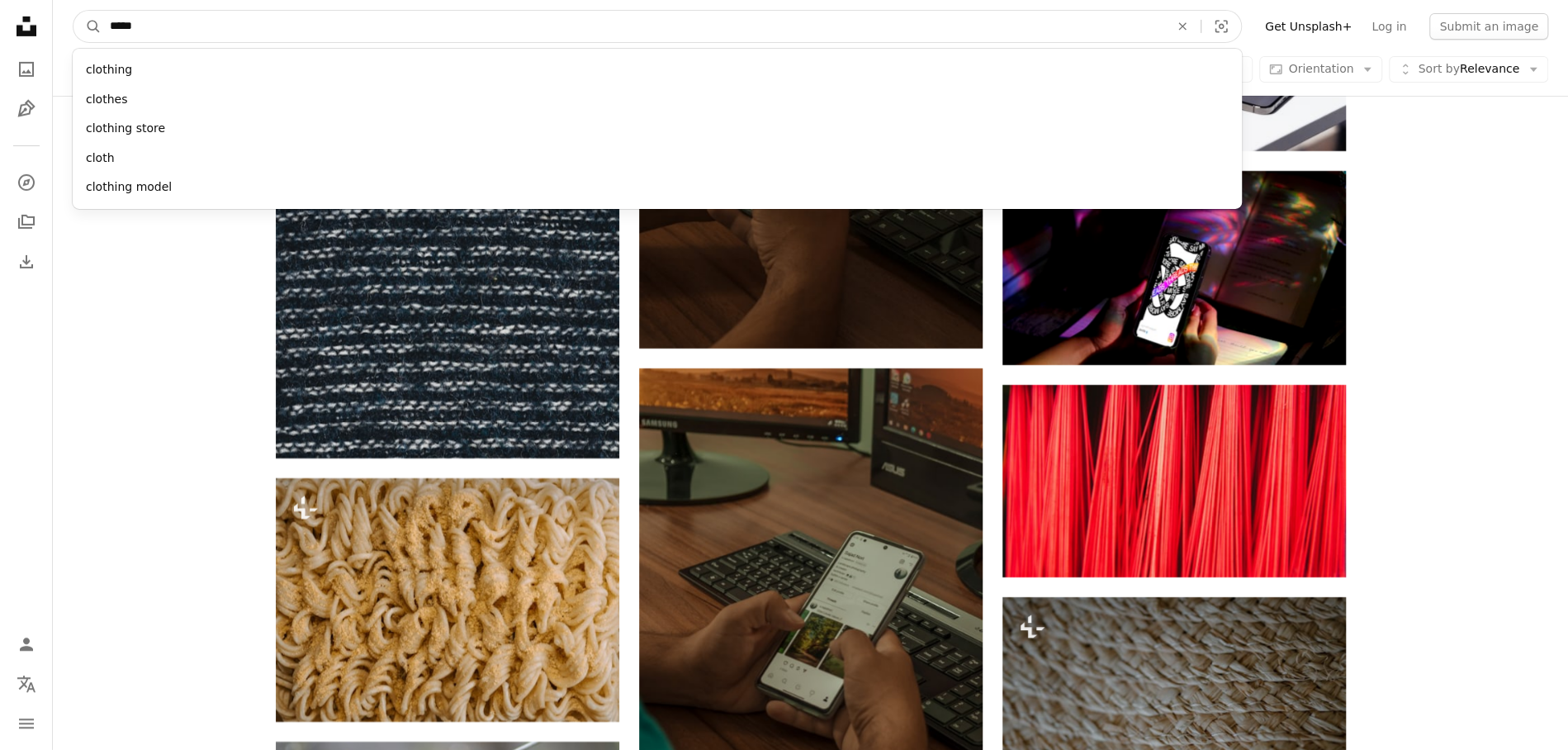
click button "A magnifying glass" at bounding box center [87, 26] width 28 height 31
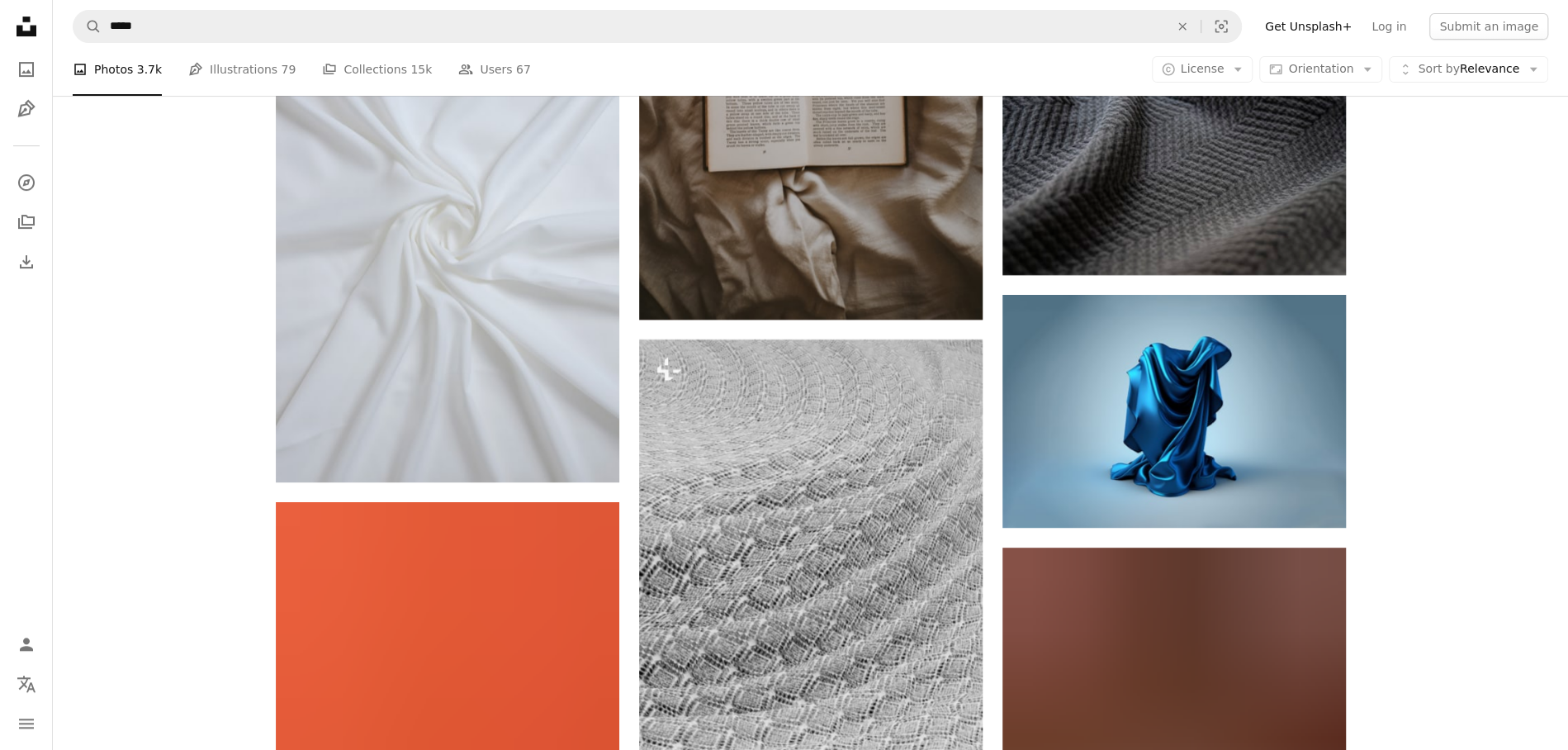
scroll to position [14592, 0]
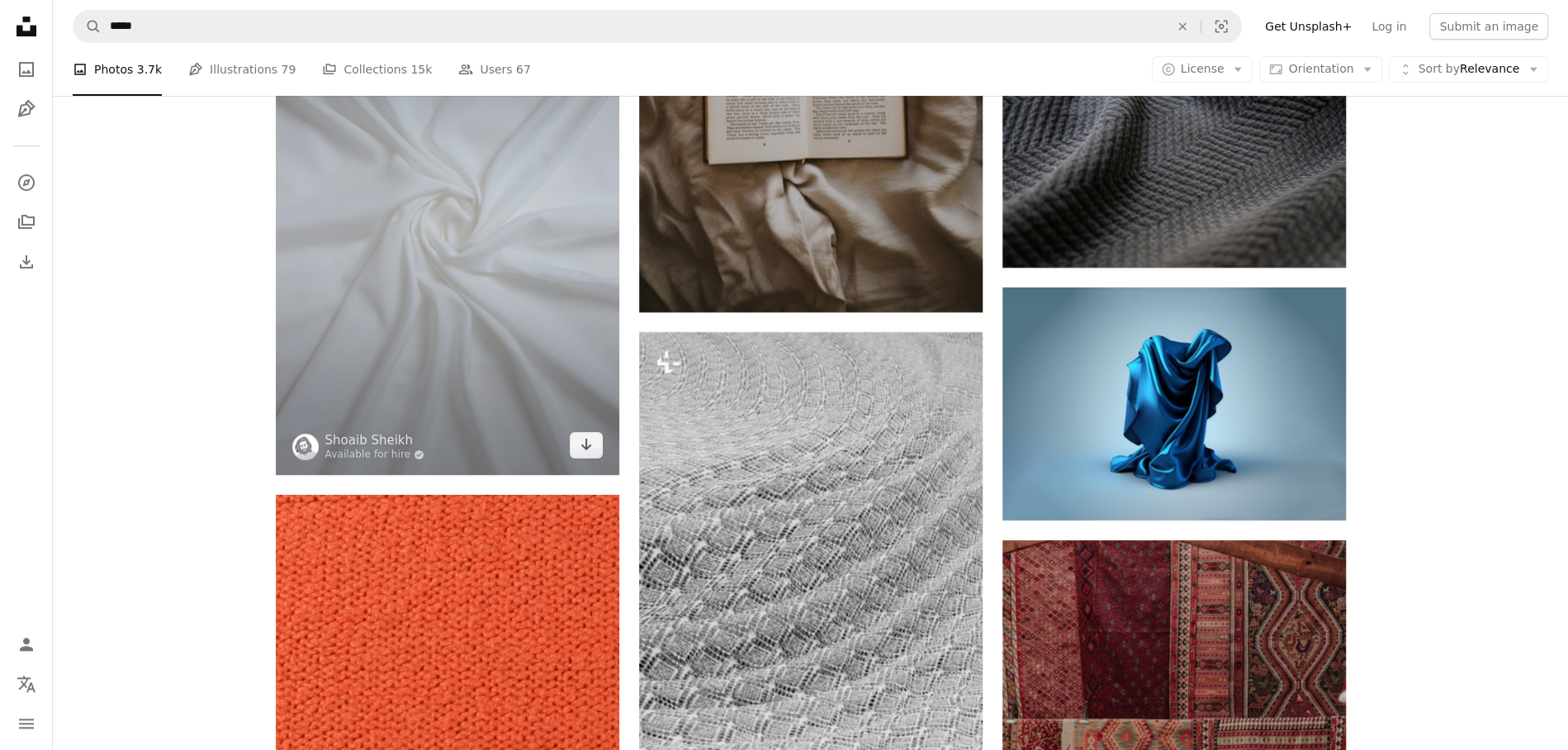
click at [425, 274] on img at bounding box center [447, 216] width 344 height 515
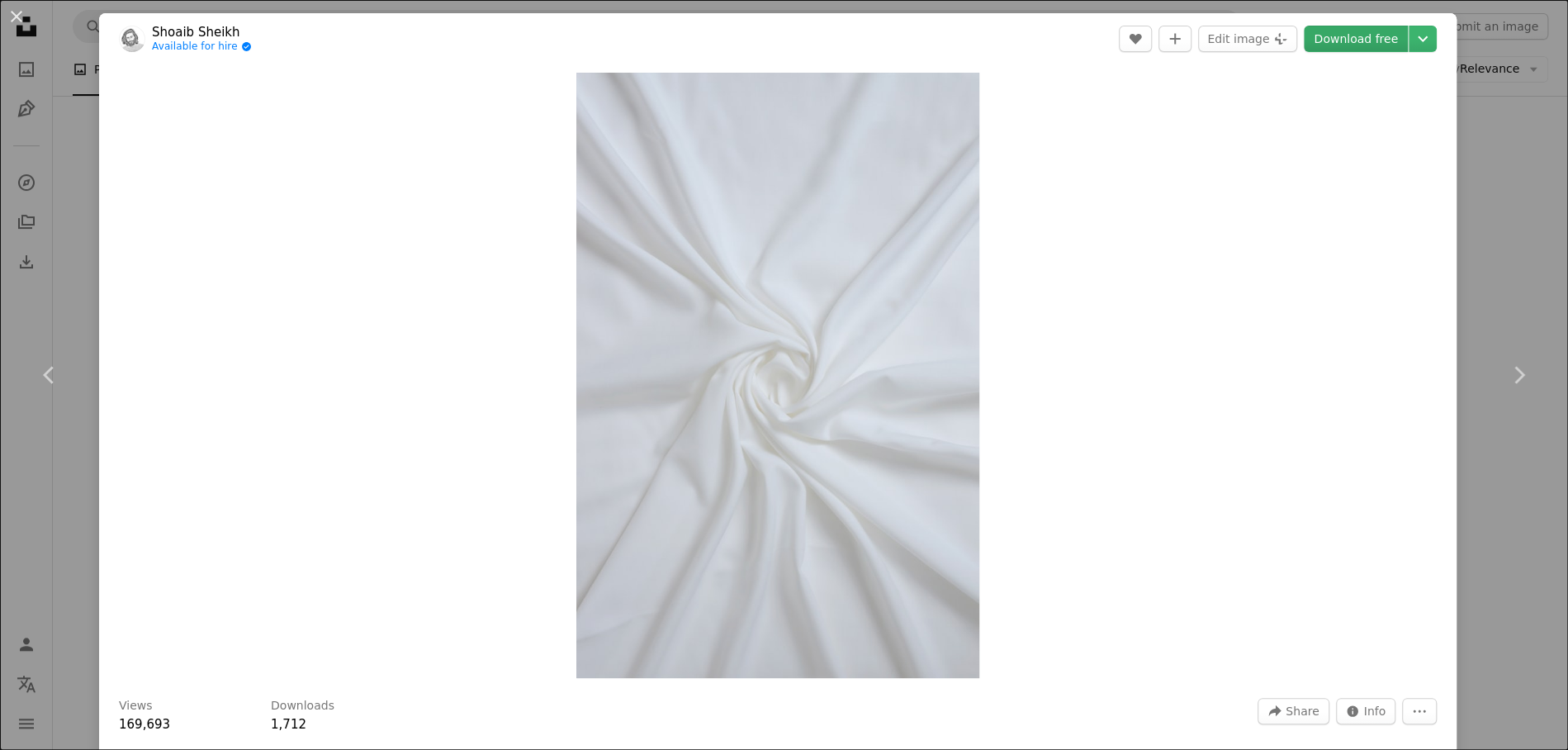
click at [1315, 39] on link "Download free" at bounding box center [1356, 39] width 104 height 27
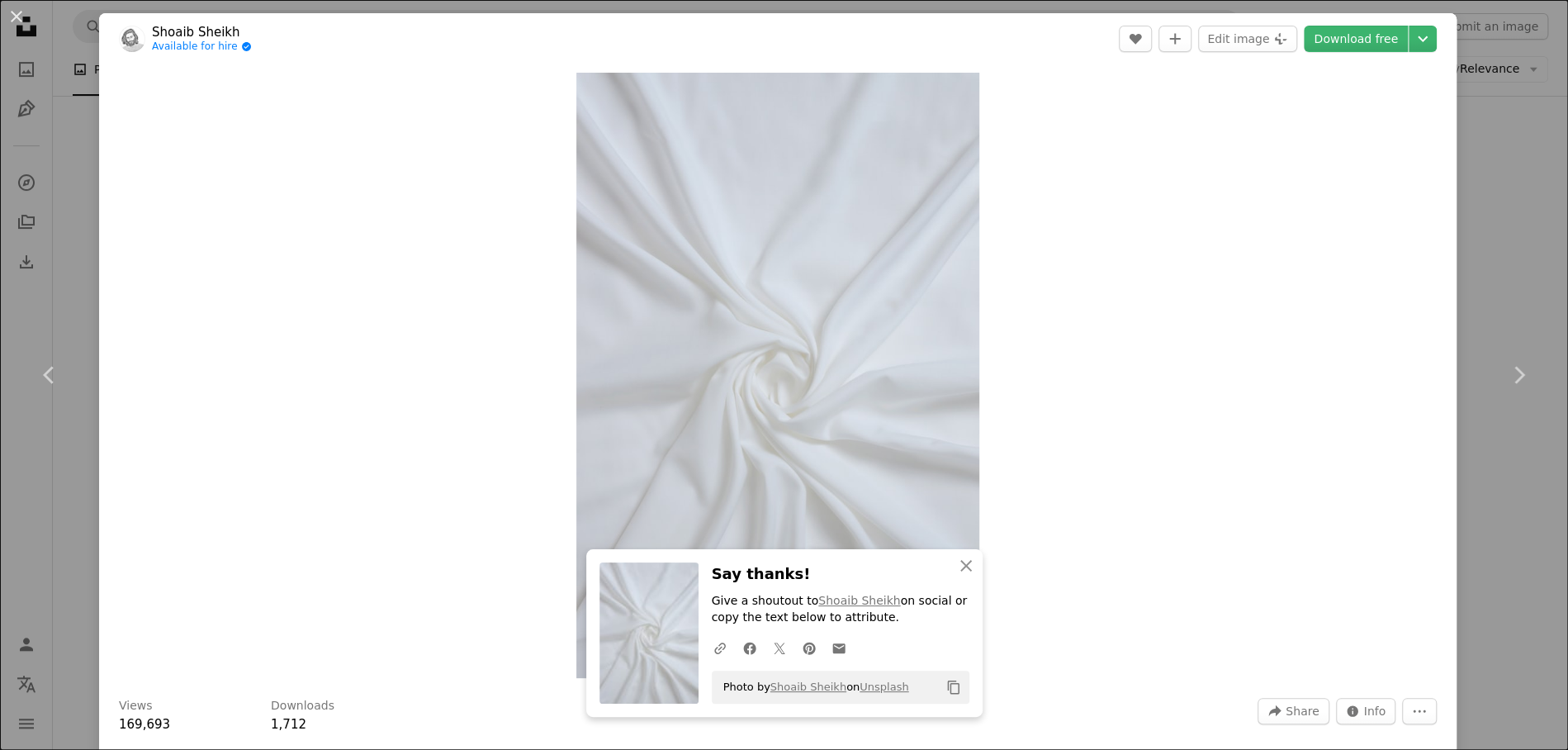
click at [1315, 238] on div "An X shape Chevron left Chevron right [PERSON_NAME] Available for hire A checkm…" at bounding box center [784, 375] width 1568 height 750
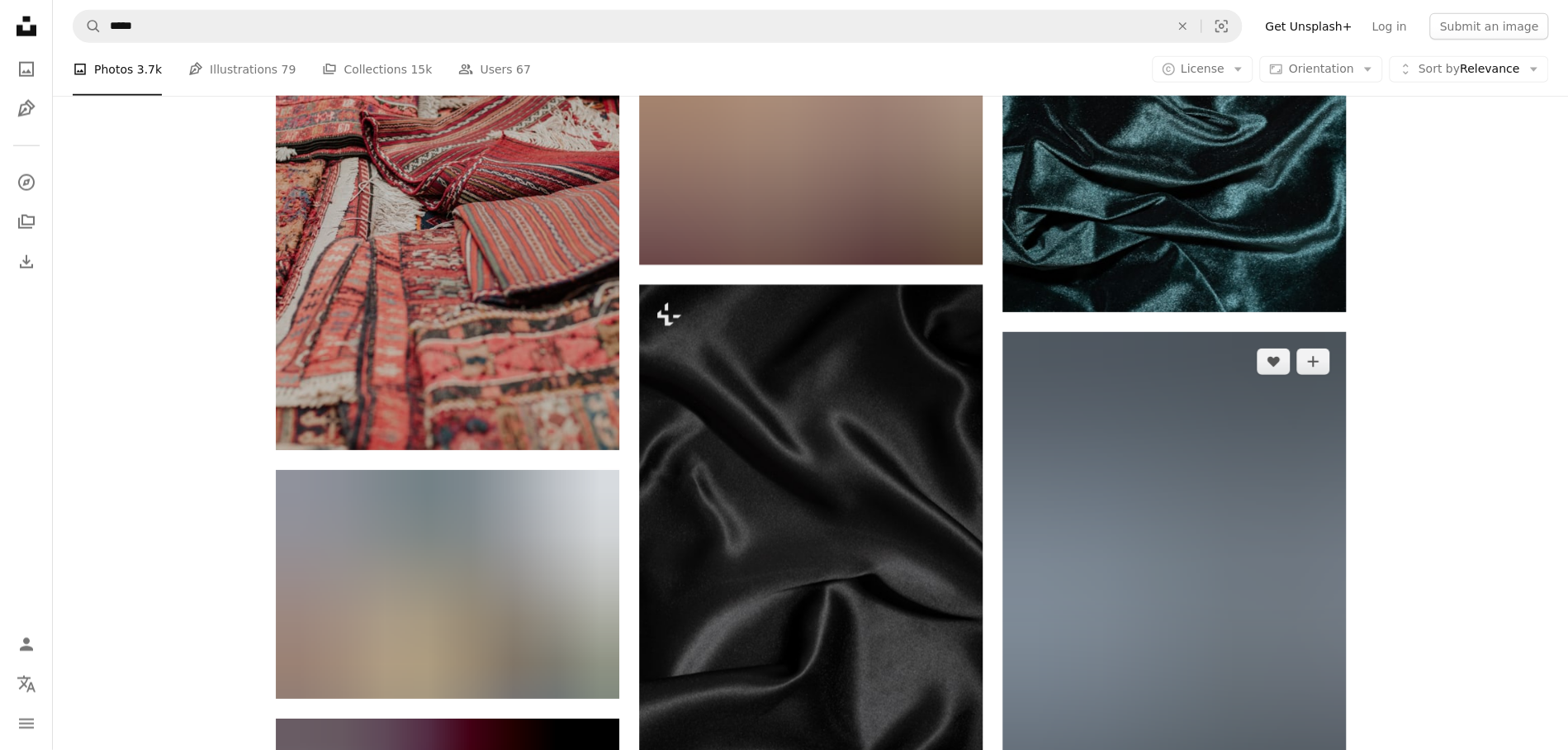
scroll to position [26853, 0]
